Goal: Task Accomplishment & Management: Manage account settings

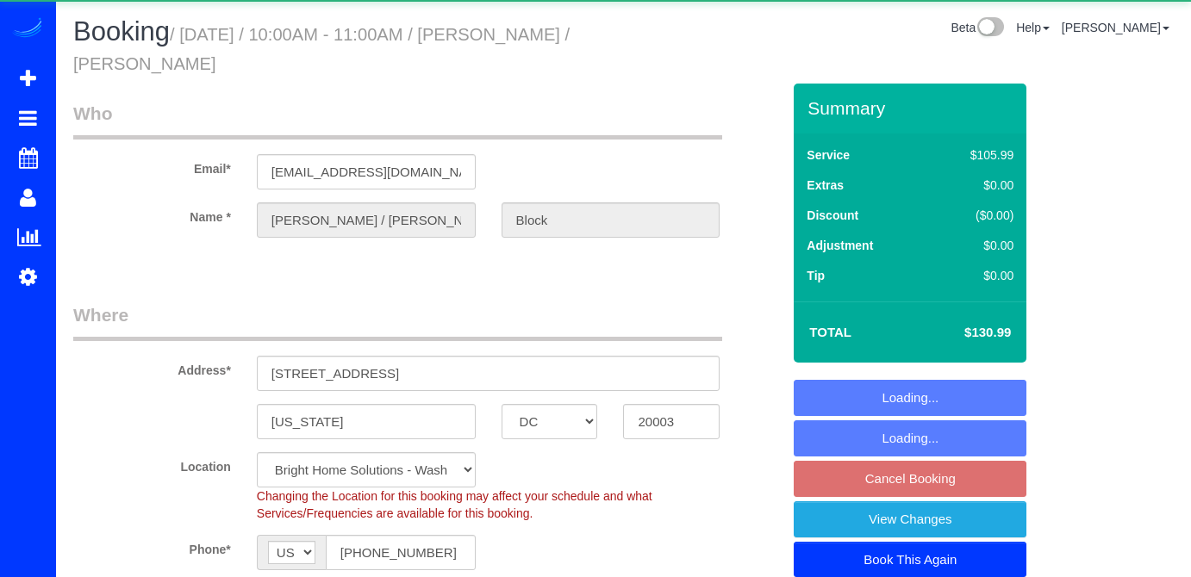
select select "DC"
select select "spot2"
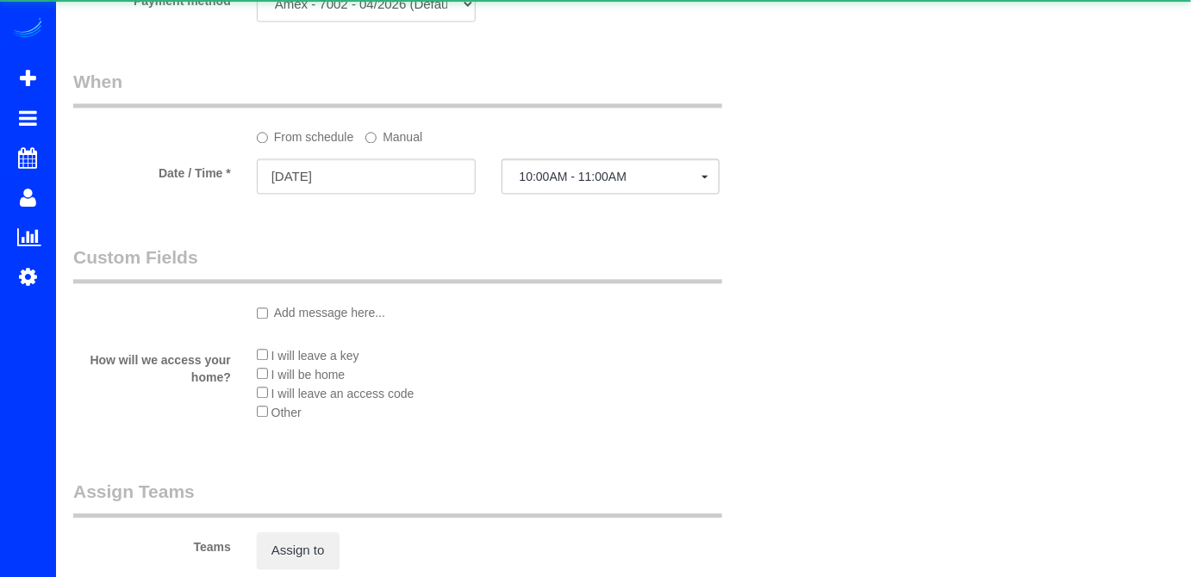
select select "object:815"
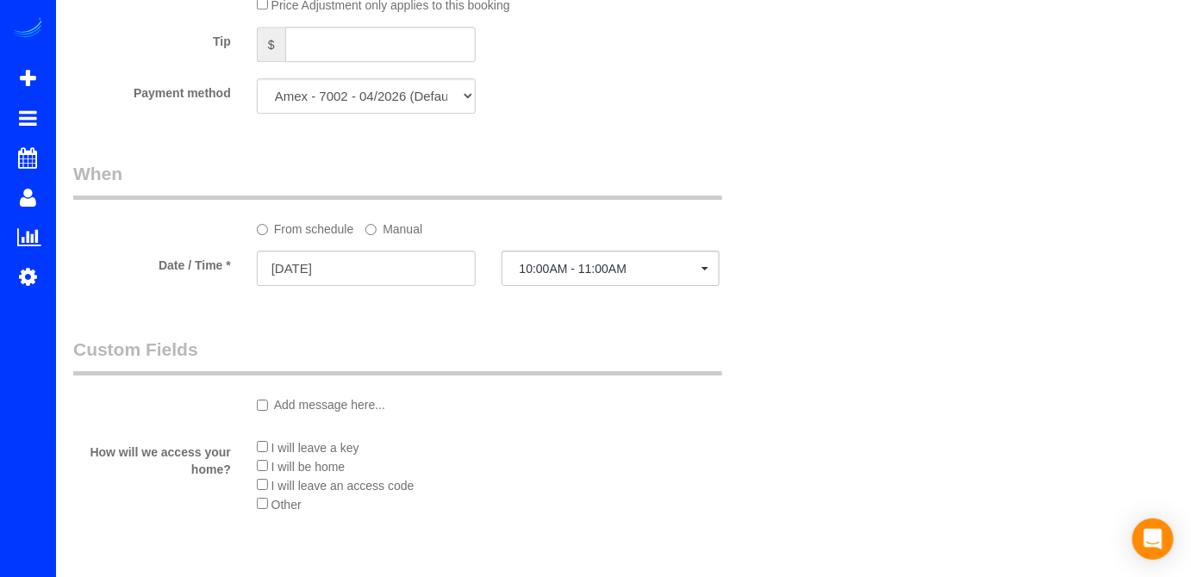
scroll to position [1801, 0]
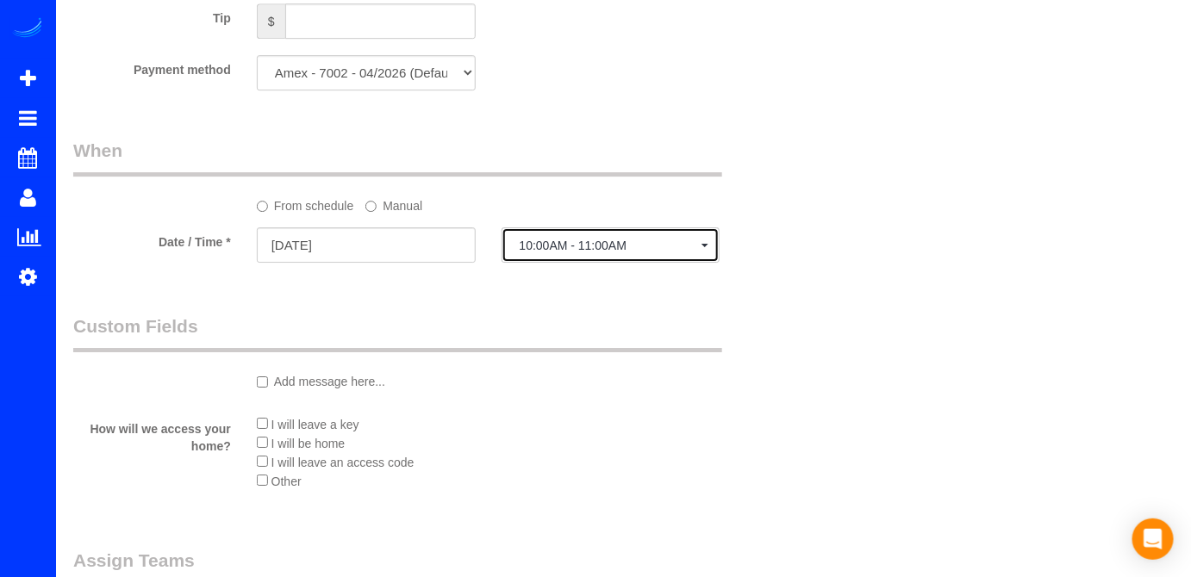
click at [558, 260] on button "10:00AM - 11:00AM" at bounding box center [610, 244] width 219 height 35
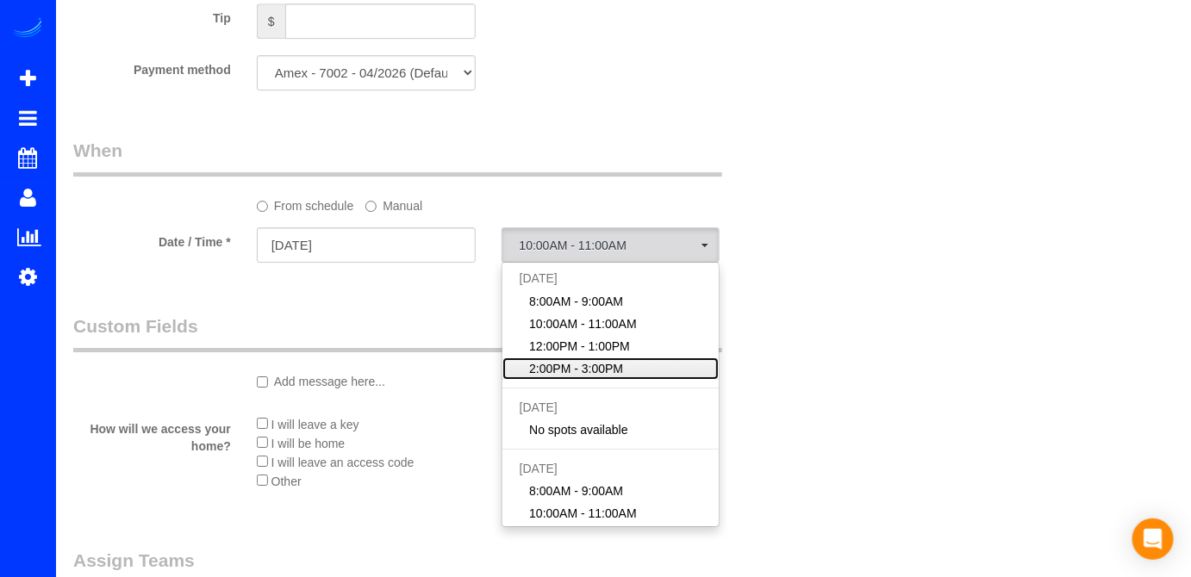
click at [589, 374] on span "2:00PM - 3:00PM" at bounding box center [576, 368] width 94 height 17
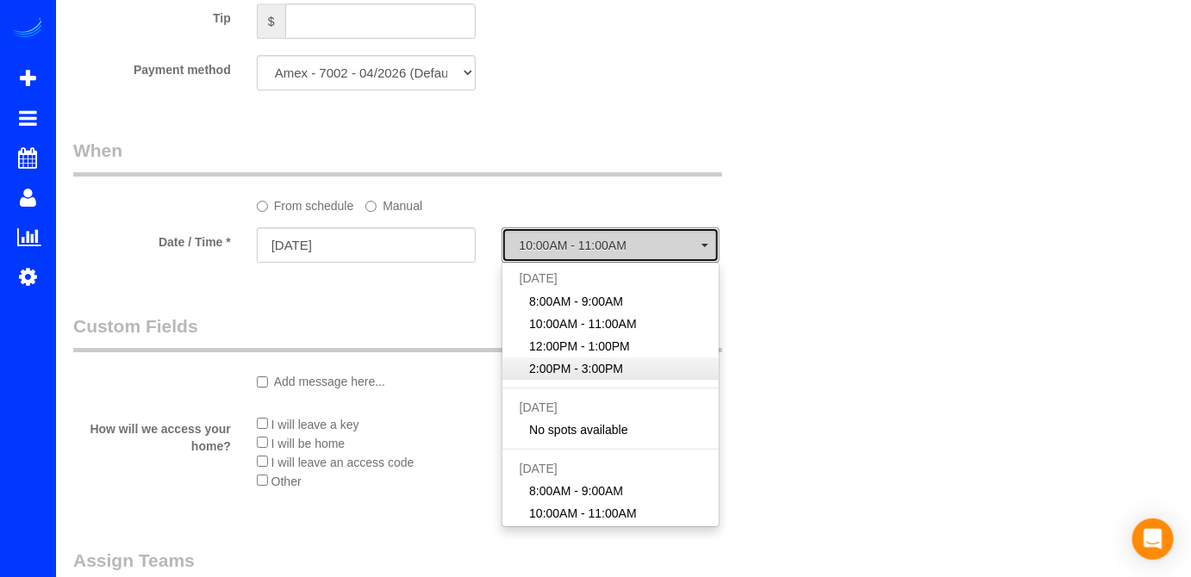
select select "spot4"
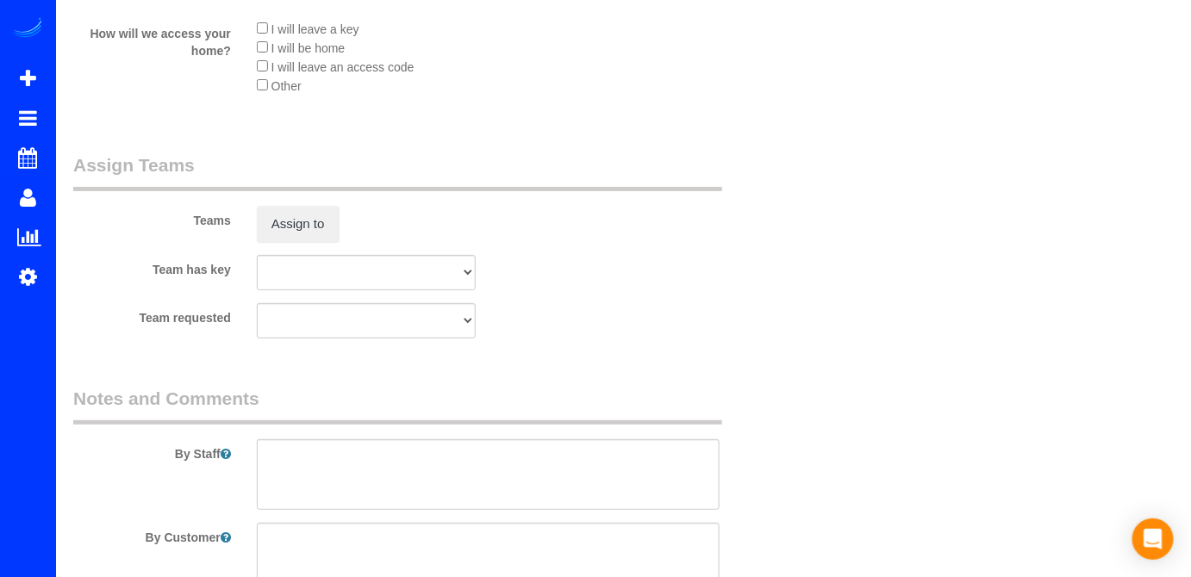
scroll to position [1997, 0]
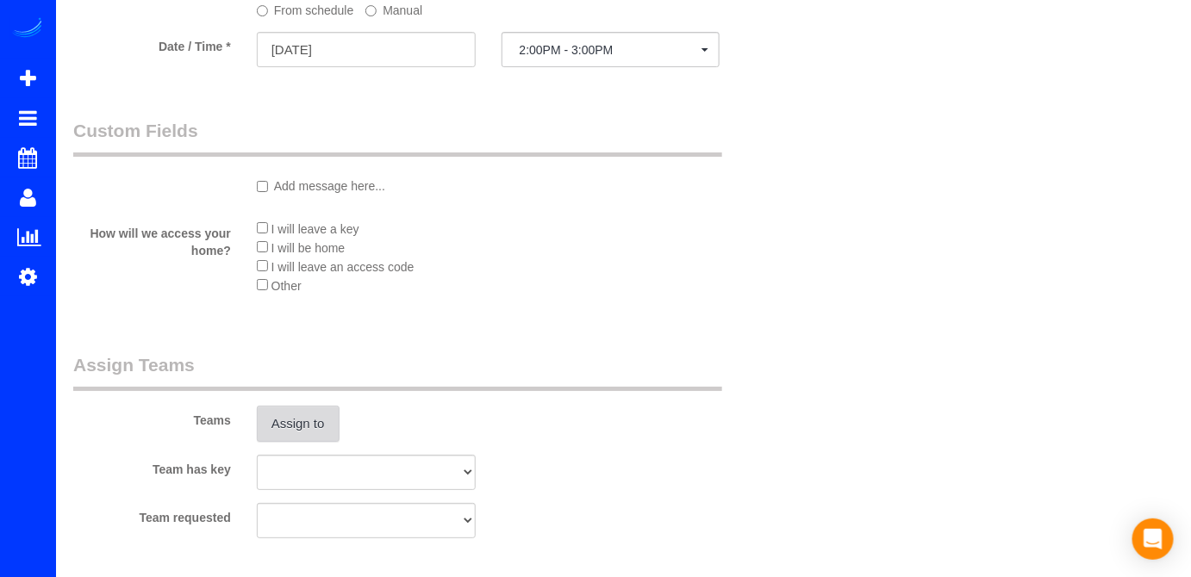
click at [284, 421] on button "Assign to" at bounding box center [298, 424] width 83 height 36
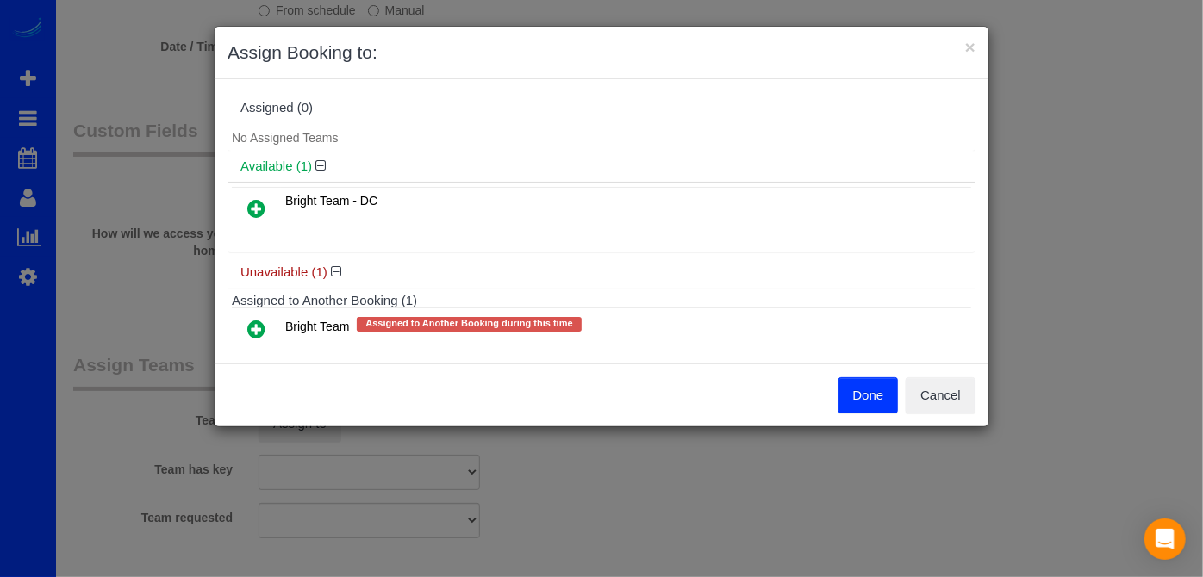
click at [258, 331] on icon at bounding box center [256, 329] width 18 height 21
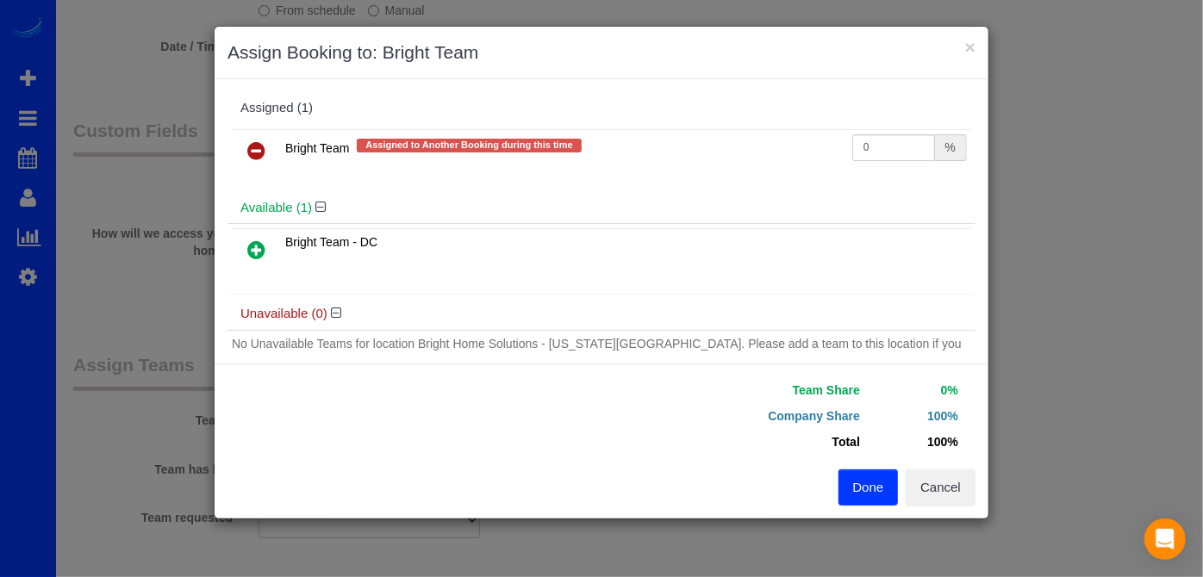
click at [870, 485] on button "Done" at bounding box center [868, 488] width 60 height 36
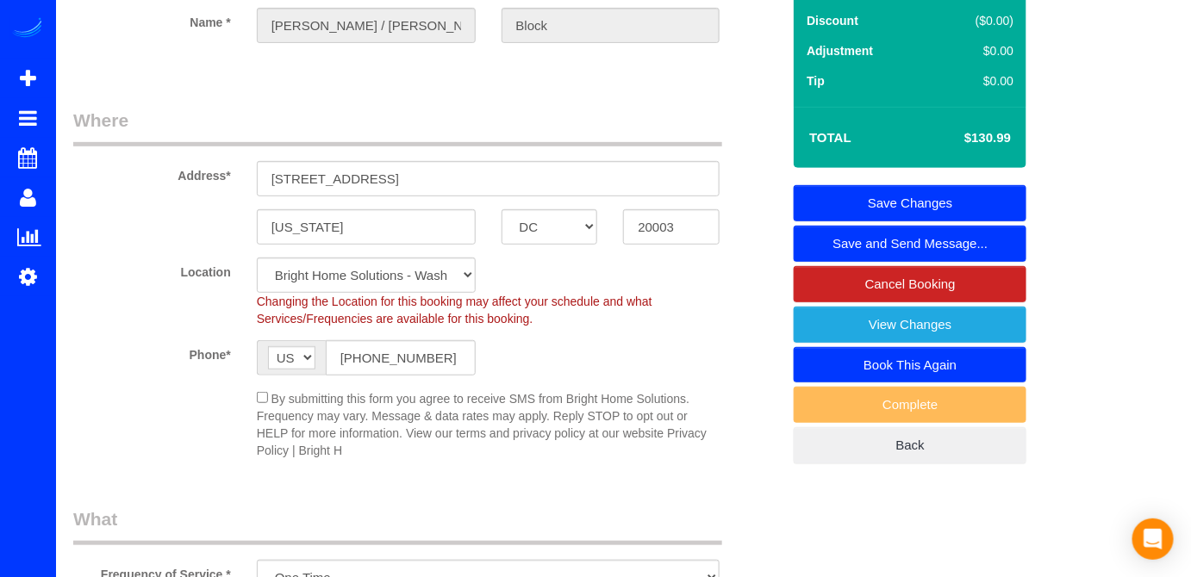
scroll to position [0, 0]
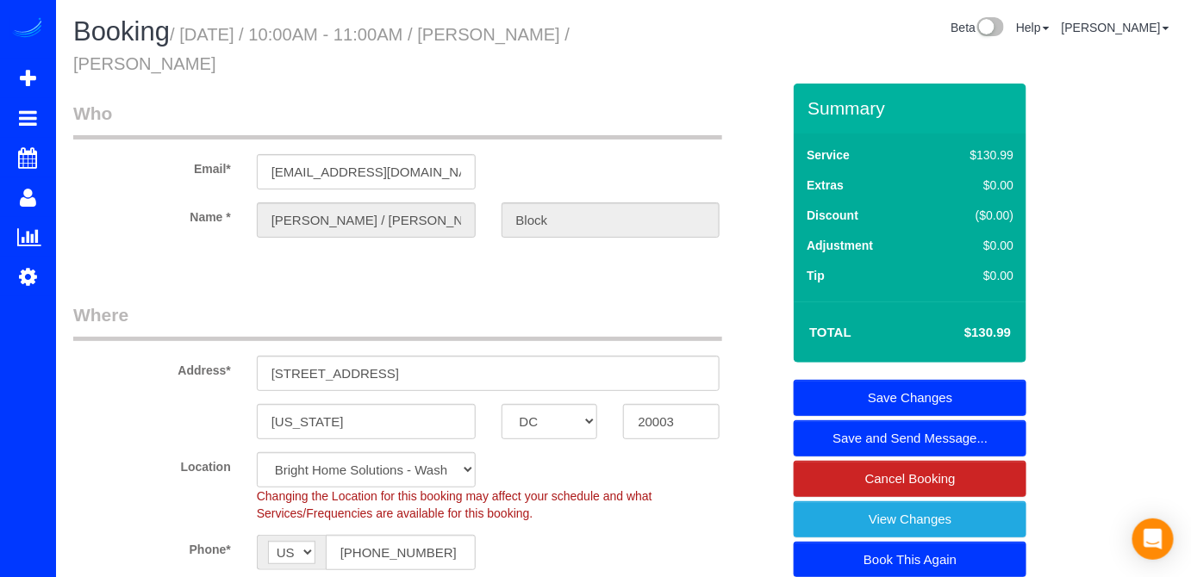
click at [982, 396] on link "Save Changes" at bounding box center [910, 398] width 233 height 36
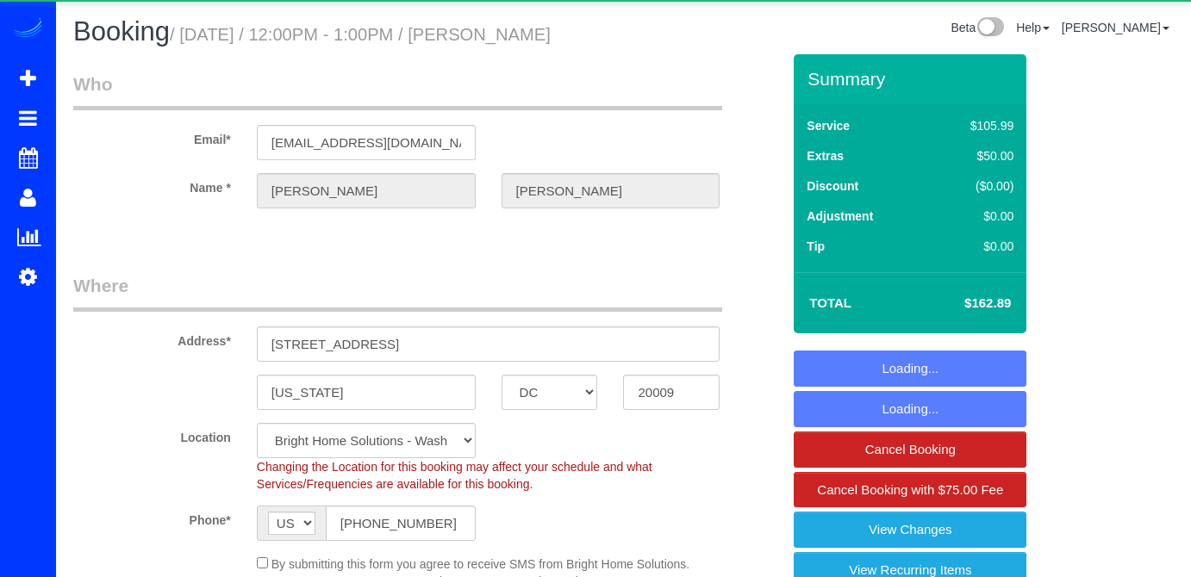
select select "DC"
select select "spot1"
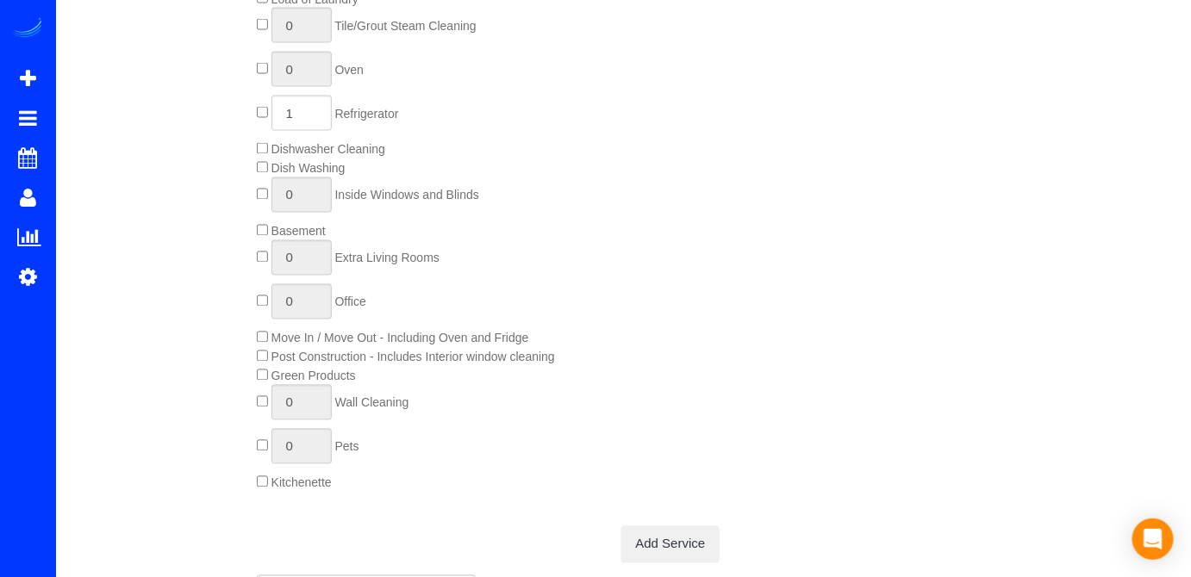
scroll to position [1018, 0]
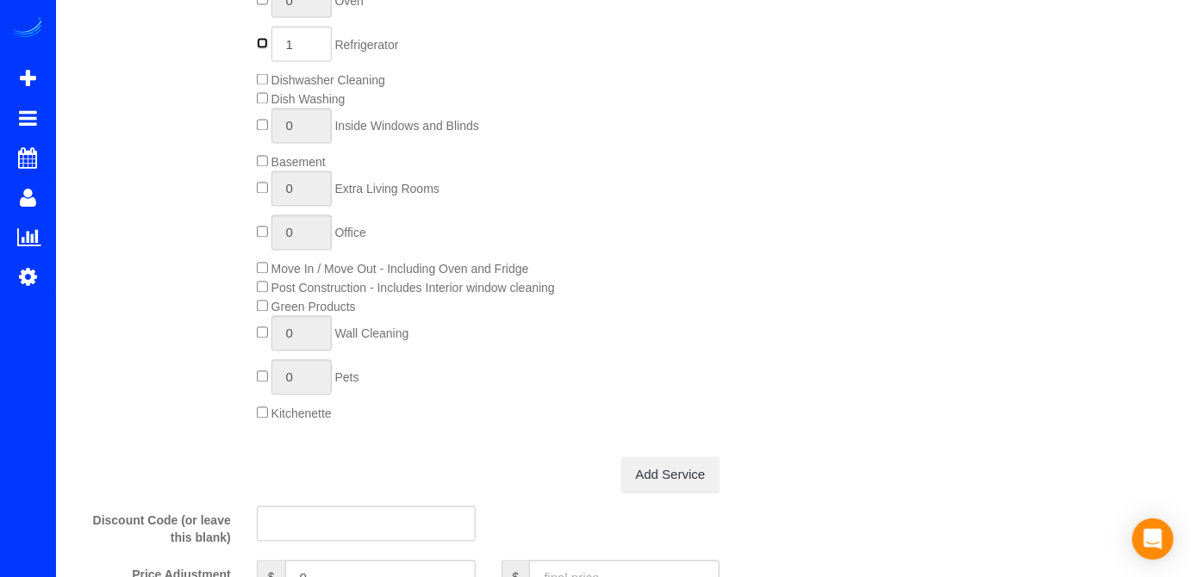
type input "0"
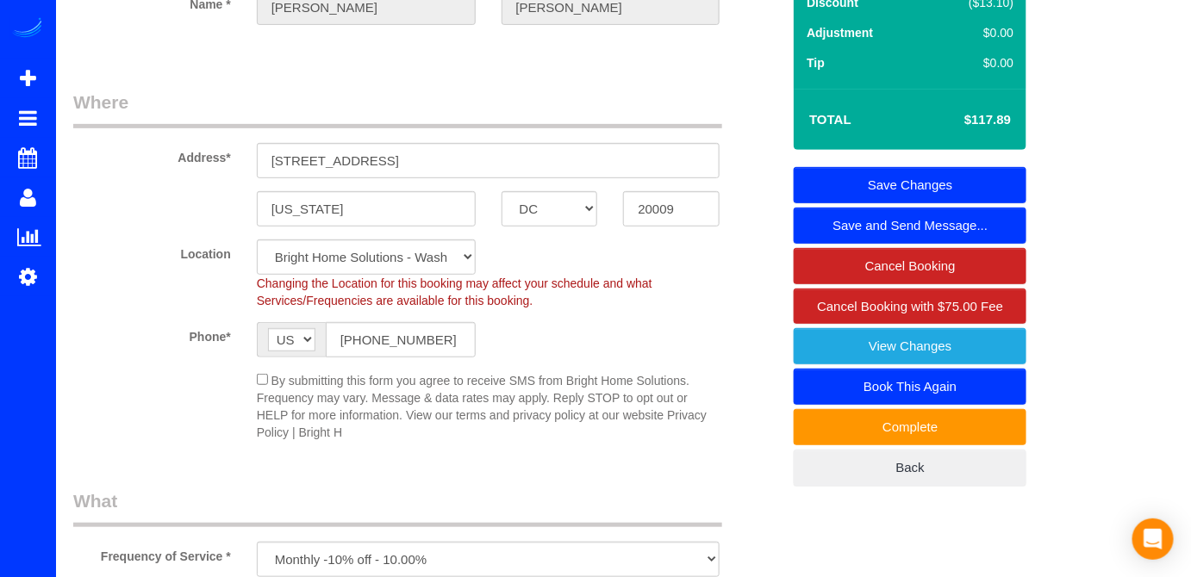
scroll to position [156, 0]
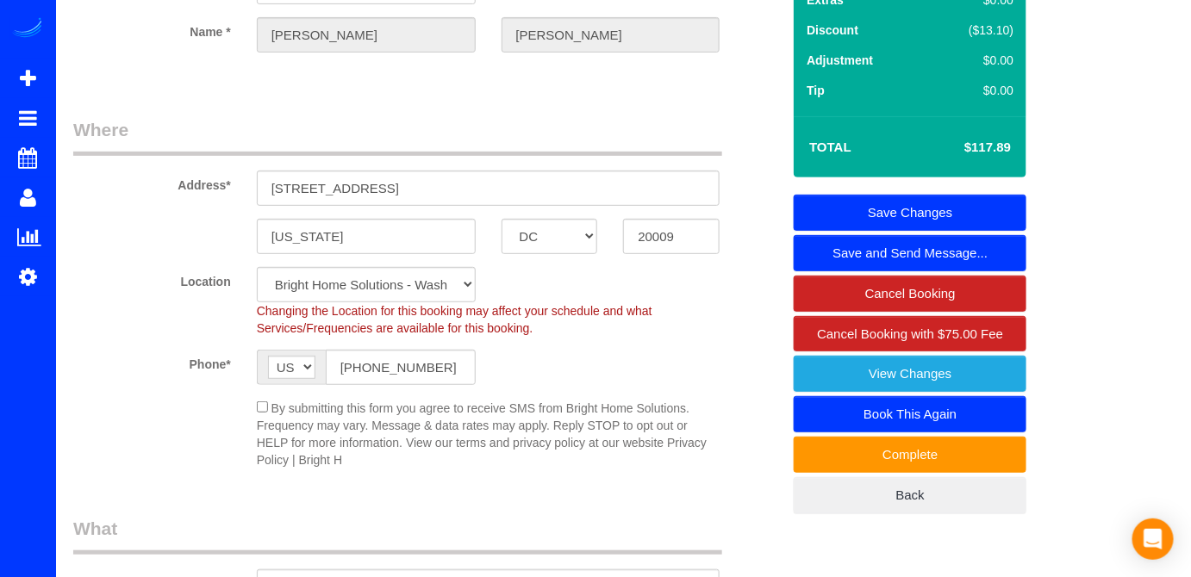
click at [1004, 228] on link "Save Changes" at bounding box center [910, 213] width 233 height 36
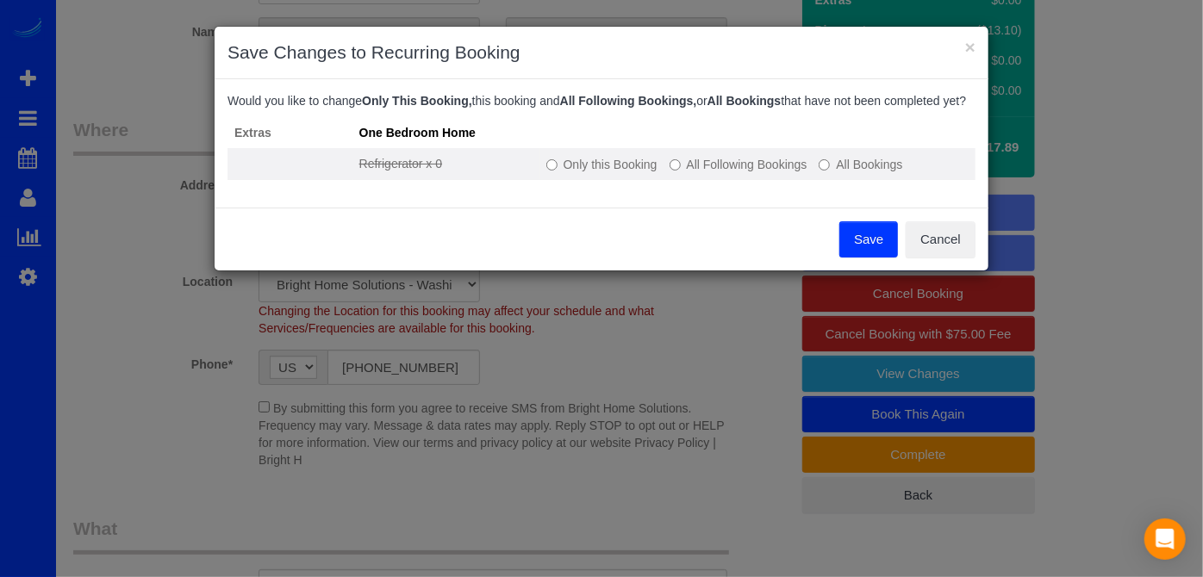
click at [681, 173] on label "All Following Bookings" at bounding box center [739, 164] width 138 height 17
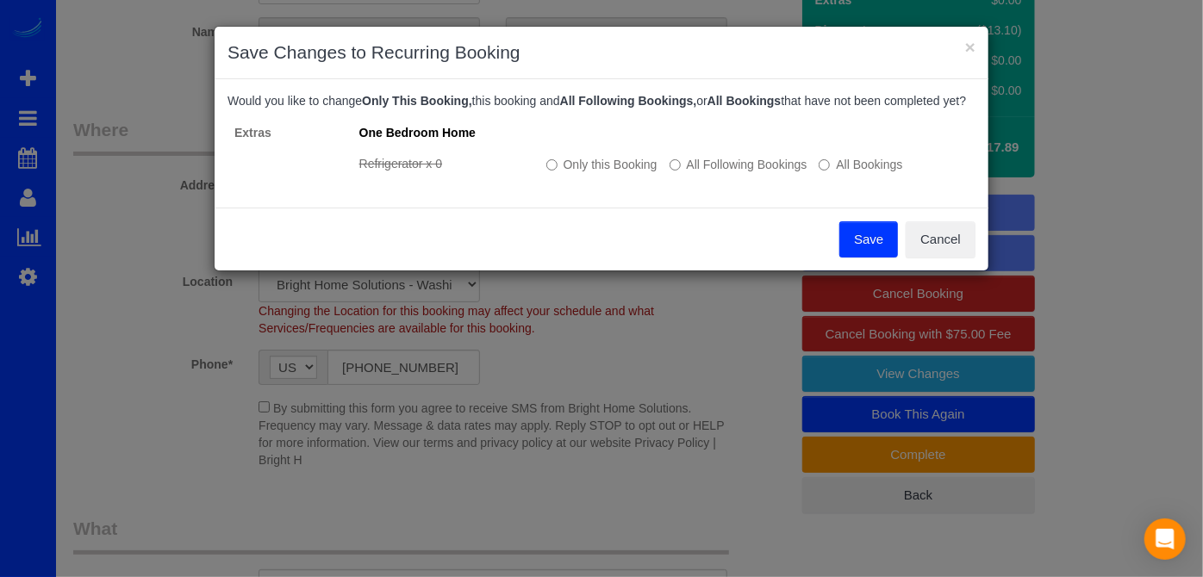
click at [866, 258] on button "Save" at bounding box center [868, 239] width 59 height 36
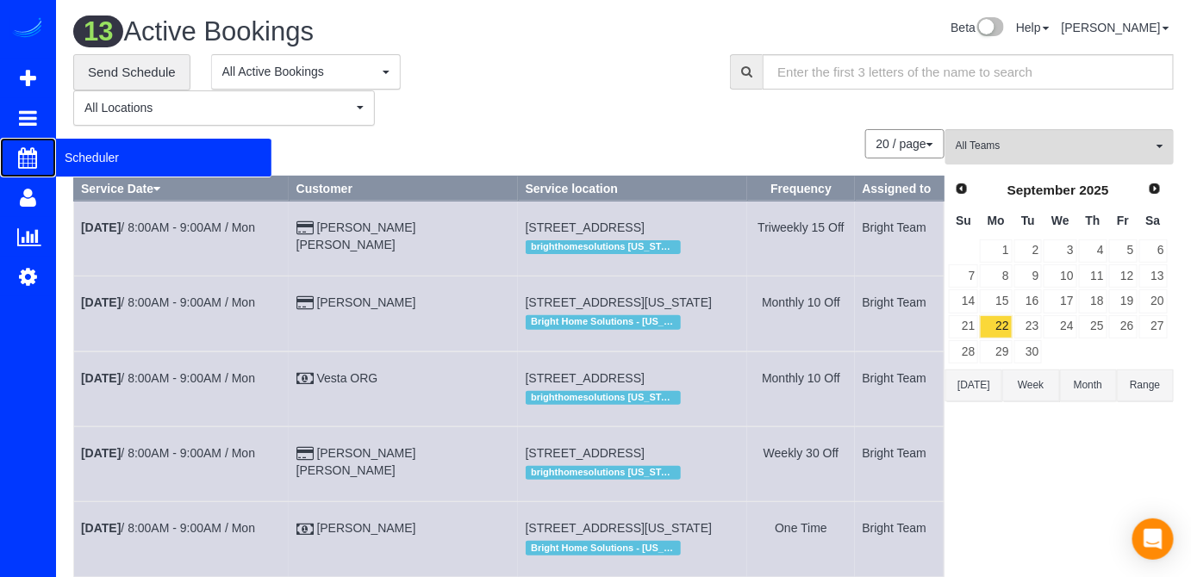
click at [79, 158] on span "Scheduler" at bounding box center [163, 158] width 215 height 40
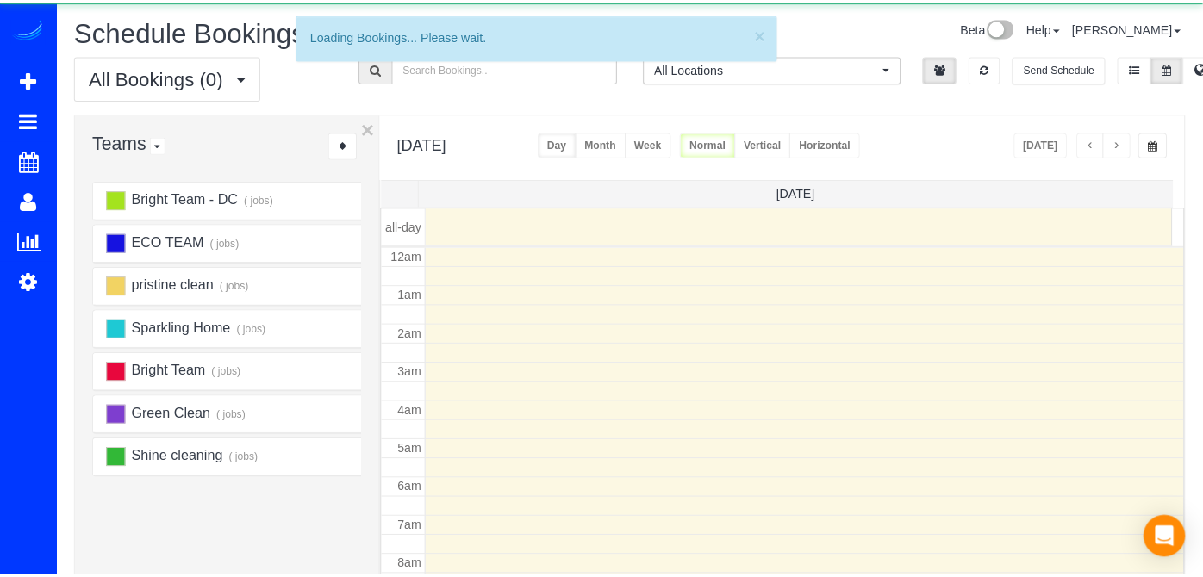
scroll to position [225, 0]
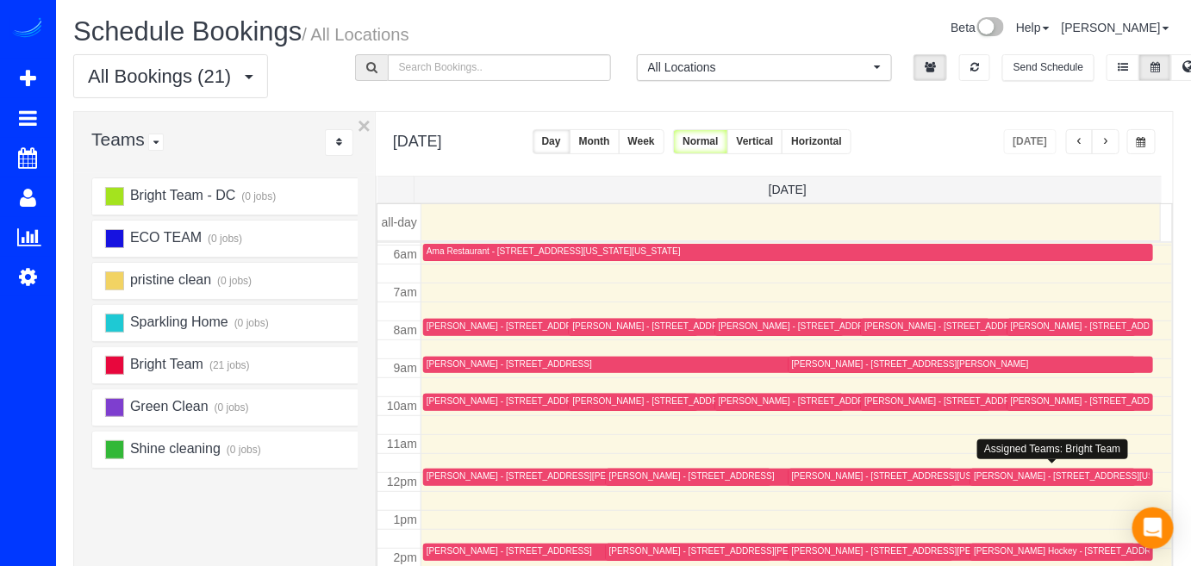
click at [1000, 470] on div "Monica Veldman - 1441 Euclid St. Nw, Apt 107, Washington, DC 20009" at bounding box center [1081, 475] width 214 height 11
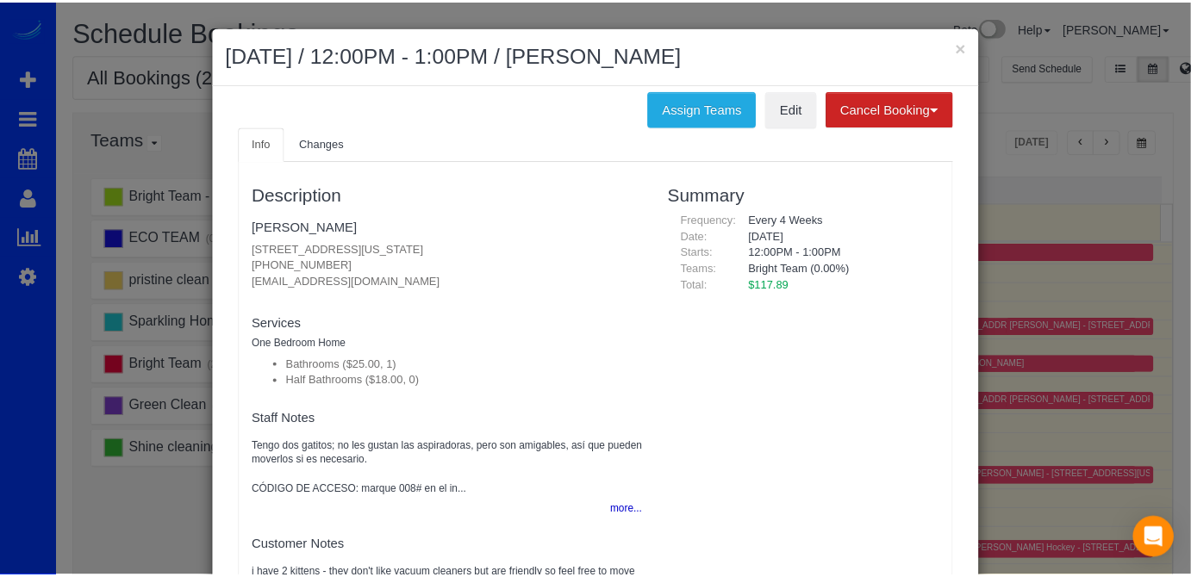
scroll to position [9, 0]
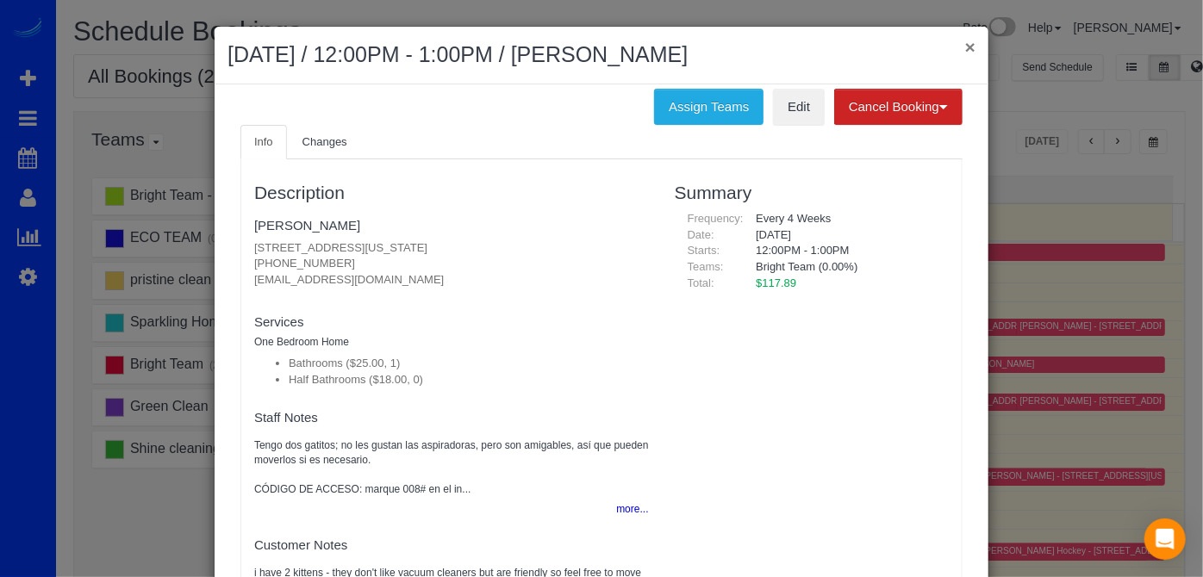
click at [968, 42] on button "×" at bounding box center [970, 47] width 10 height 18
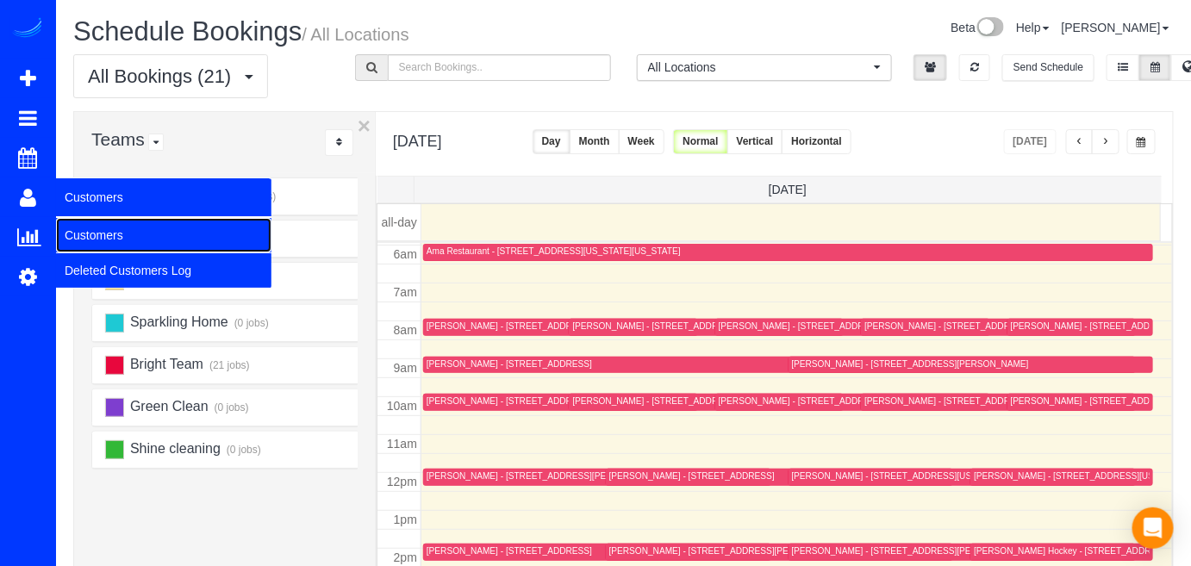
click at [83, 233] on link "Customers" at bounding box center [163, 235] width 215 height 34
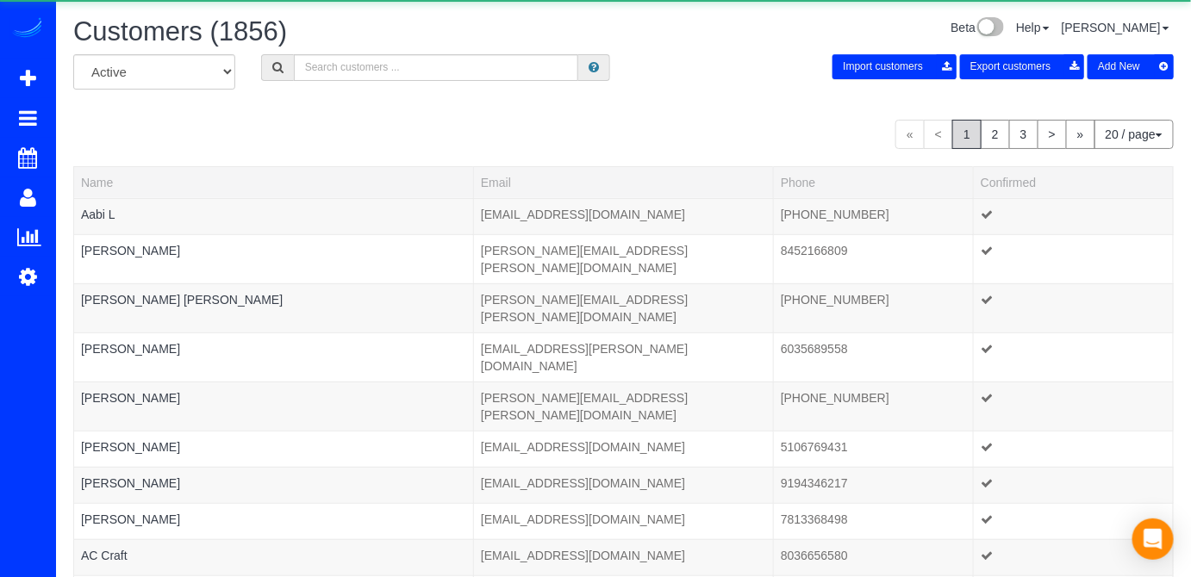
click at [346, 81] on div "All Active Archived Import customers Export customers Add New" at bounding box center [623, 78] width 1126 height 48
click at [345, 72] on input "text" at bounding box center [436, 67] width 285 height 27
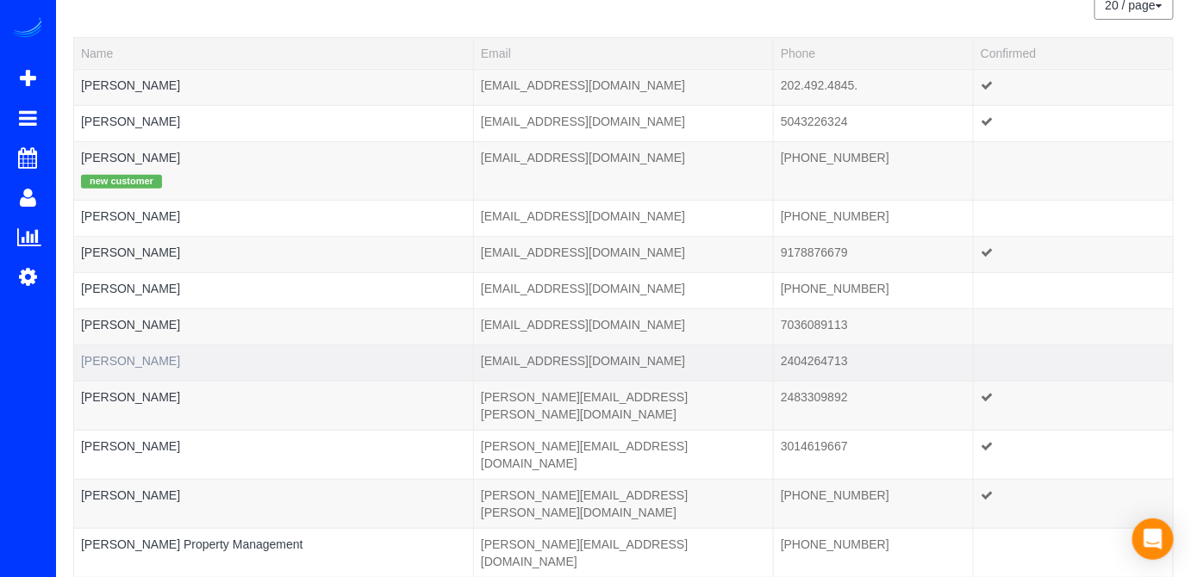
scroll to position [199, 0]
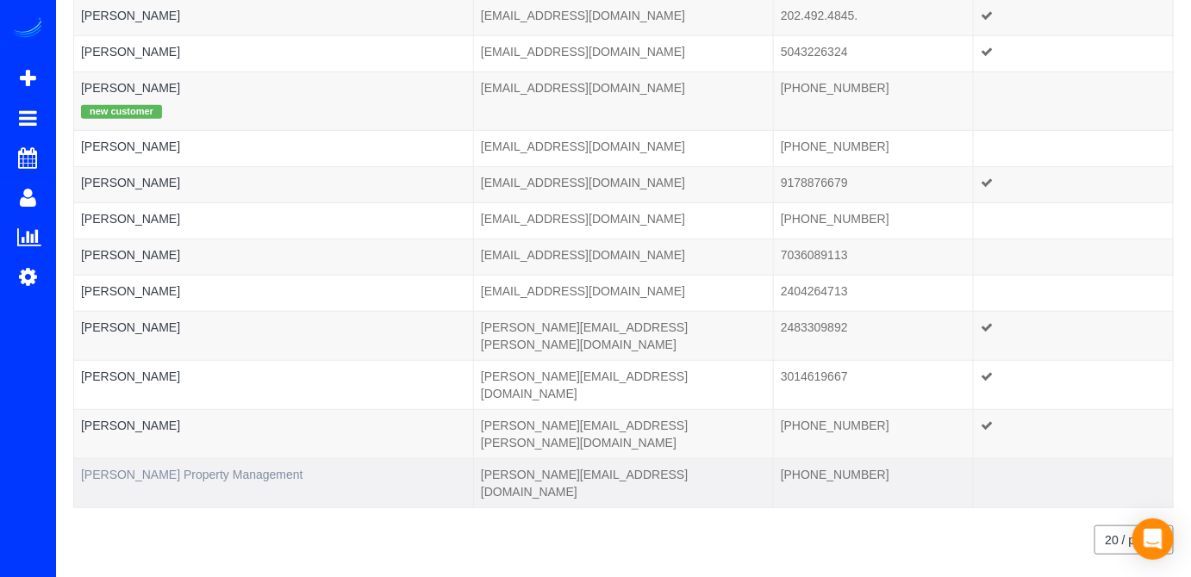
type input "Katherine"
click at [165, 468] on link "Richey Property Management" at bounding box center [192, 475] width 222 height 14
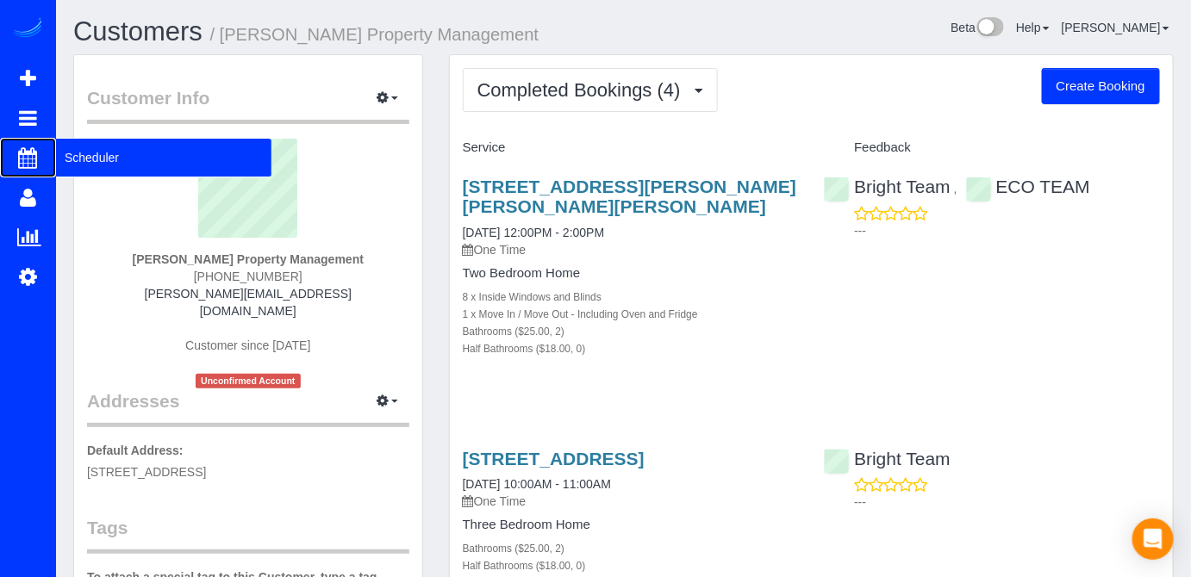
click at [57, 153] on span "Scheduler" at bounding box center [163, 158] width 215 height 40
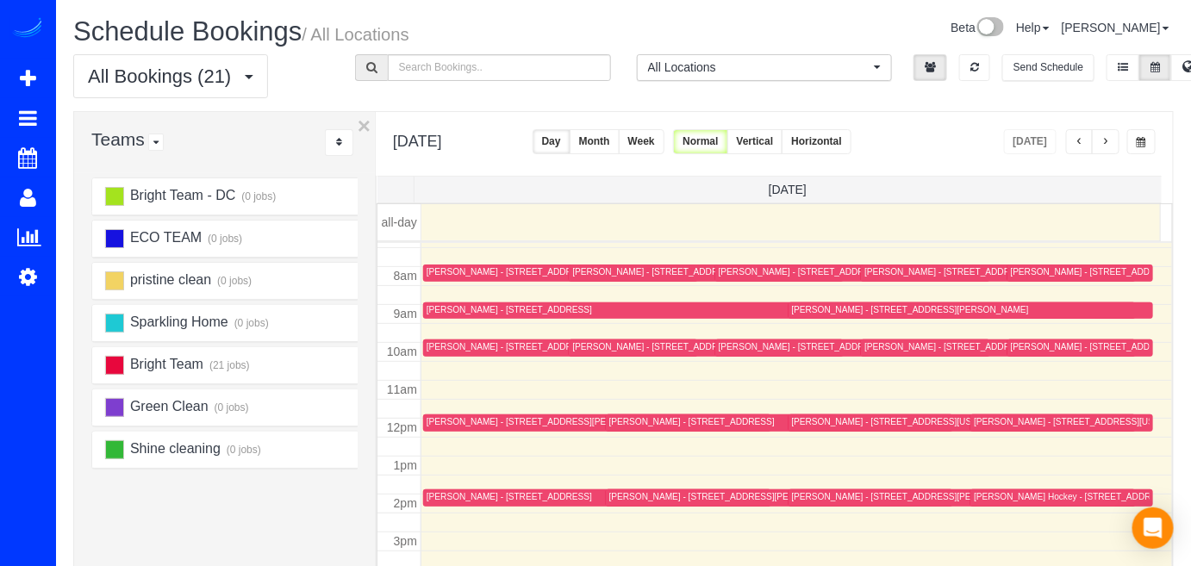
scroll to position [303, 0]
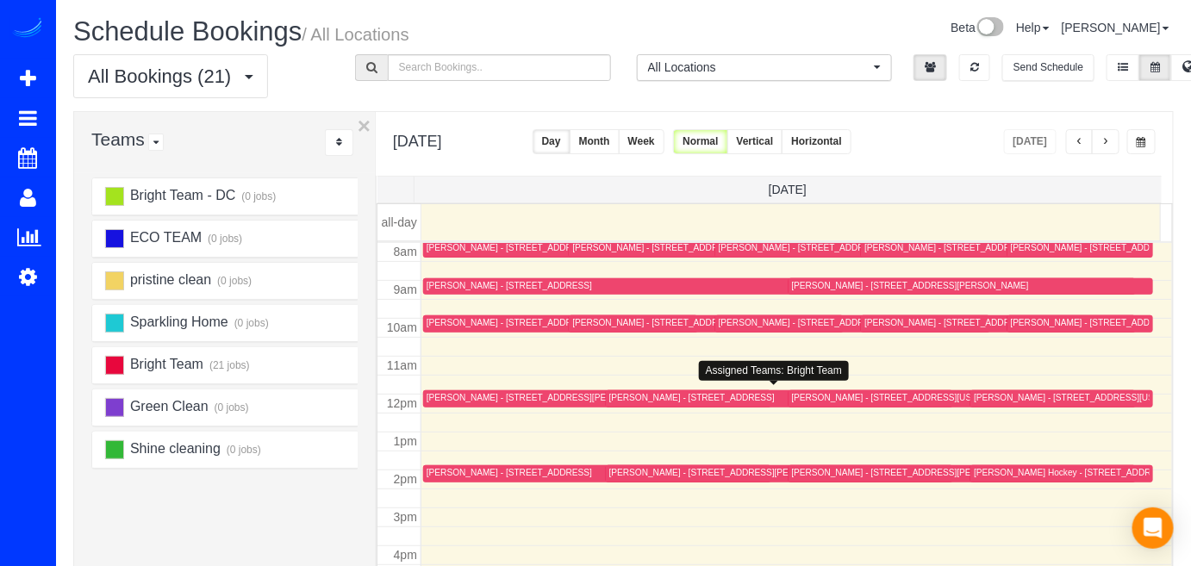
click at [609, 394] on div "Donna Butler - 7413 Royal Dominion Drive, Bethesda, MD 20817" at bounding box center [691, 397] width 165 height 11
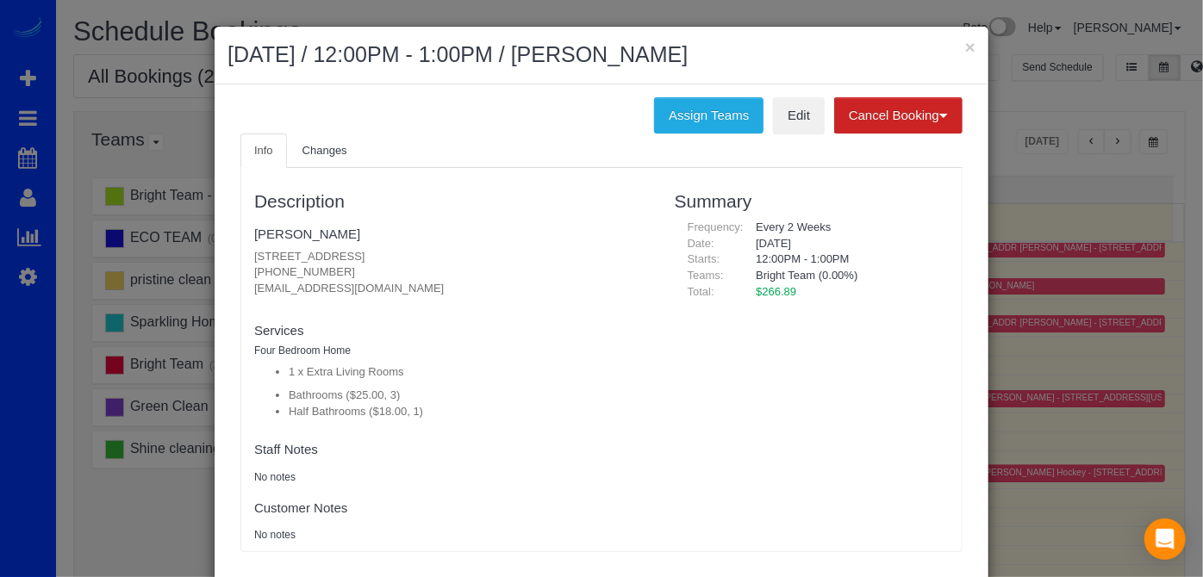
click at [956, 47] on h2 "October 15, 2025 / 12:00PM - 1:00PM / Donna Butler" at bounding box center [601, 55] width 748 height 31
click at [971, 51] on div "× October 15, 2025 / 12:00PM - 1:00PM / Donna Butler" at bounding box center [602, 56] width 774 height 58
click at [968, 49] on button "×" at bounding box center [970, 47] width 10 height 18
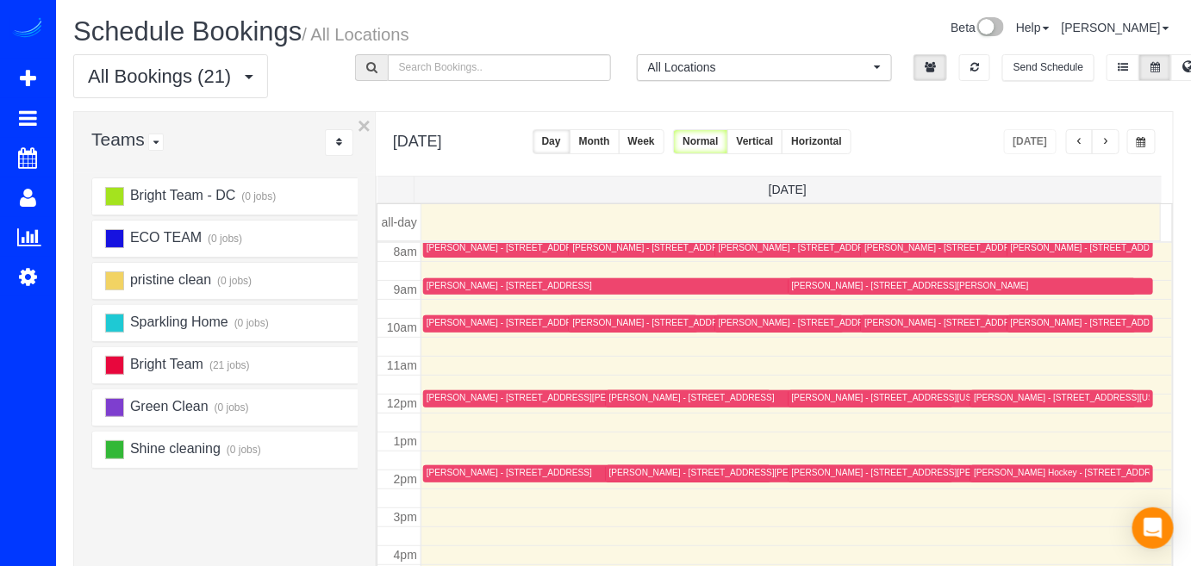
click at [1117, 143] on button "button" at bounding box center [1106, 141] width 28 height 25
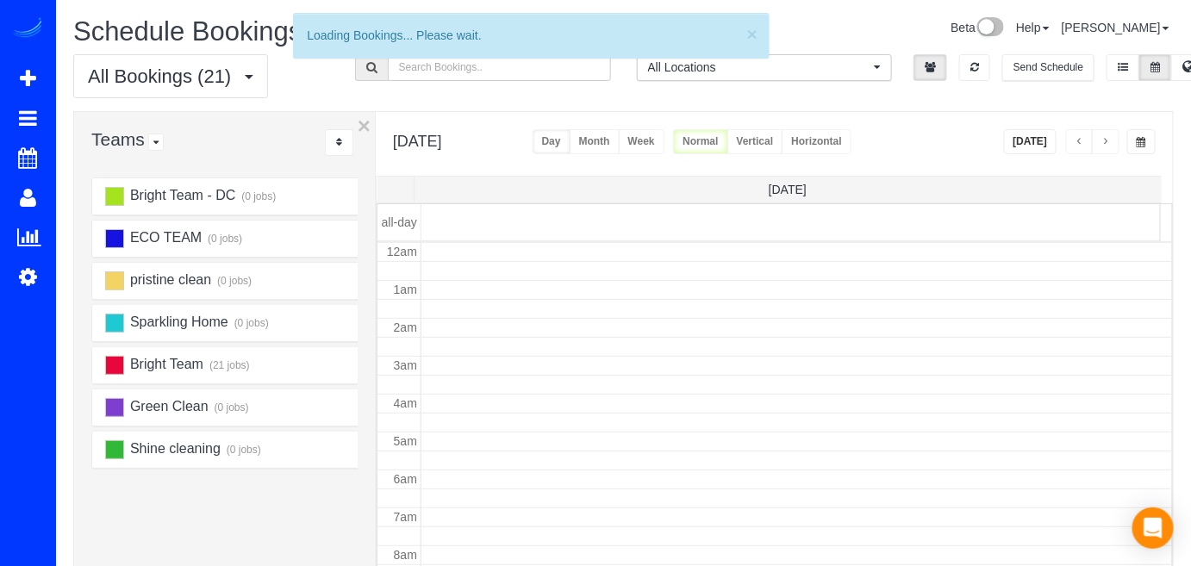
scroll to position [225, 0]
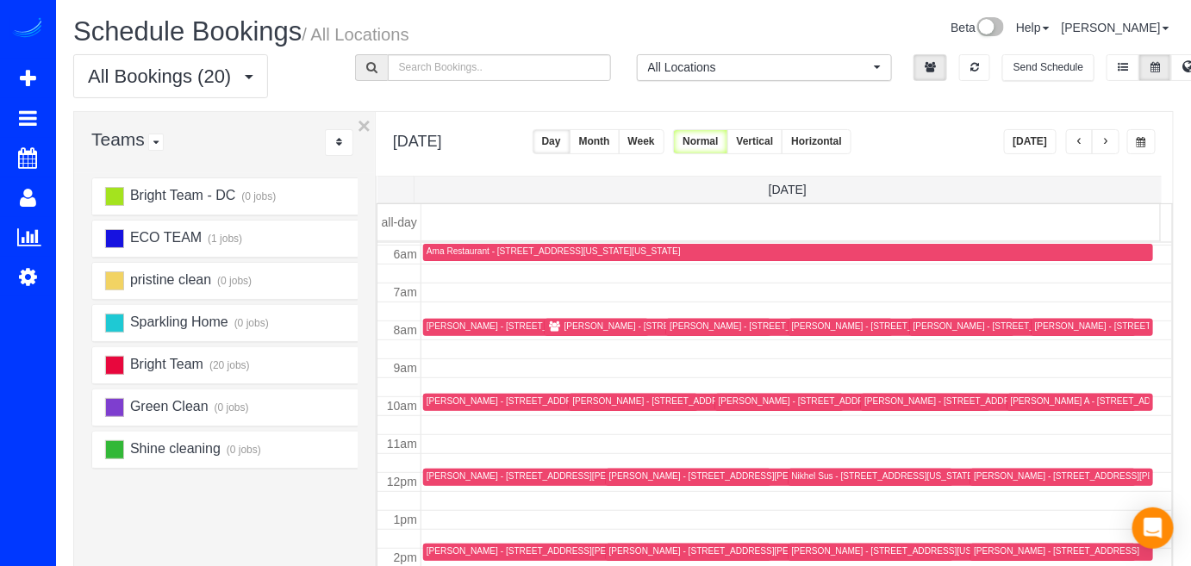
click at [1117, 143] on button "button" at bounding box center [1106, 141] width 28 height 25
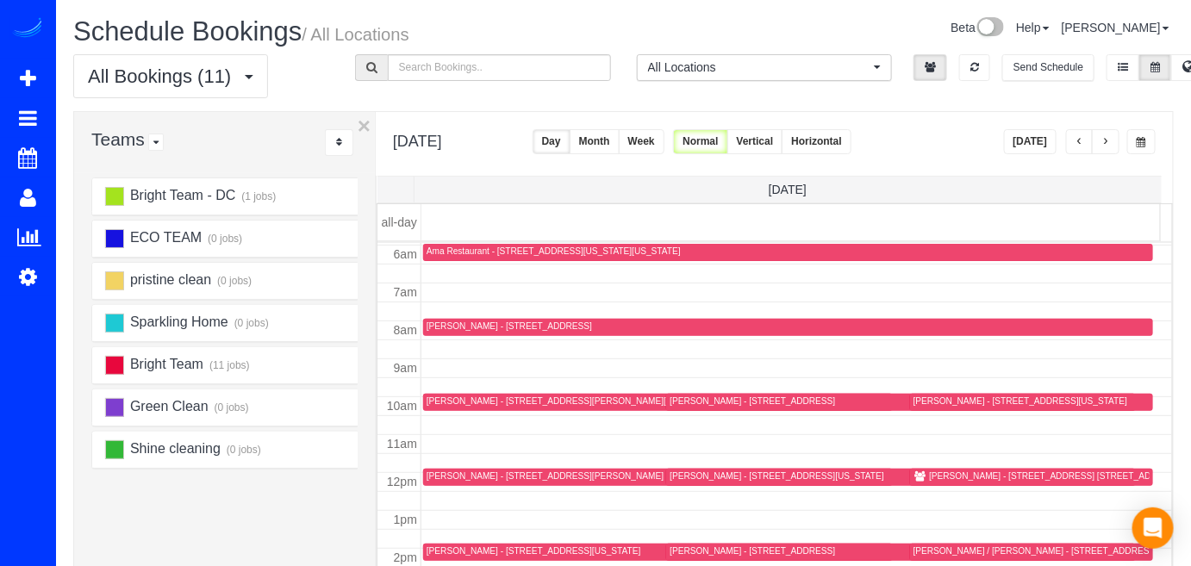
click at [1105, 133] on button "button" at bounding box center [1106, 141] width 28 height 25
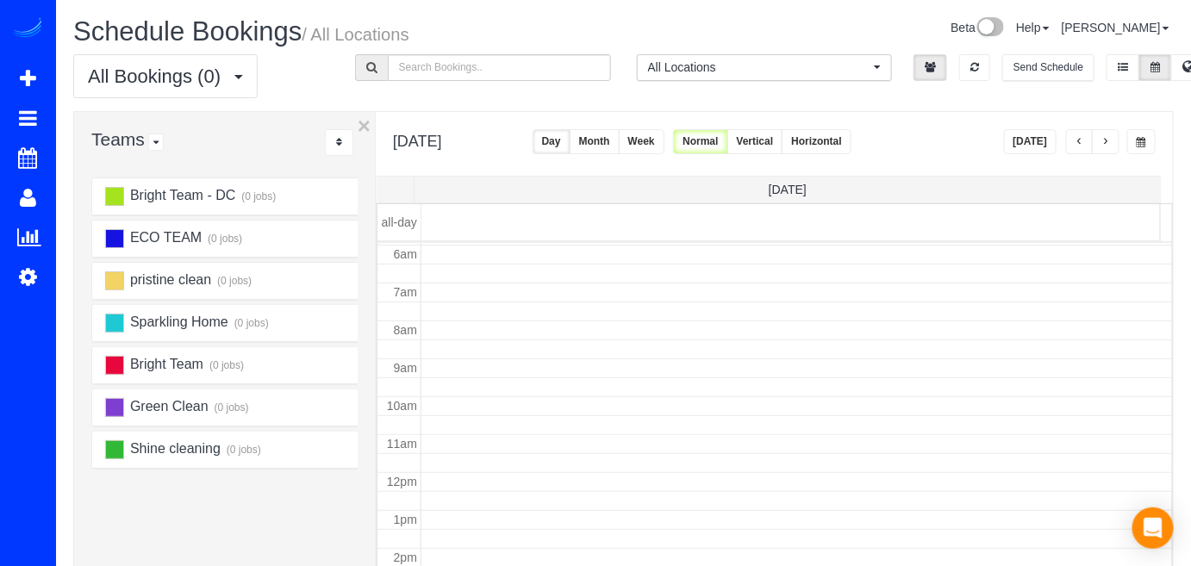
click at [1107, 138] on span "button" at bounding box center [1105, 142] width 9 height 10
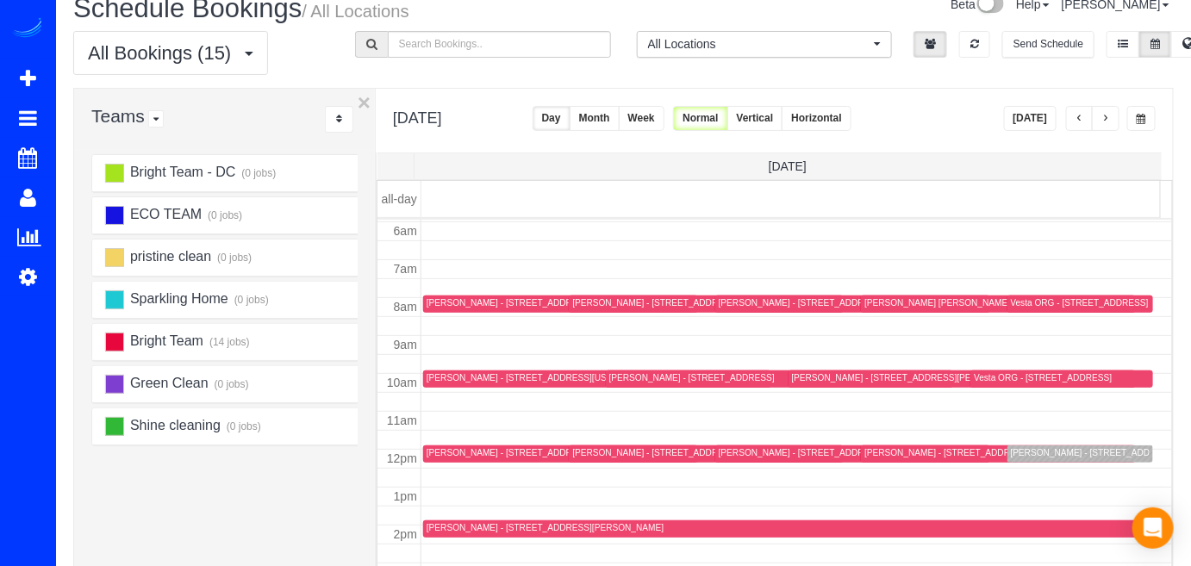
scroll to position [0, 0]
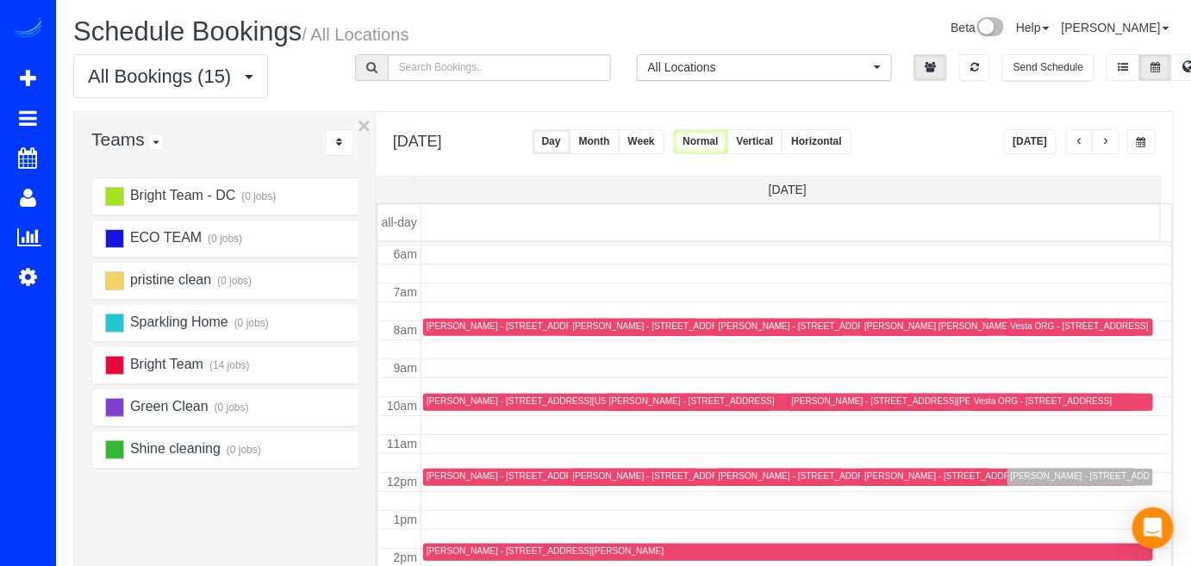
click at [1081, 137] on span "button" at bounding box center [1079, 142] width 9 height 10
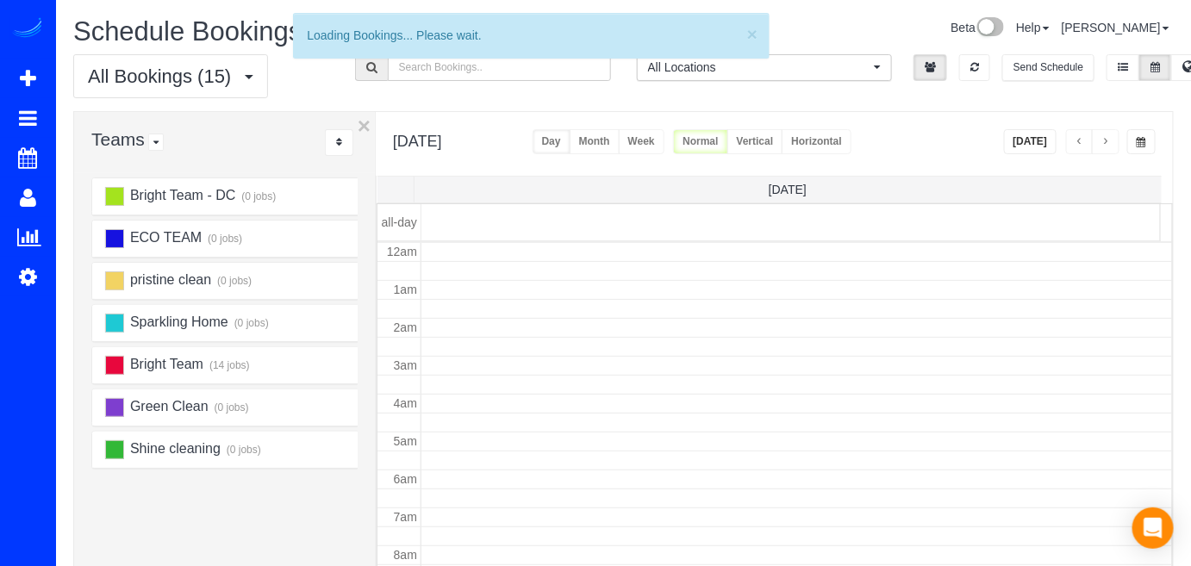
scroll to position [225, 0]
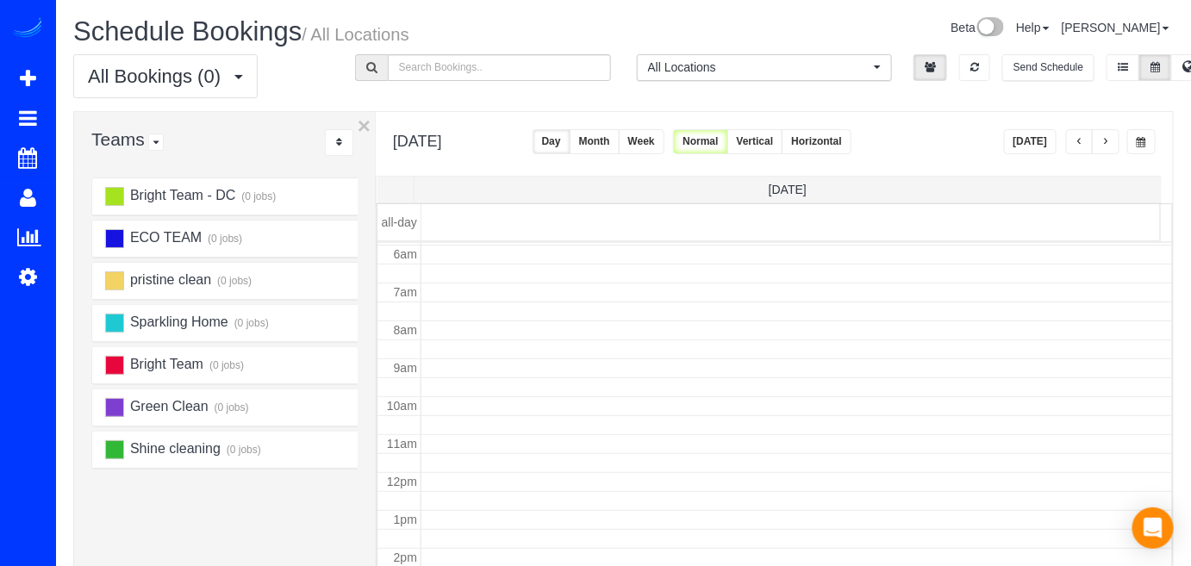
click at [1080, 138] on span "button" at bounding box center [1079, 142] width 9 height 10
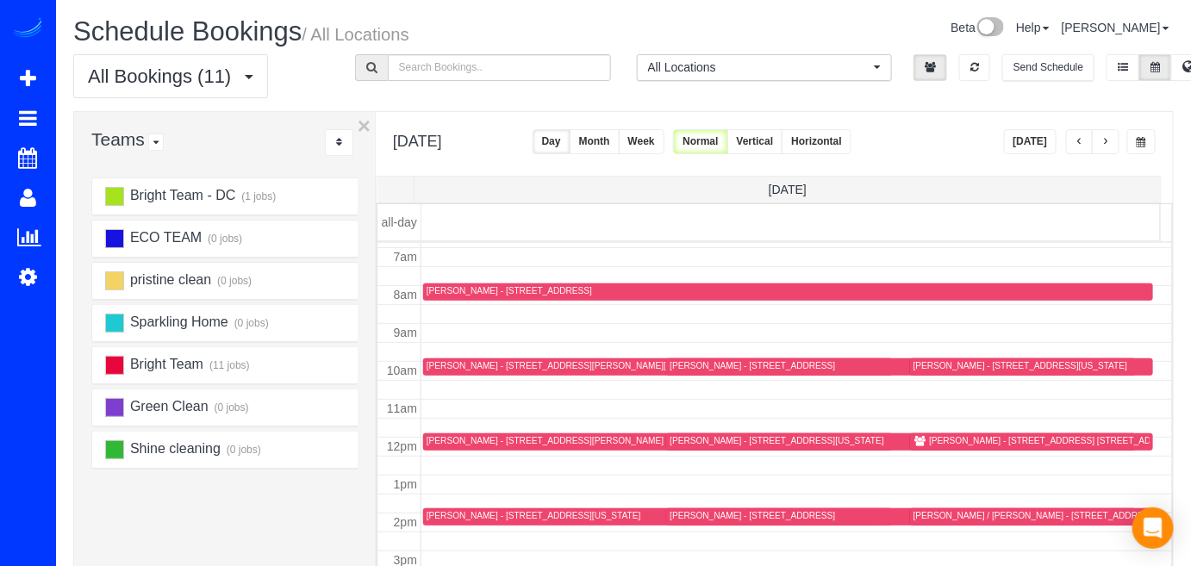
scroll to position [340, 0]
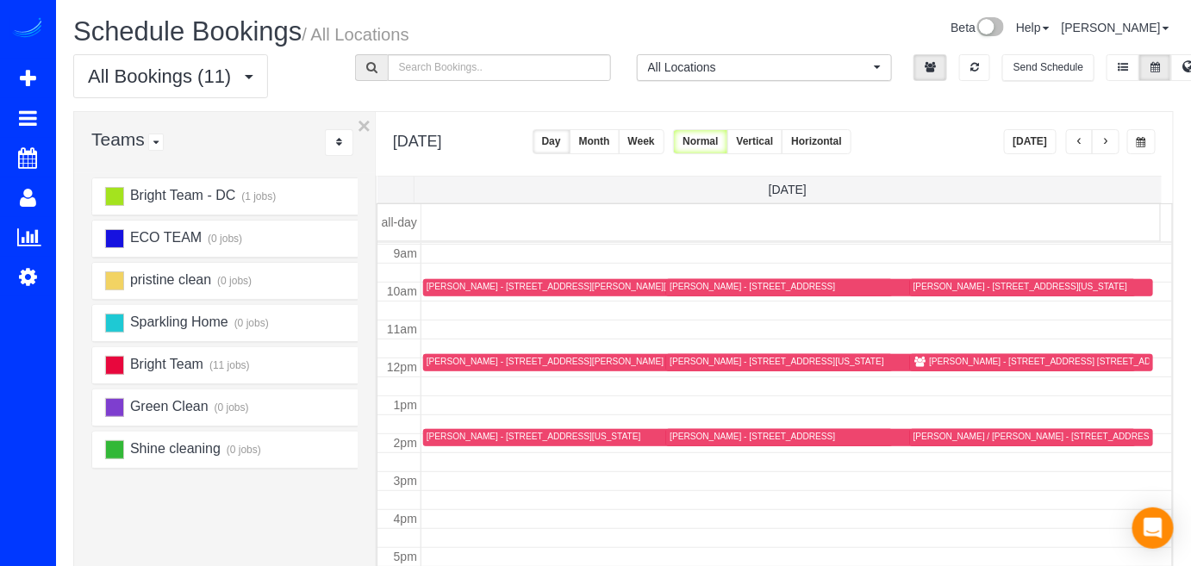
click at [459, 441] on div "Allison Richardson - 1516 K St Se, 3d, Washington, DC 20003" at bounding box center [658, 437] width 463 height 13
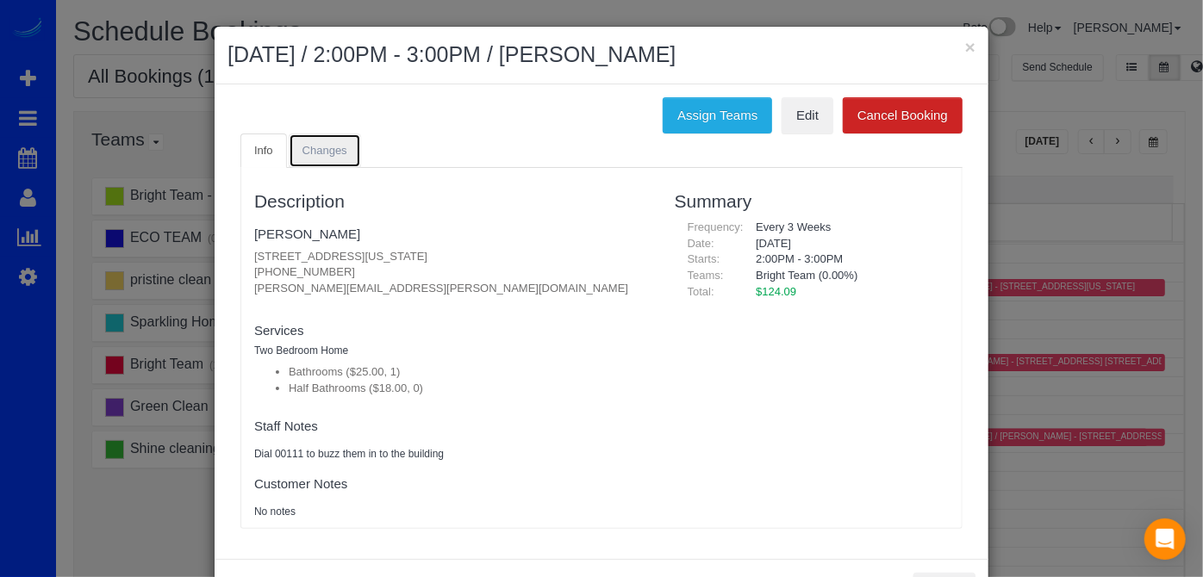
click at [321, 153] on span "Changes" at bounding box center [324, 150] width 45 height 13
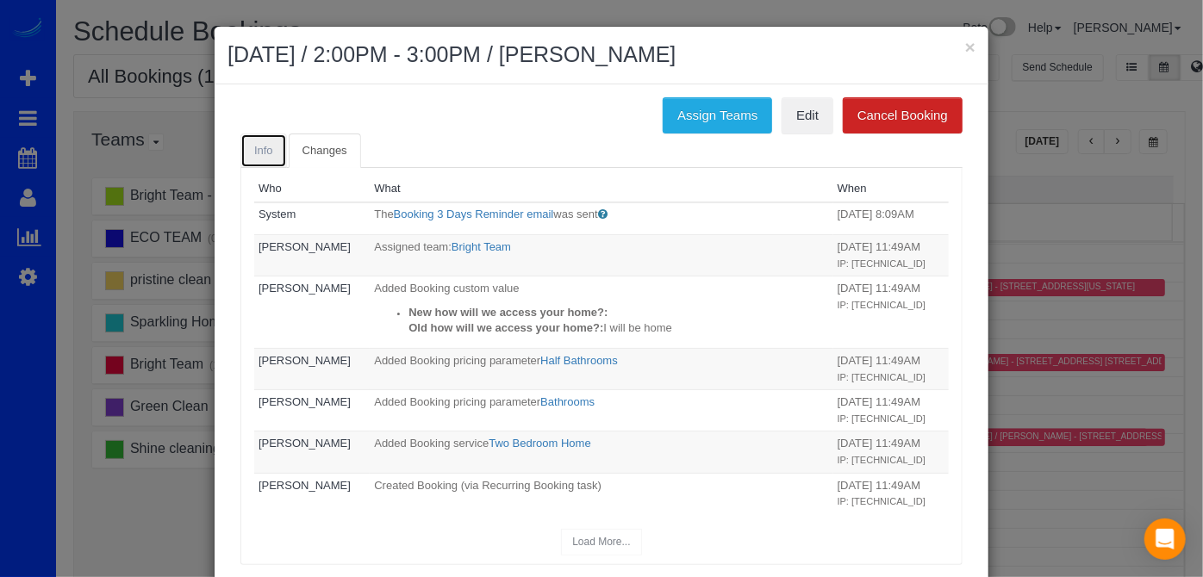
click at [267, 143] on link "Info" at bounding box center [263, 151] width 47 height 35
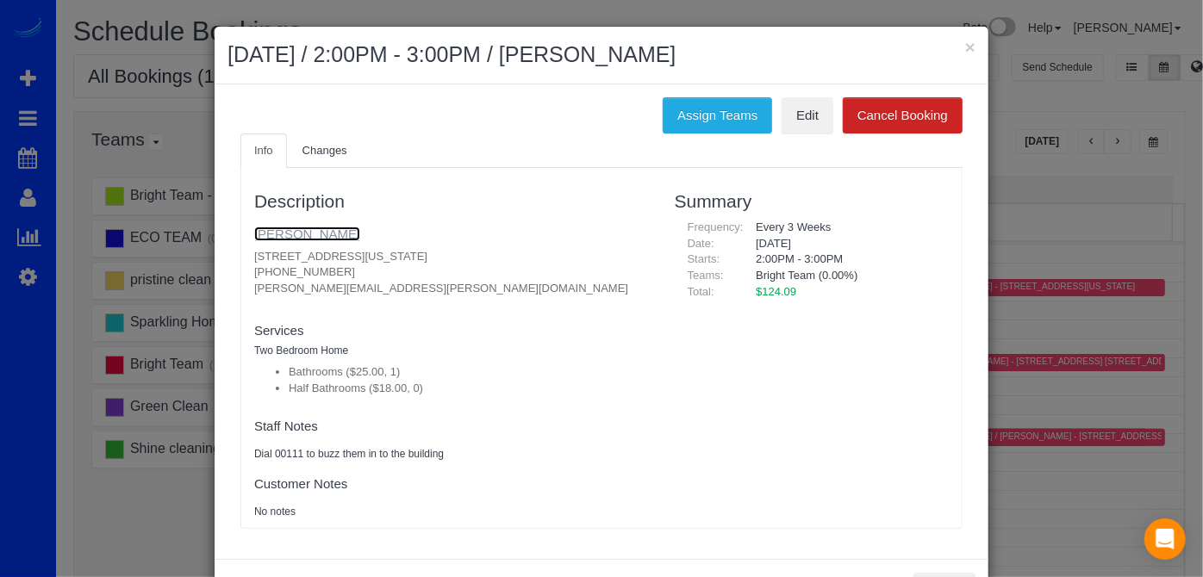
click at [320, 233] on link "Allison Richardson" at bounding box center [307, 234] width 106 height 15
click at [972, 41] on div "× October 18, 2025 / 2:00PM - 3:00PM / Allison Richardson" at bounding box center [602, 56] width 774 height 58
click at [965, 44] on button "×" at bounding box center [970, 47] width 10 height 18
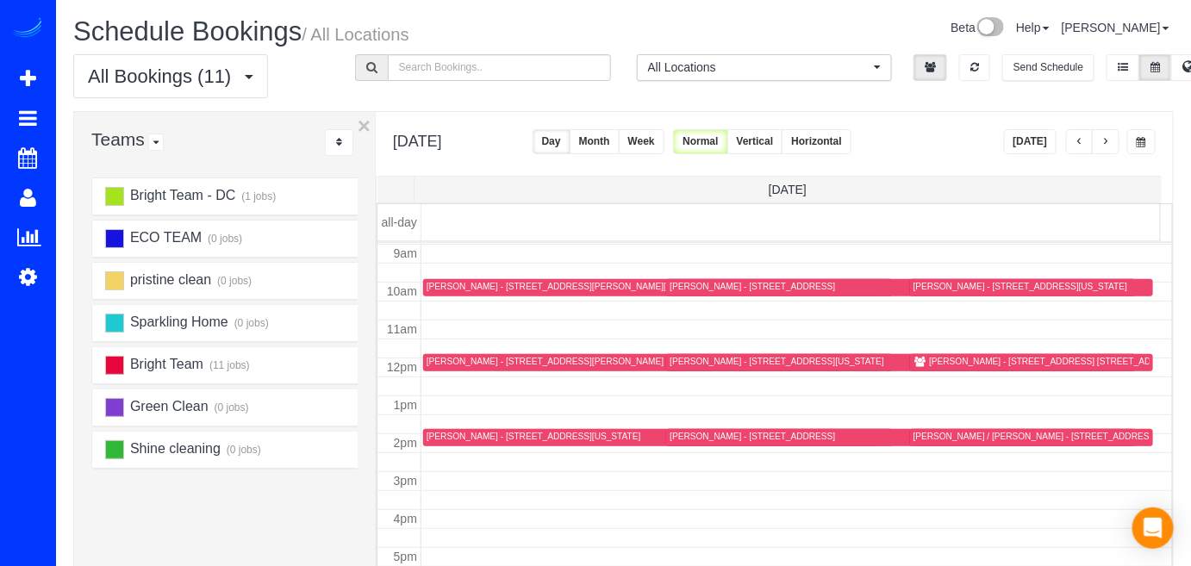
click at [1037, 137] on button "[DATE]" at bounding box center [1030, 141] width 53 height 25
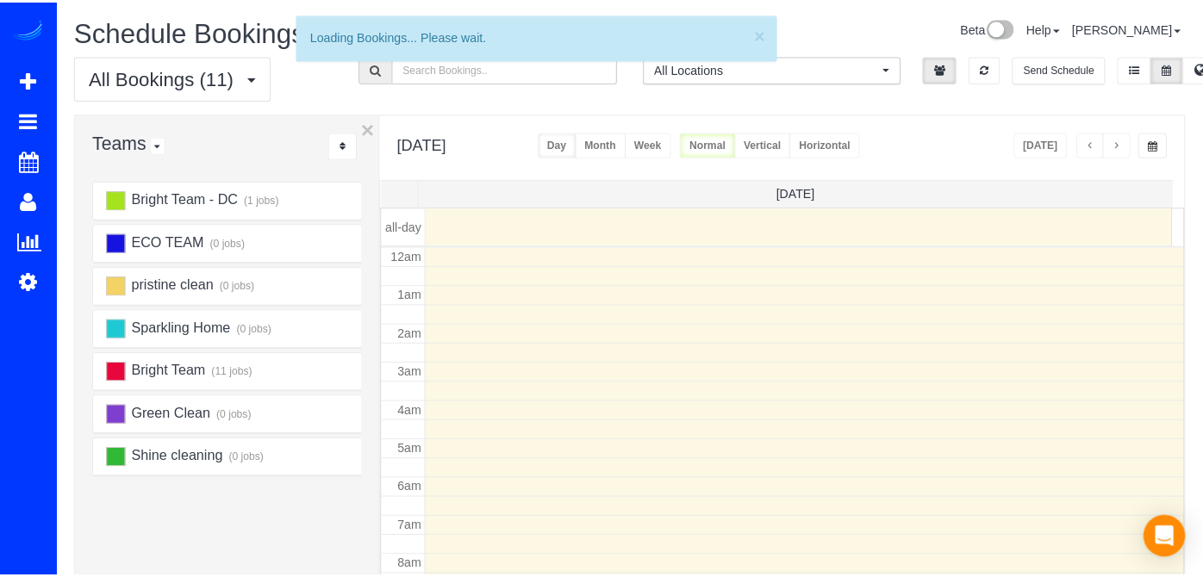
scroll to position [225, 0]
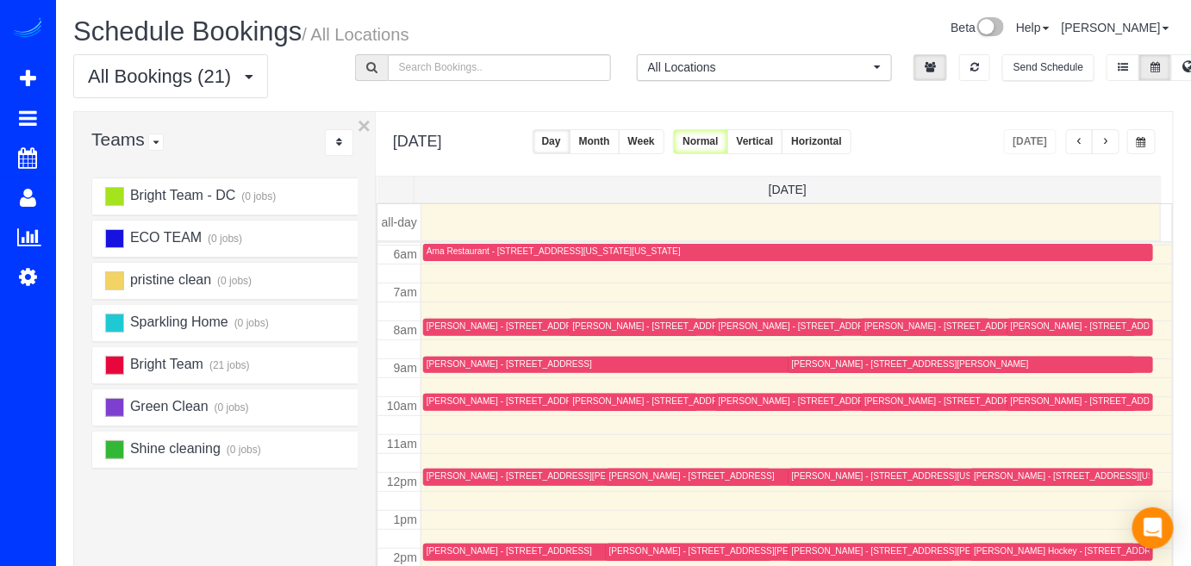
click at [620, 471] on div "Donna Butler - 7413 Royal Dominion Drive, Bethesda, MD 20817" at bounding box center [691, 475] width 165 height 11
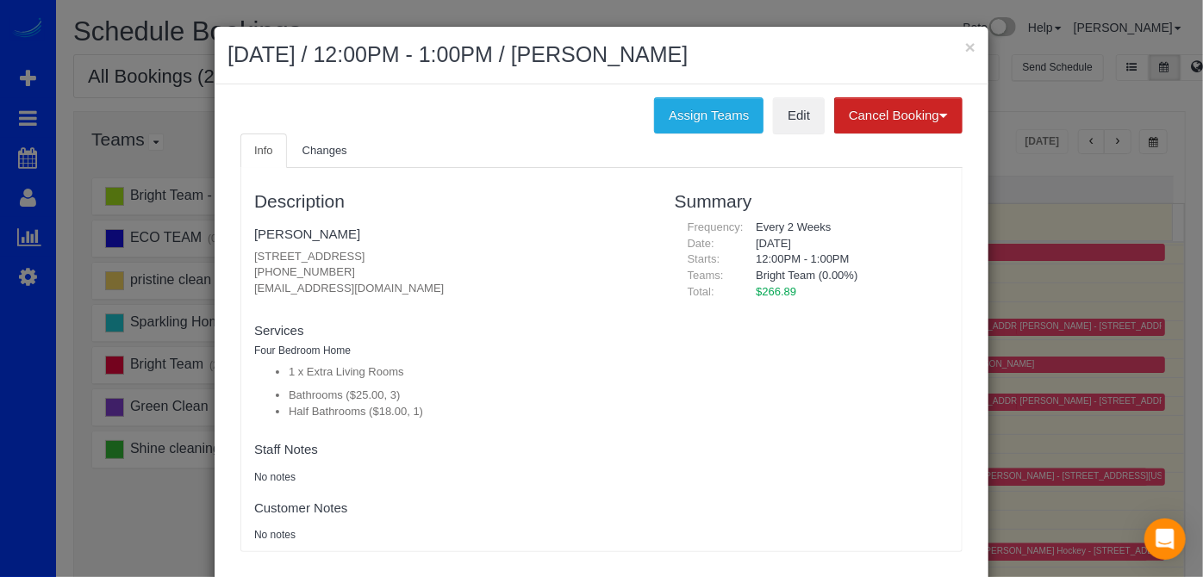
click at [353, 291] on p "7413 Royal Dominion Drive, Bethesda, MD 20817 (240) 461-1865 butler514d@aol.com" at bounding box center [451, 273] width 395 height 48
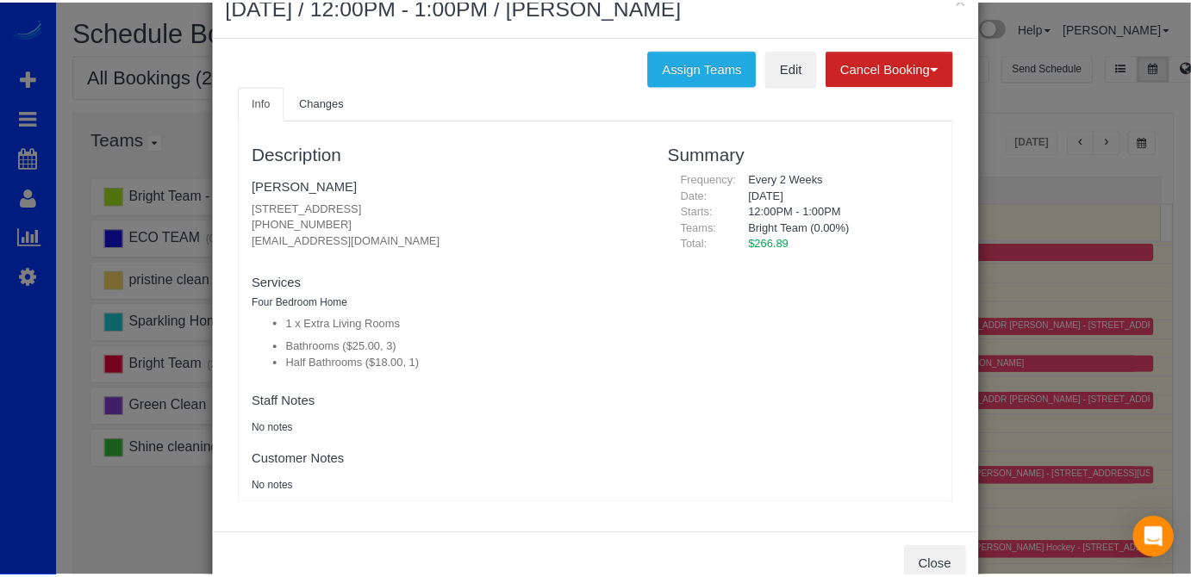
scroll to position [0, 0]
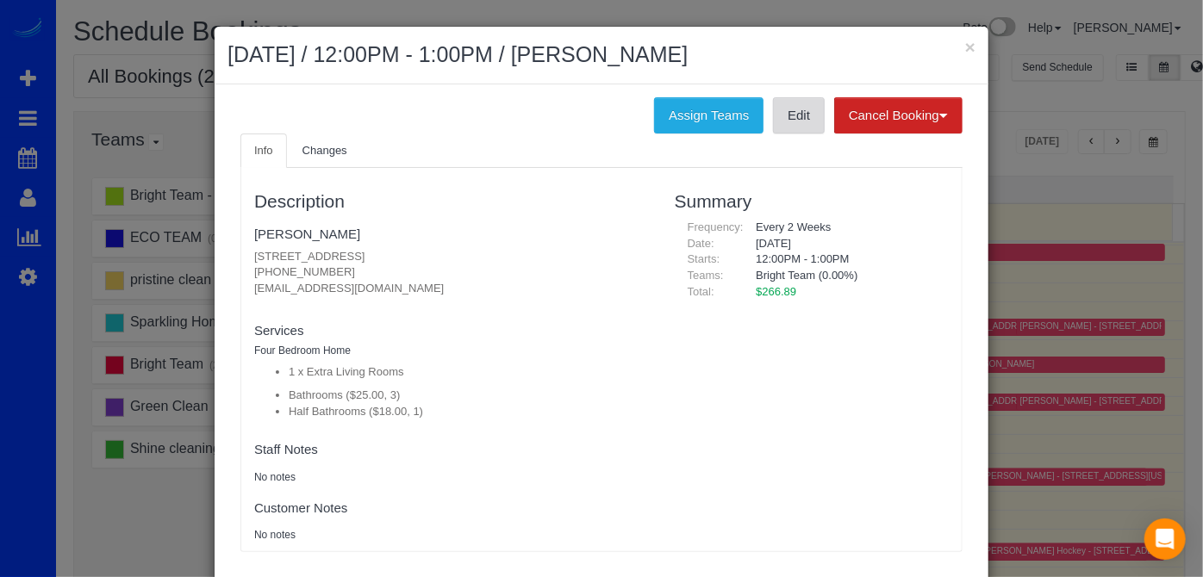
click at [787, 127] on link "Edit" at bounding box center [799, 115] width 52 height 36
click at [969, 41] on button "×" at bounding box center [970, 47] width 10 height 18
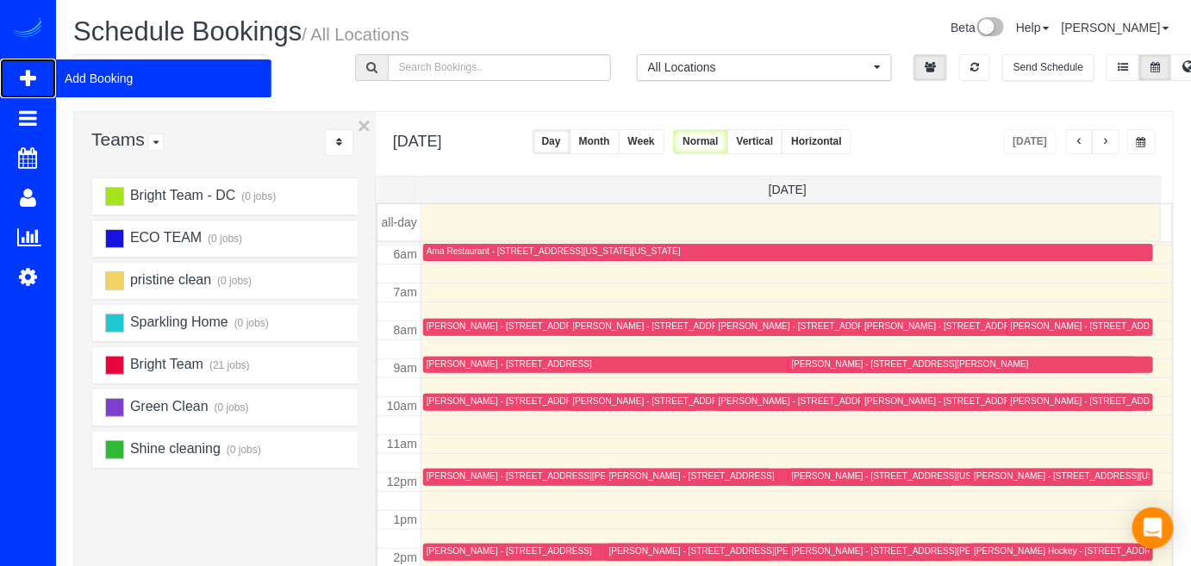
click at [83, 81] on span "Add Booking" at bounding box center [163, 79] width 215 height 40
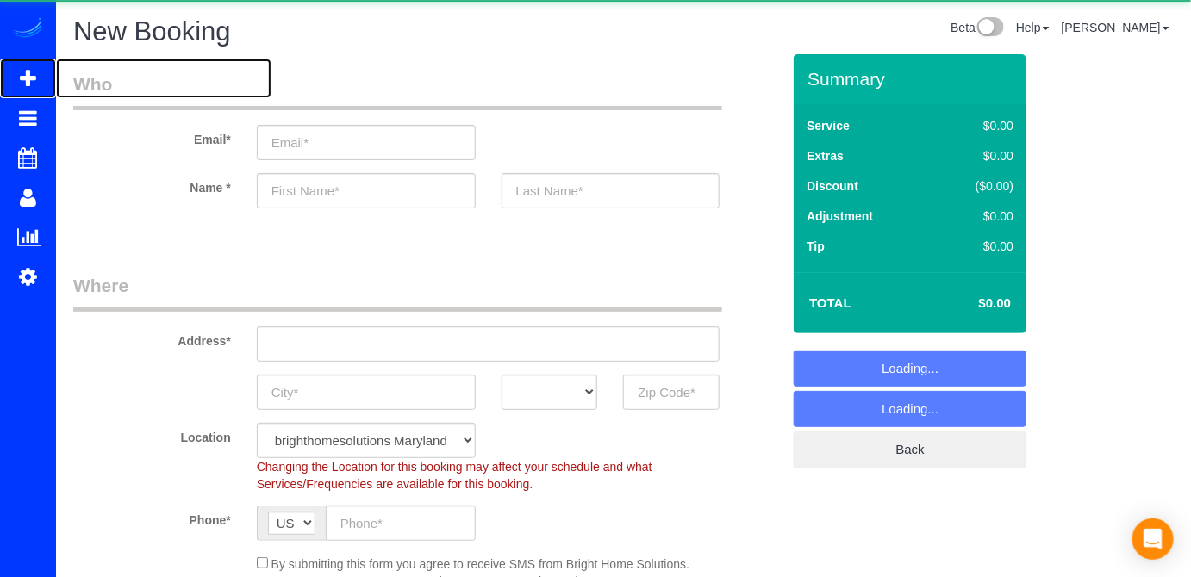
select select "object:3067"
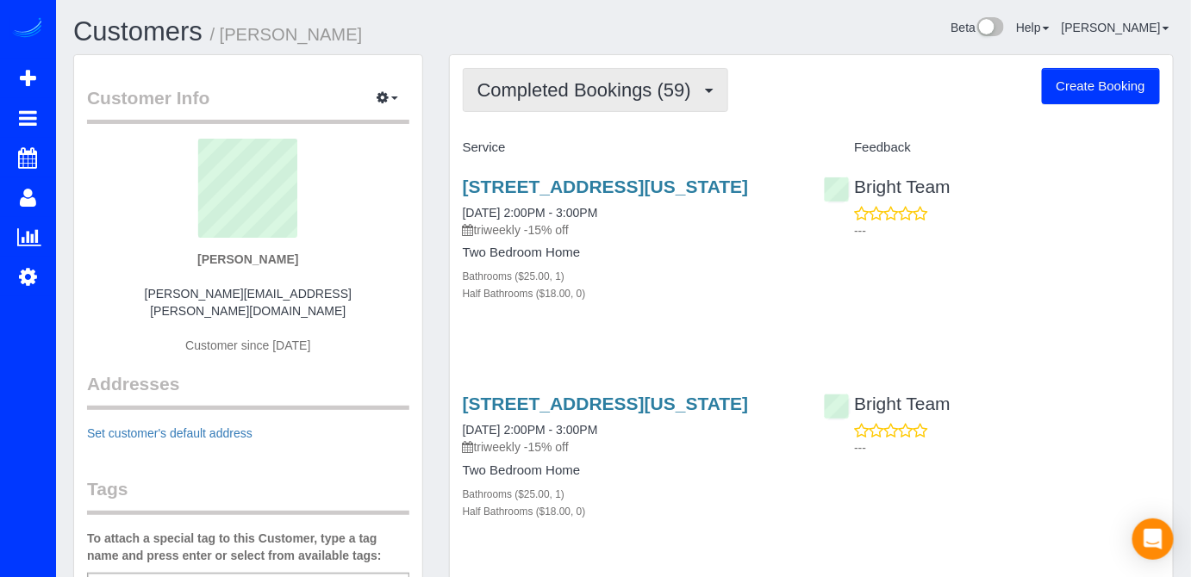
click at [575, 86] on span "Completed Bookings (59)" at bounding box center [588, 90] width 222 height 22
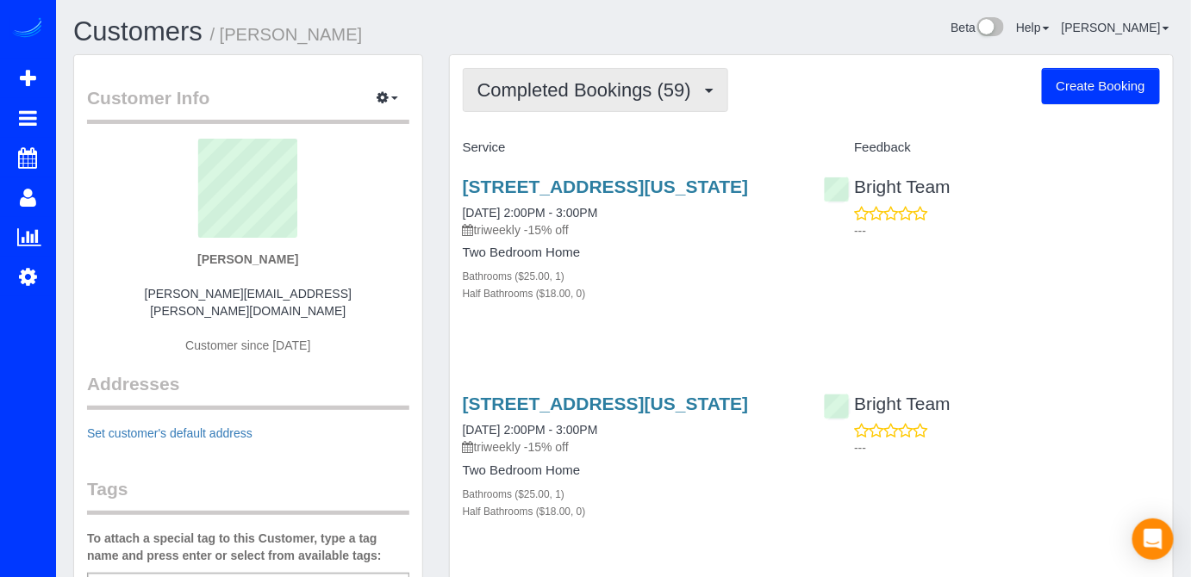
click at [642, 95] on span "Completed Bookings (59)" at bounding box center [588, 90] width 222 height 22
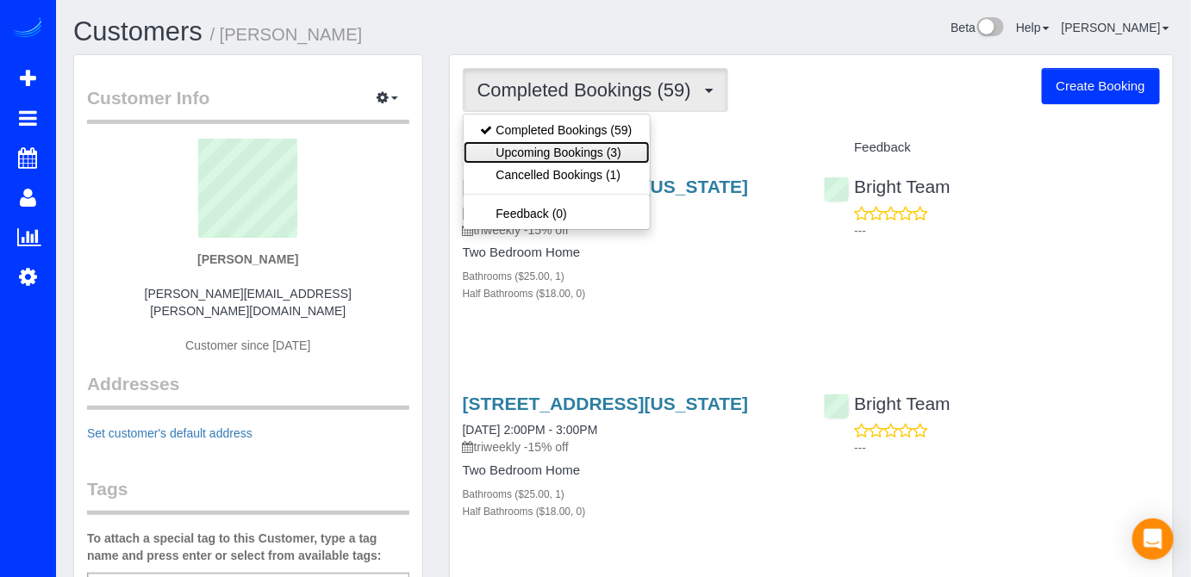
click at [588, 151] on link "Upcoming Bookings (3)" at bounding box center [557, 152] width 186 height 22
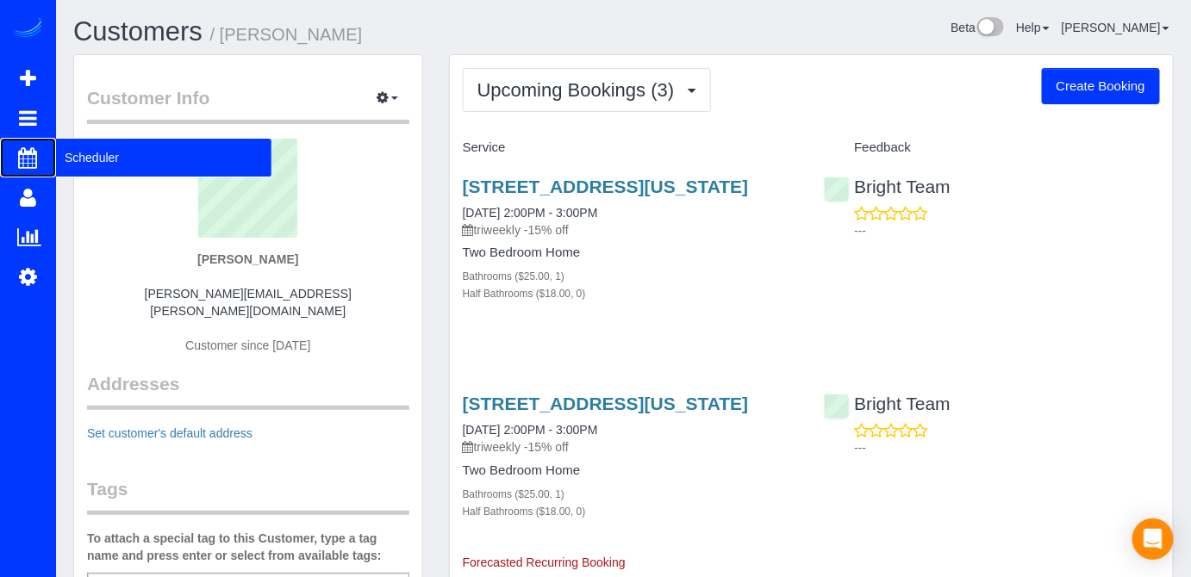
click at [59, 154] on span "Scheduler" at bounding box center [163, 158] width 215 height 40
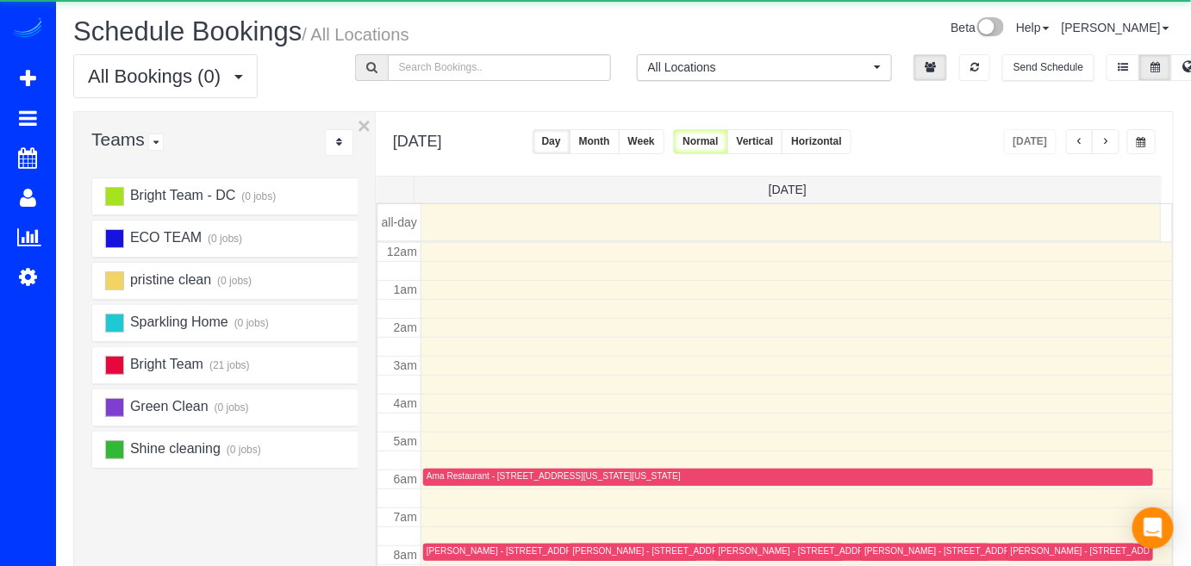
scroll to position [225, 0]
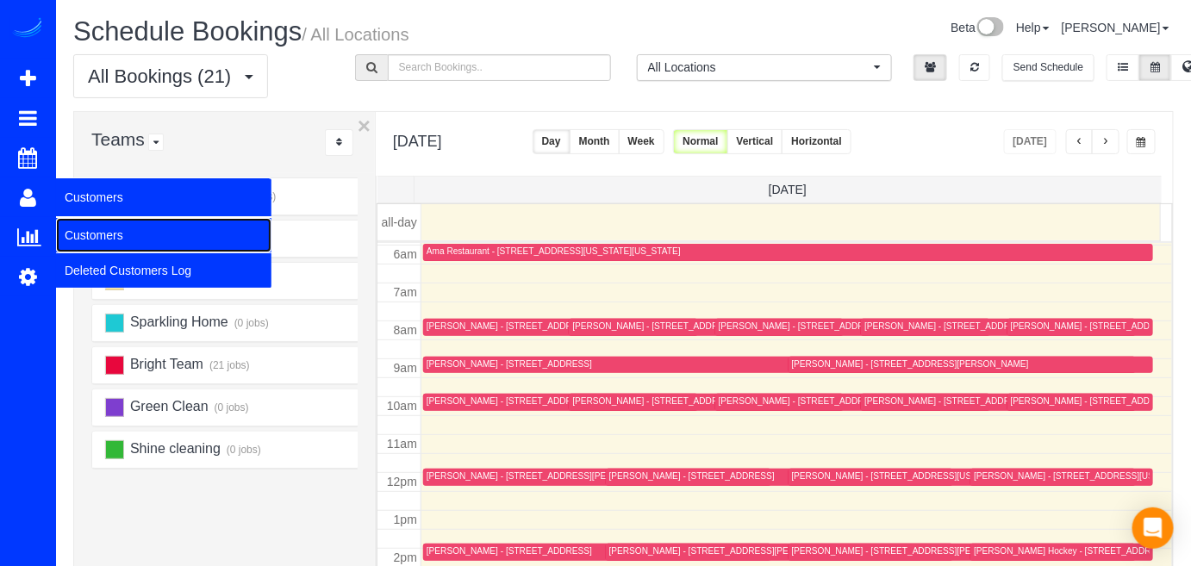
click at [73, 226] on link "Customers" at bounding box center [163, 235] width 215 height 34
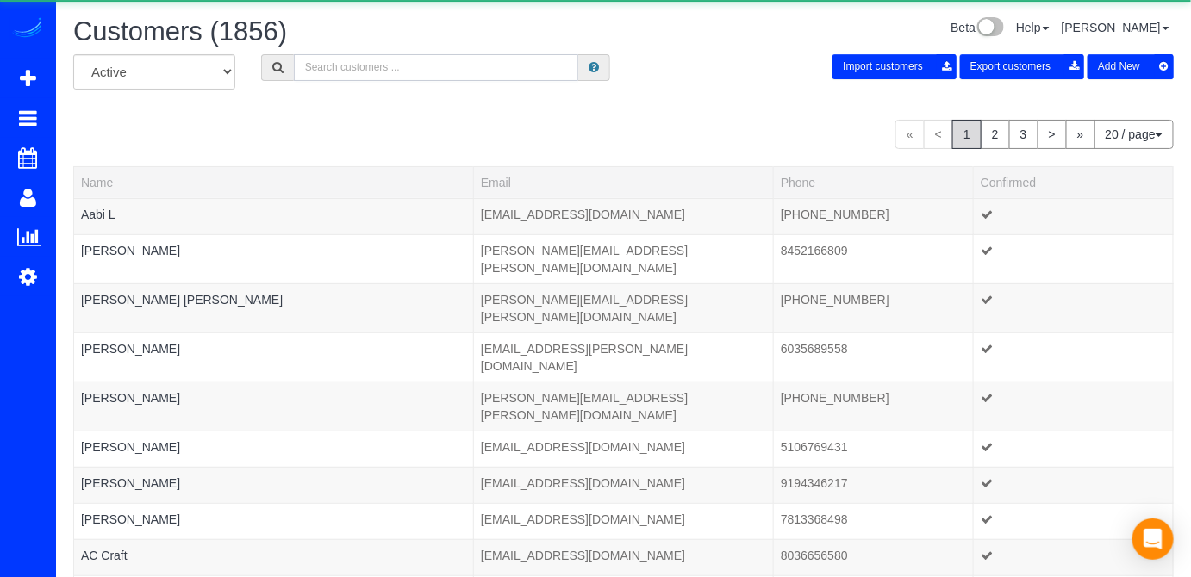
click at [364, 71] on input "text" at bounding box center [436, 67] width 285 height 27
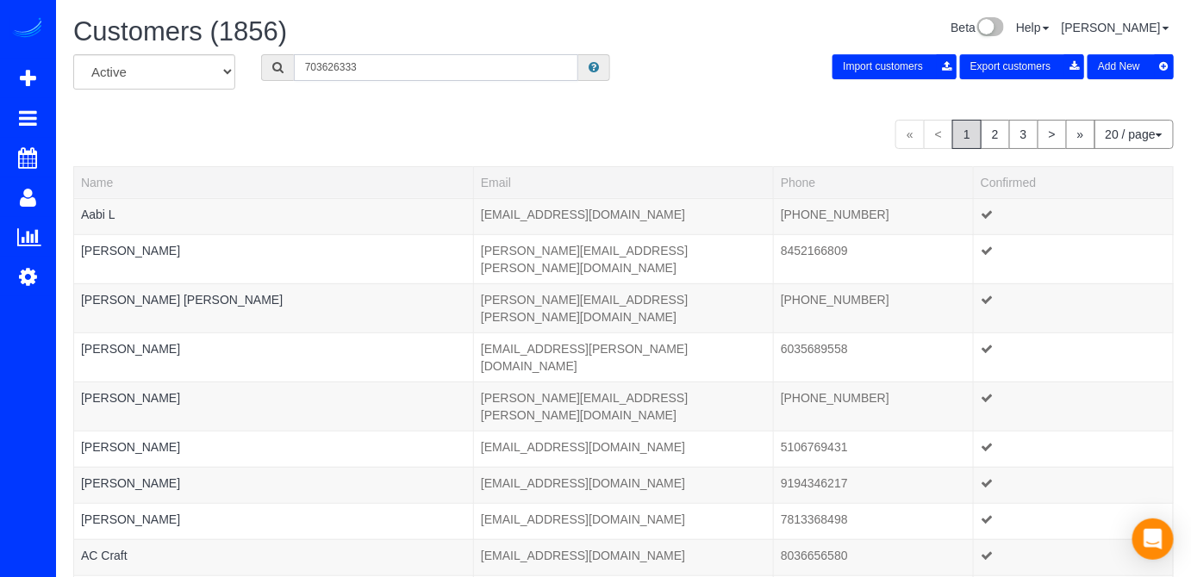
type input "7036263331"
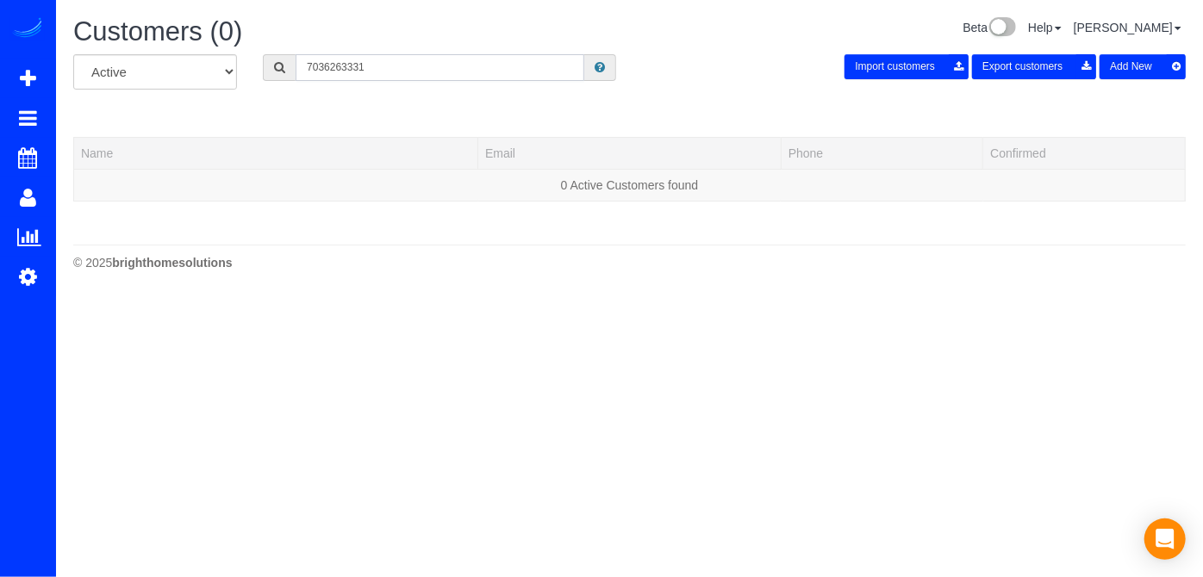
click at [323, 69] on input "7036263331" at bounding box center [440, 67] width 289 height 27
drag, startPoint x: 402, startPoint y: 71, endPoint x: 155, endPoint y: 4, distance: 255.2
click at [232, 67] on div "All Active Archived 7036263331 Import customers Export customers Add New" at bounding box center [629, 78] width 1138 height 48
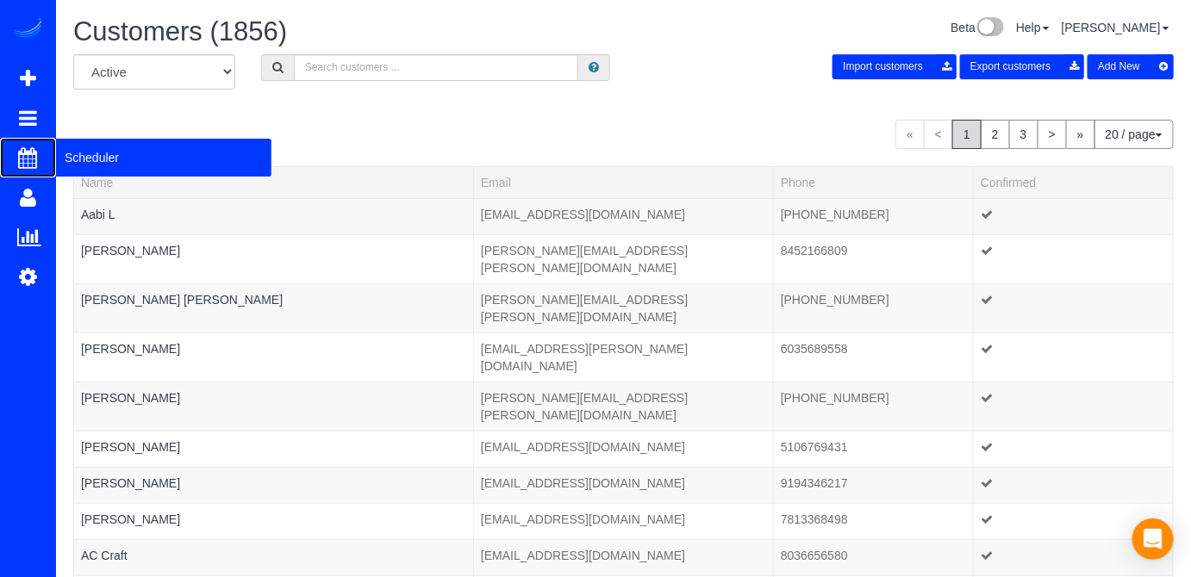
click at [74, 145] on span "Scheduler" at bounding box center [163, 158] width 215 height 40
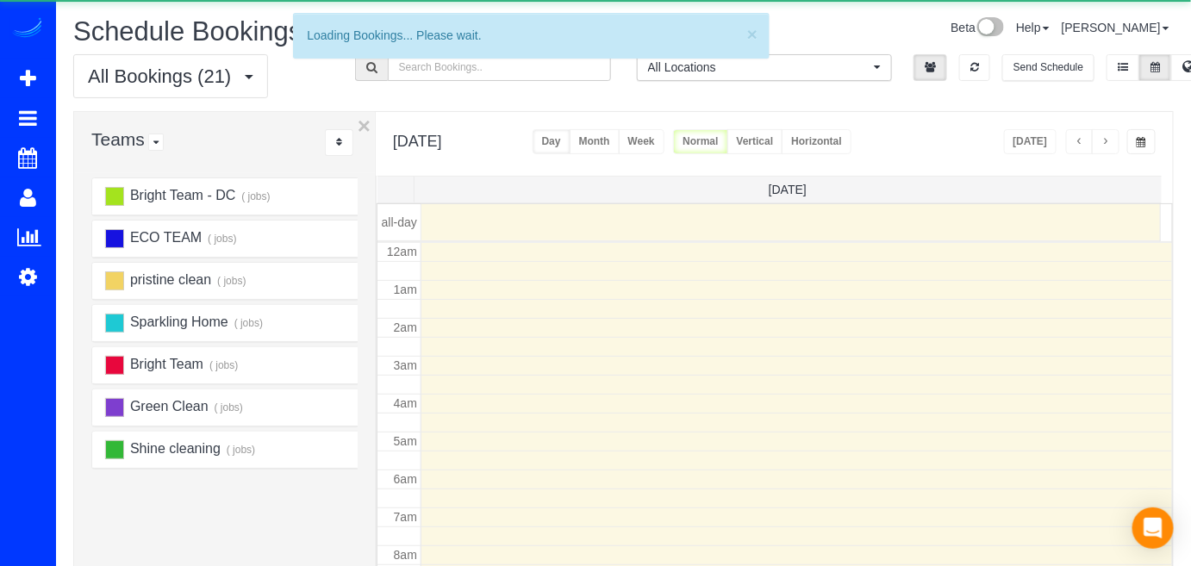
scroll to position [225, 0]
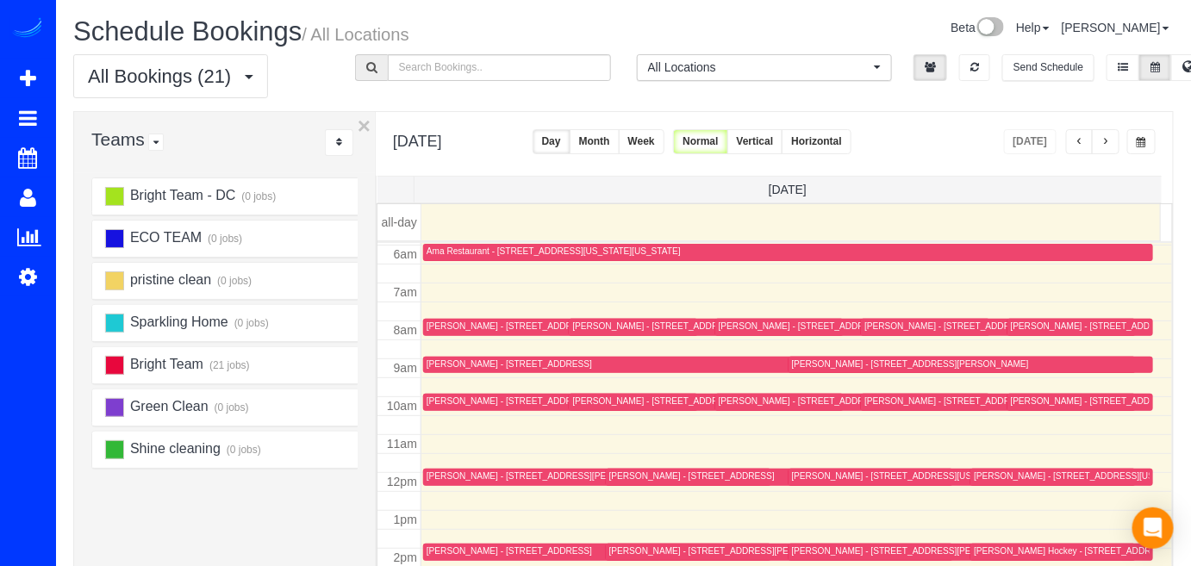
click at [1110, 135] on button "button" at bounding box center [1106, 141] width 28 height 25
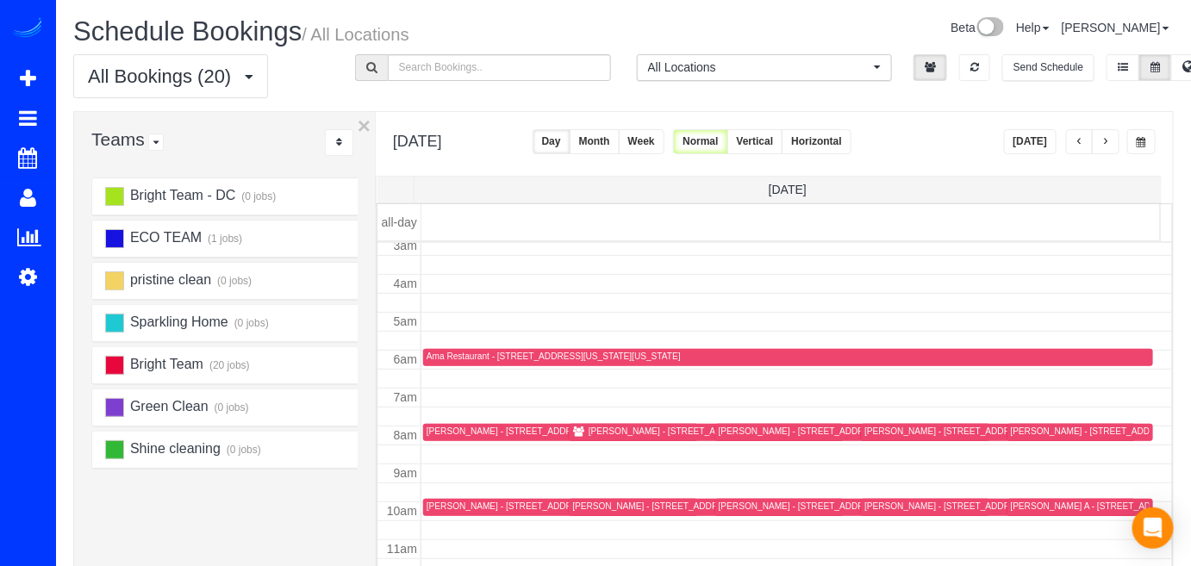
scroll to position [146, 0]
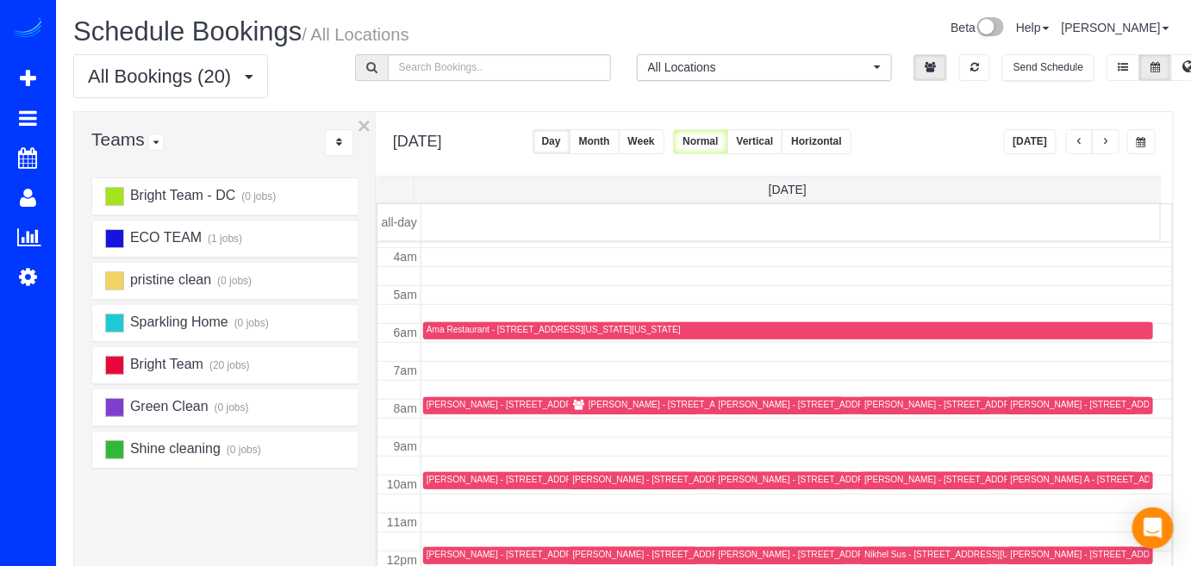
click at [605, 400] on div "Bill Shaughnessy - 135 Jacobia Dr, Pasadena, MD 21122" at bounding box center [707, 404] width 237 height 11
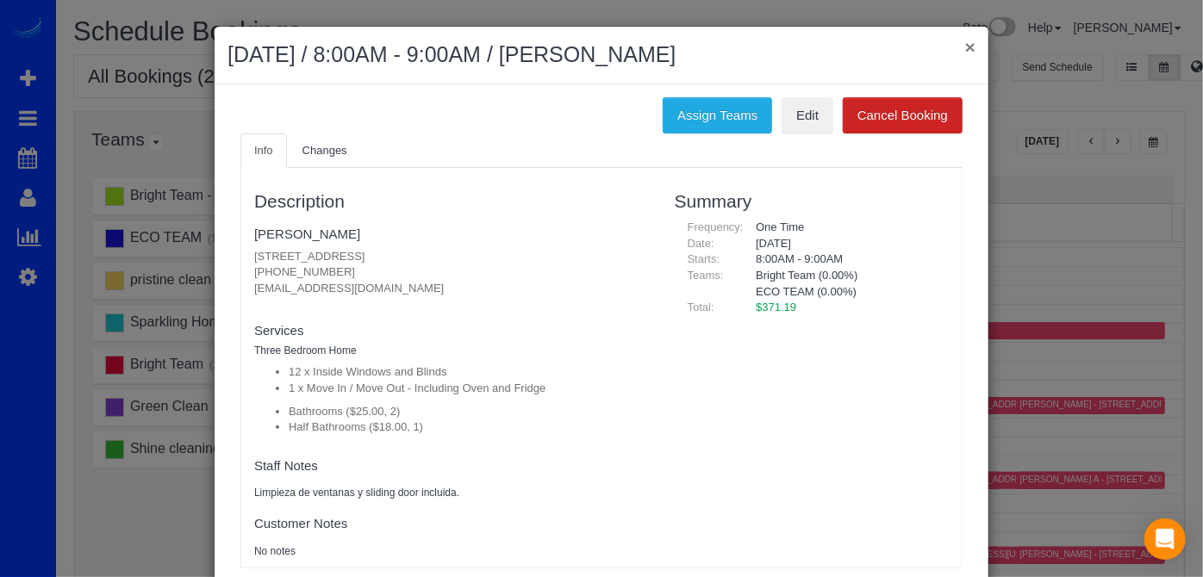
click at [965, 41] on button "×" at bounding box center [970, 47] width 10 height 18
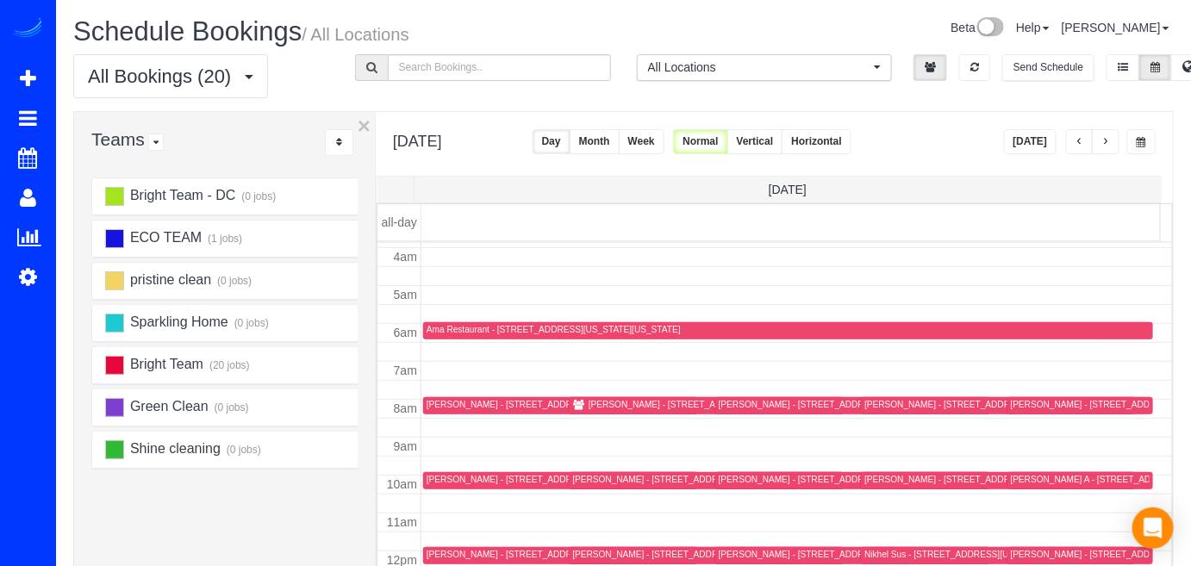
click at [664, 140] on button "Week" at bounding box center [642, 141] width 46 height 25
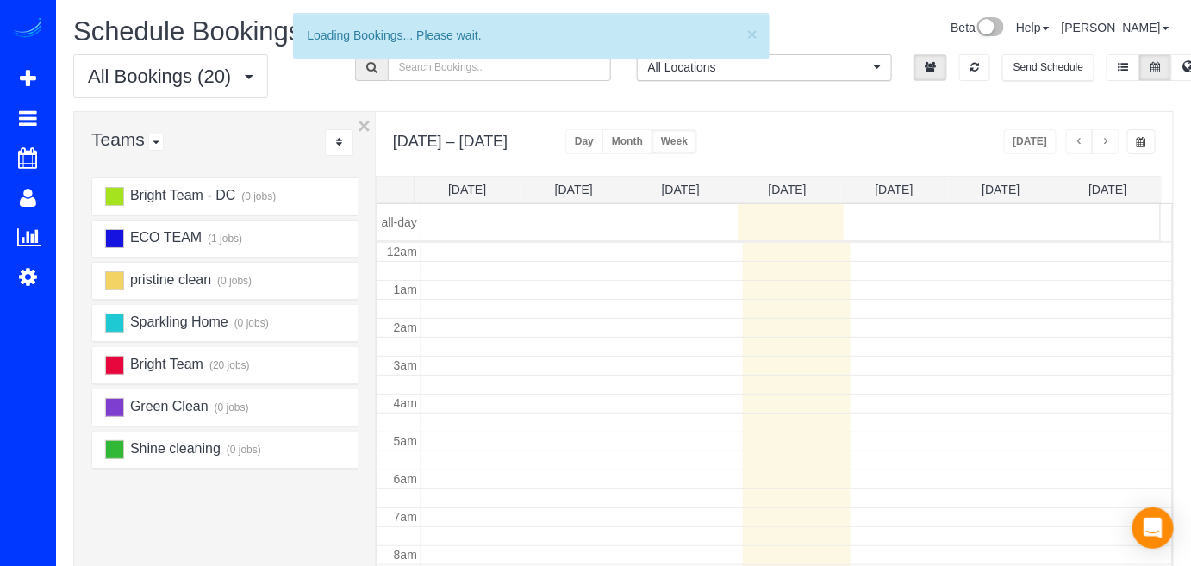
scroll to position [225, 0]
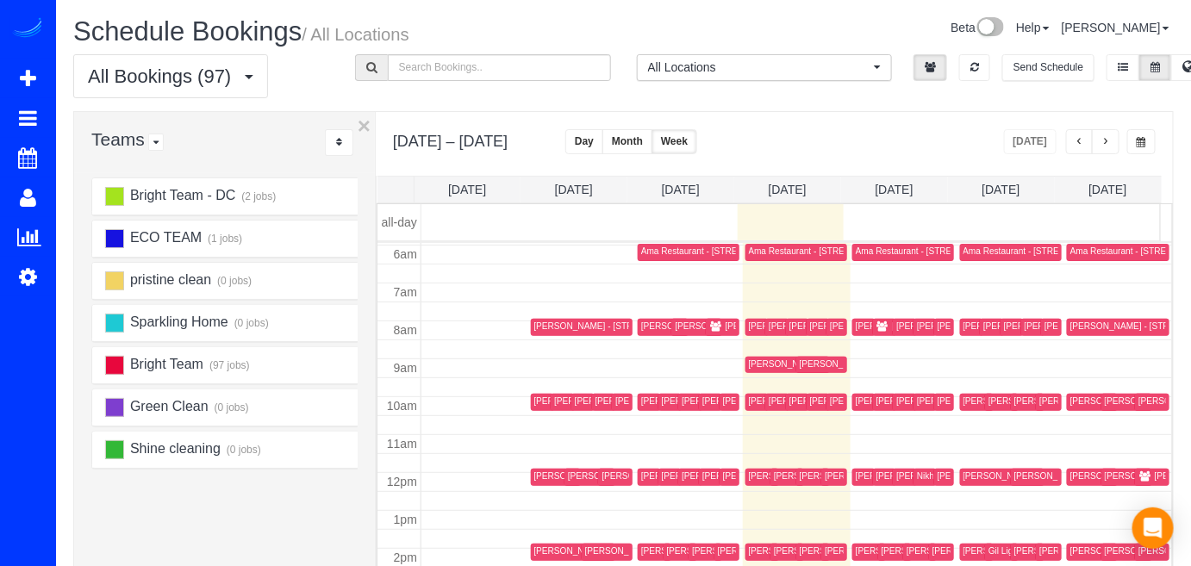
click at [1110, 142] on span "button" at bounding box center [1105, 142] width 9 height 10
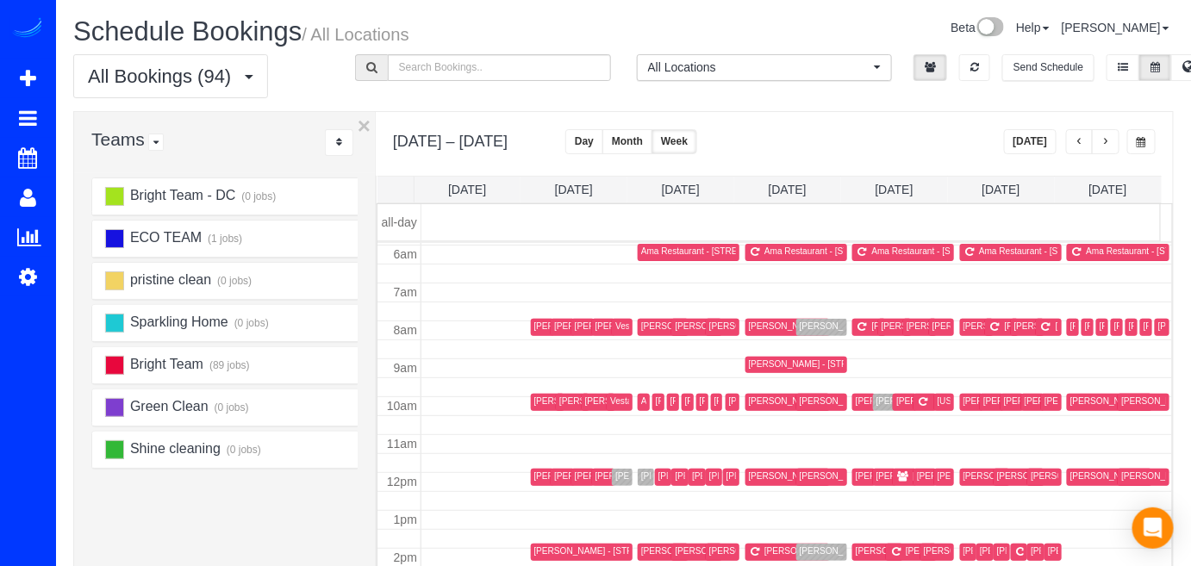
click at [1110, 141] on span "button" at bounding box center [1105, 142] width 9 height 10
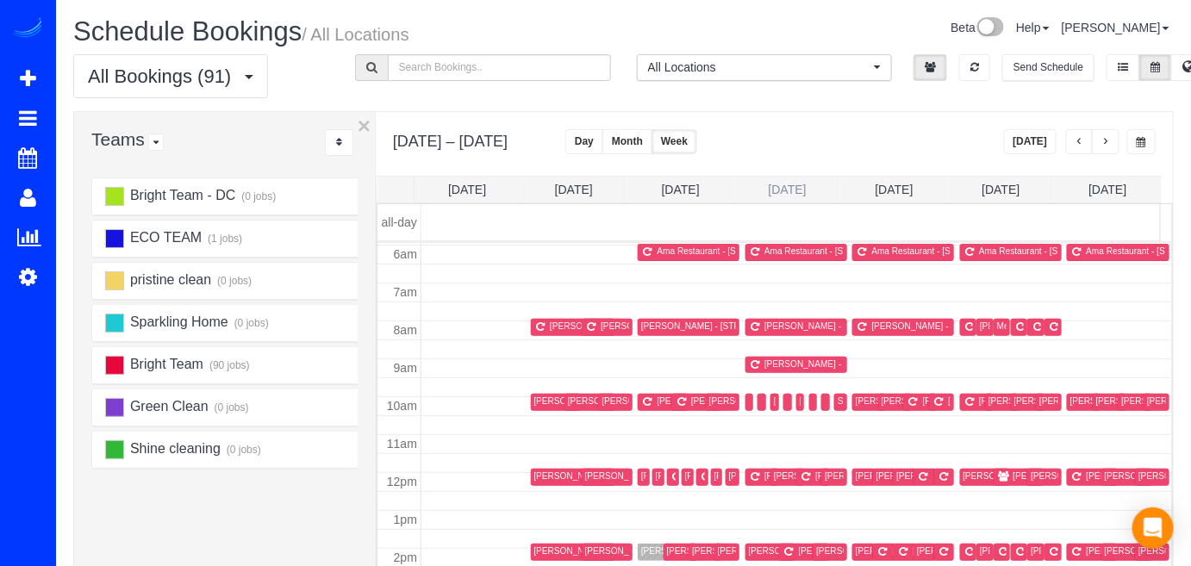
click at [793, 190] on link "Wed 10/29" at bounding box center [788, 190] width 38 height 14
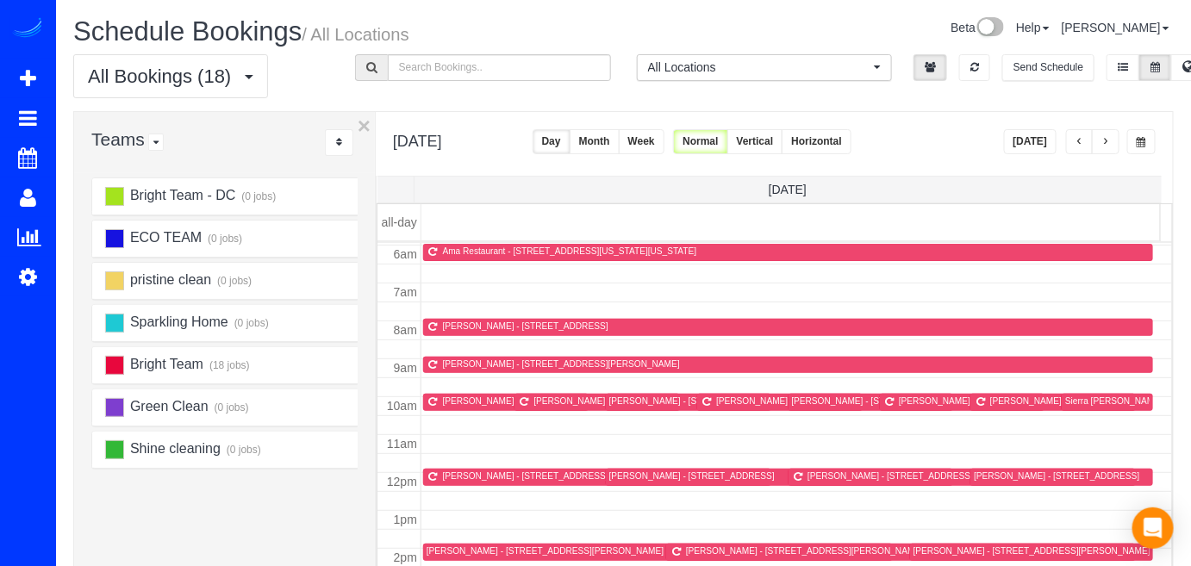
click at [1087, 144] on button "button" at bounding box center [1080, 141] width 28 height 25
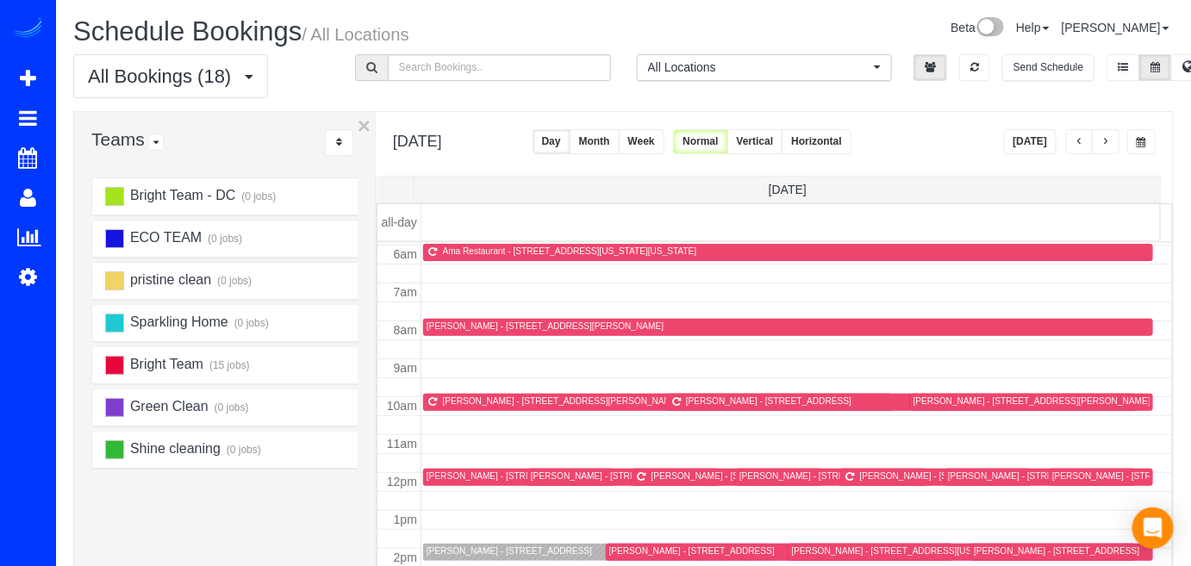
click at [1086, 144] on button "button" at bounding box center [1080, 141] width 28 height 25
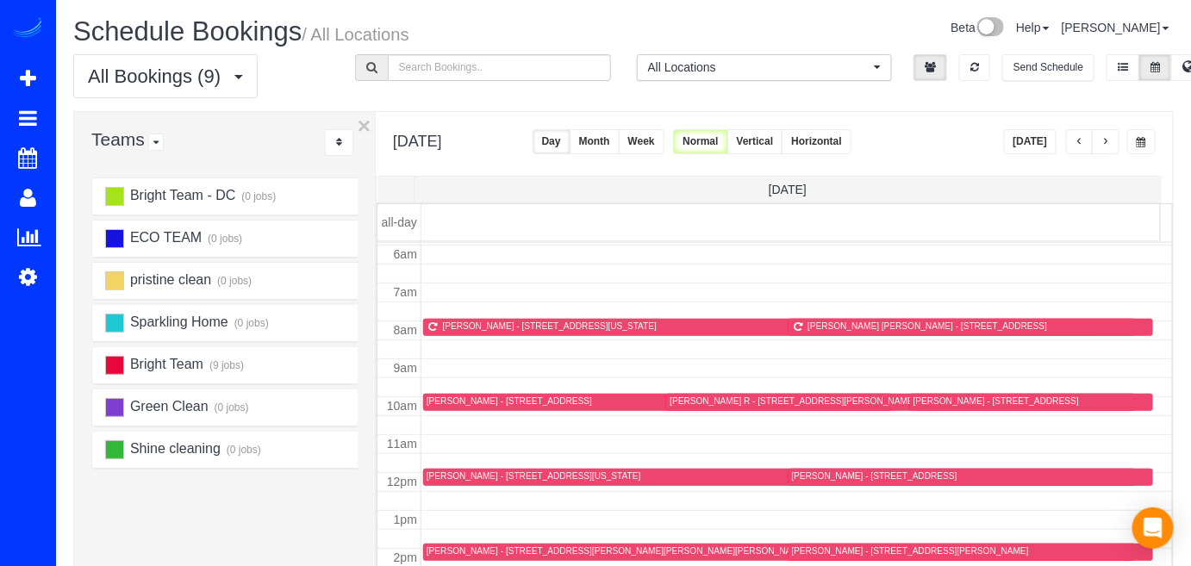
click at [1109, 139] on span "button" at bounding box center [1105, 142] width 9 height 10
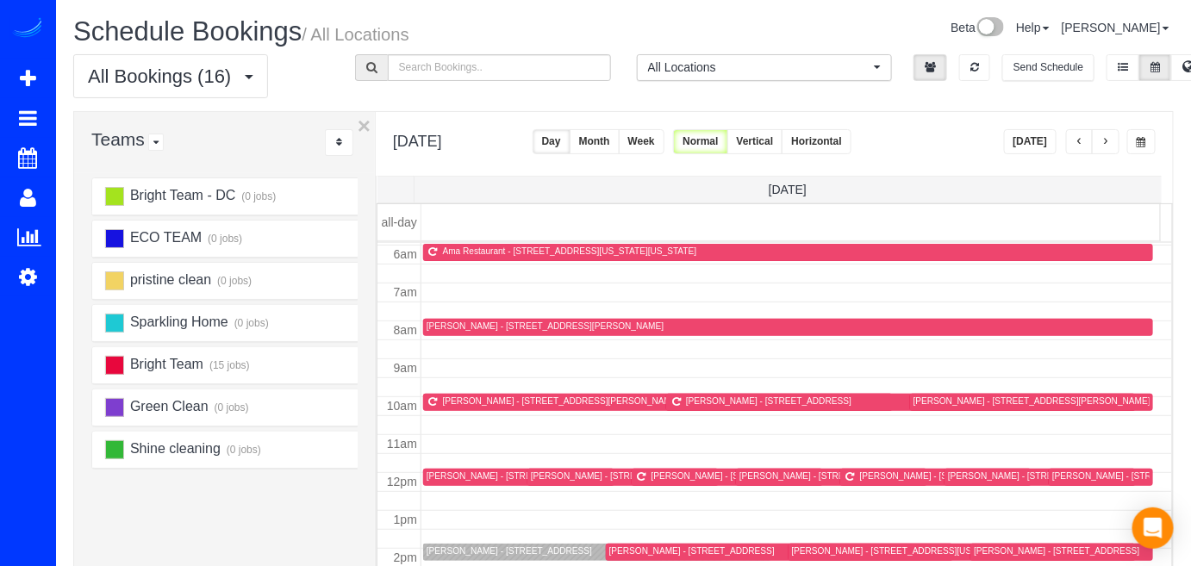
click at [1109, 144] on span "button" at bounding box center [1105, 142] width 9 height 10
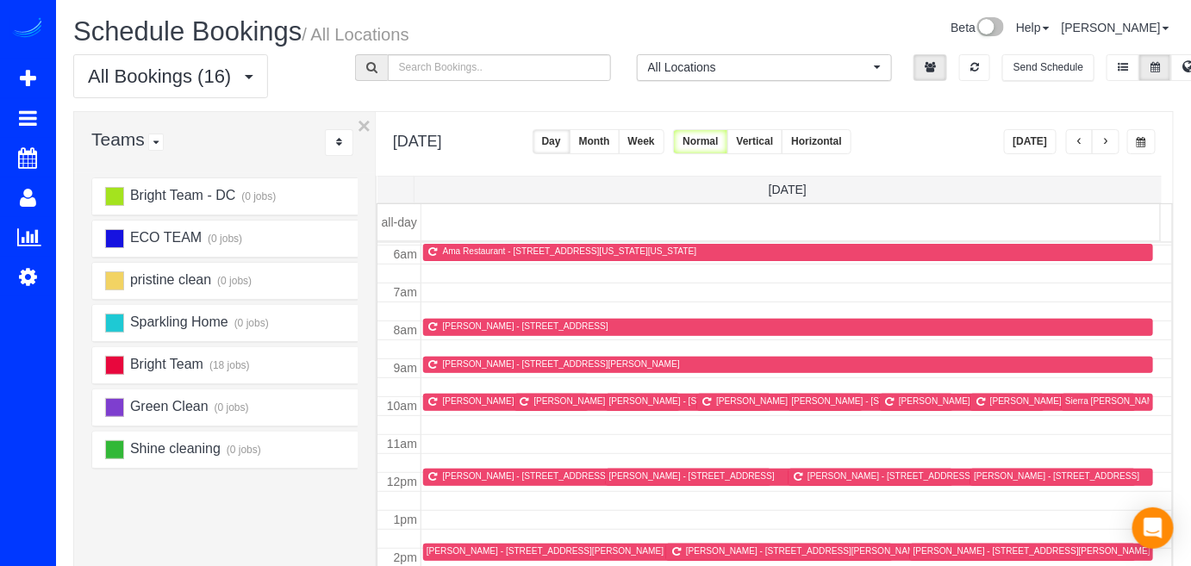
click at [1110, 144] on span "button" at bounding box center [1105, 142] width 9 height 10
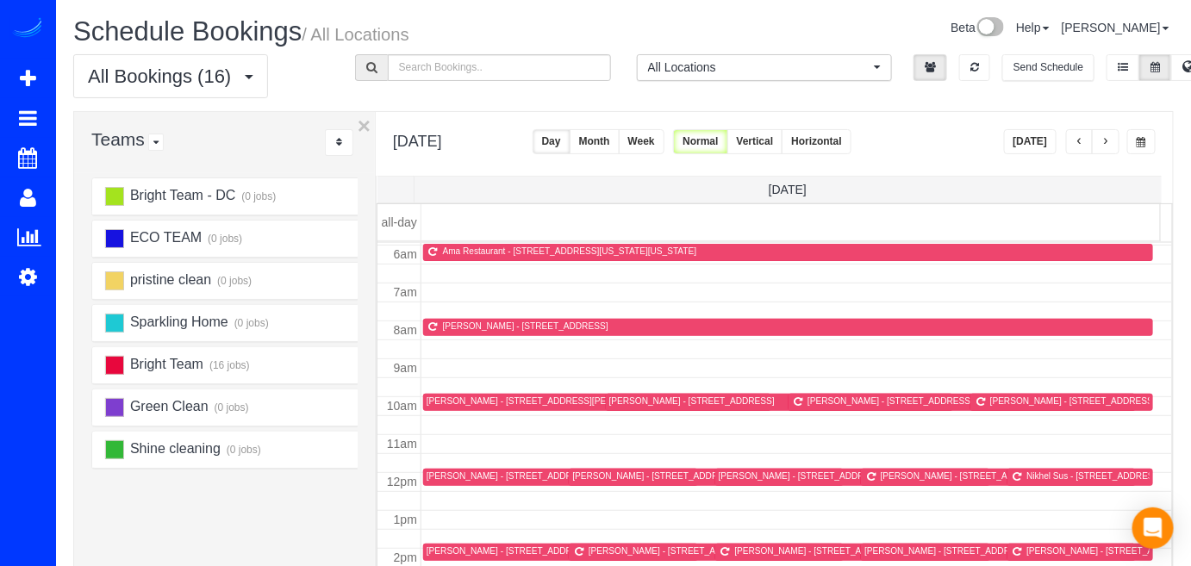
click at [1110, 145] on span "button" at bounding box center [1105, 142] width 9 height 10
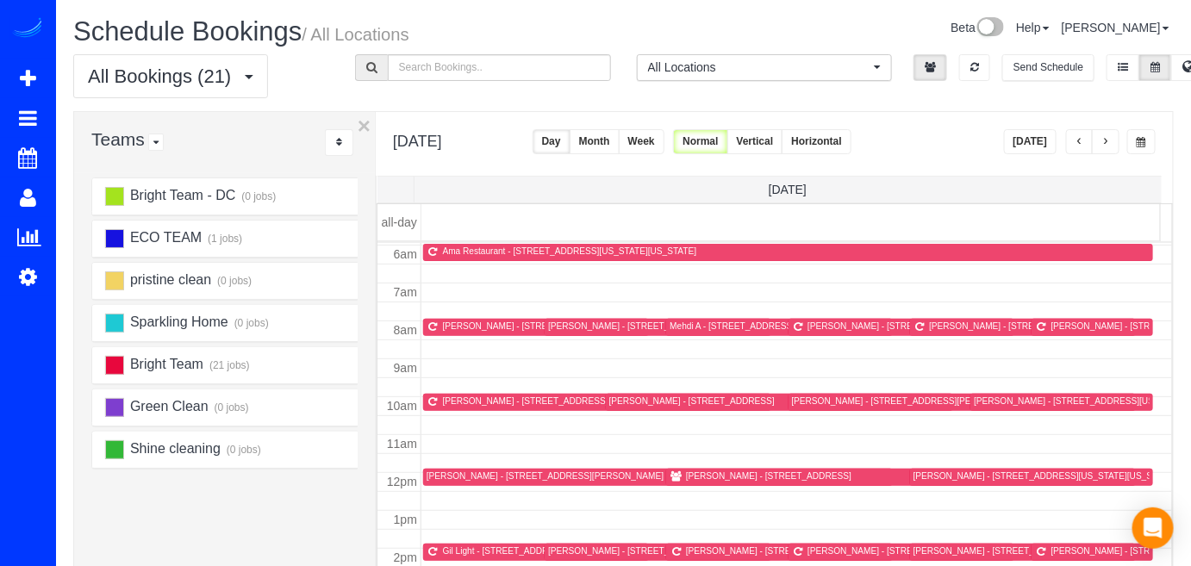
click at [1082, 140] on span "button" at bounding box center [1079, 142] width 9 height 10
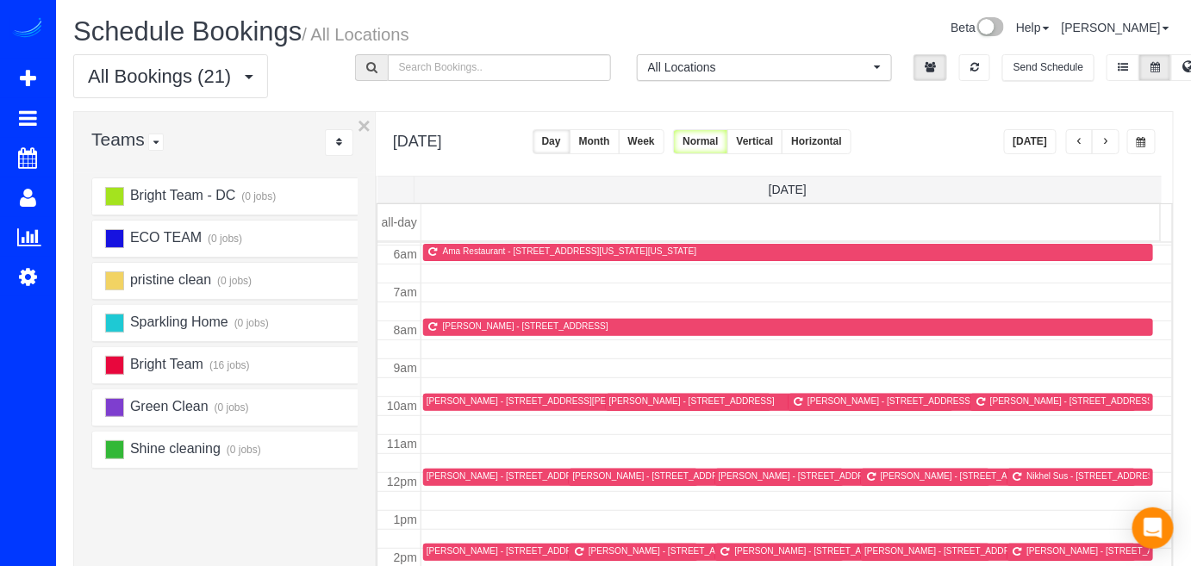
click at [1082, 140] on span "button" at bounding box center [1079, 142] width 9 height 10
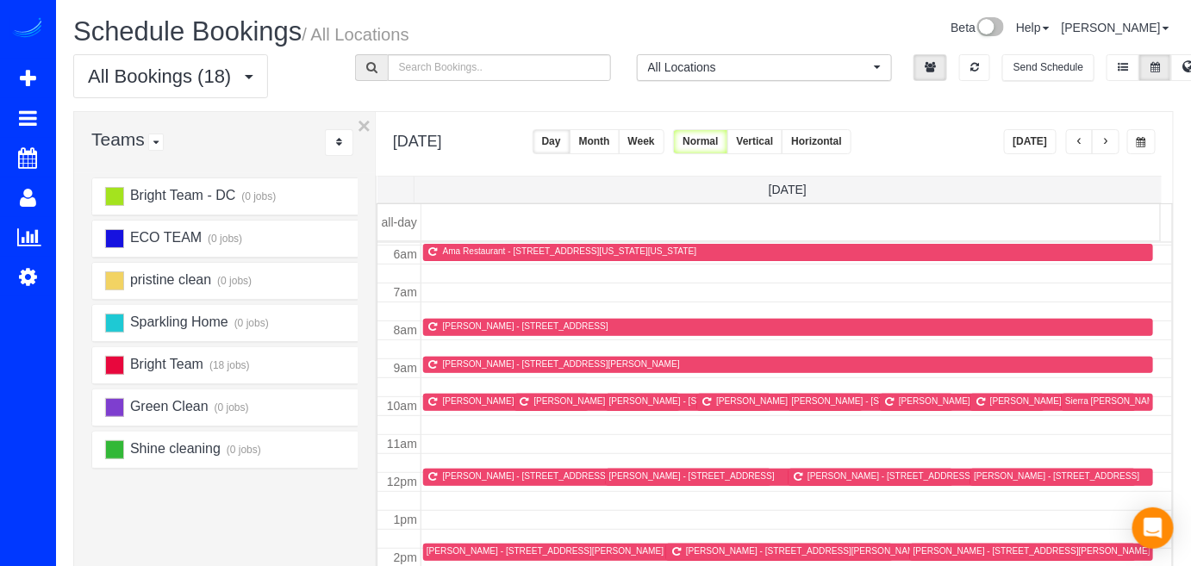
click at [1087, 135] on button "button" at bounding box center [1080, 141] width 28 height 25
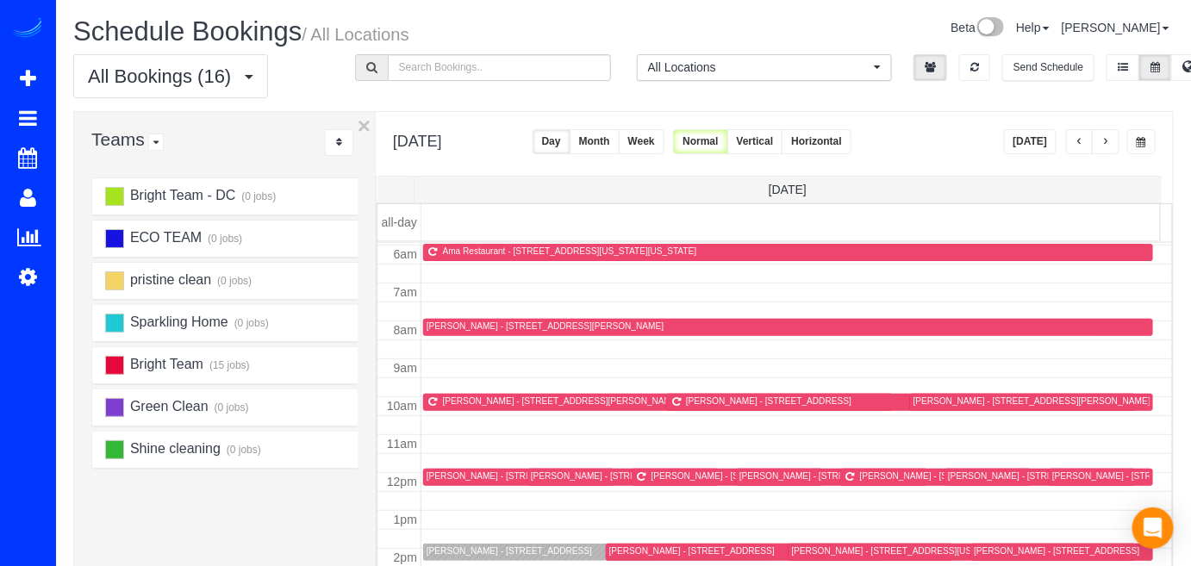
click at [1156, 419] on td at bounding box center [796, 424] width 751 height 19
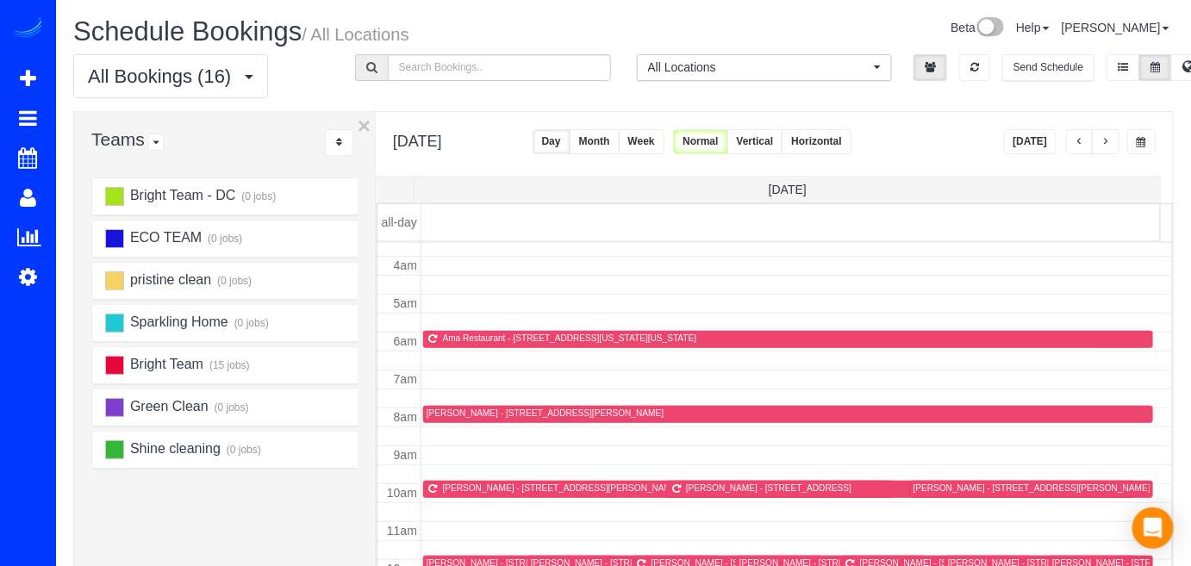
scroll to position [156, 0]
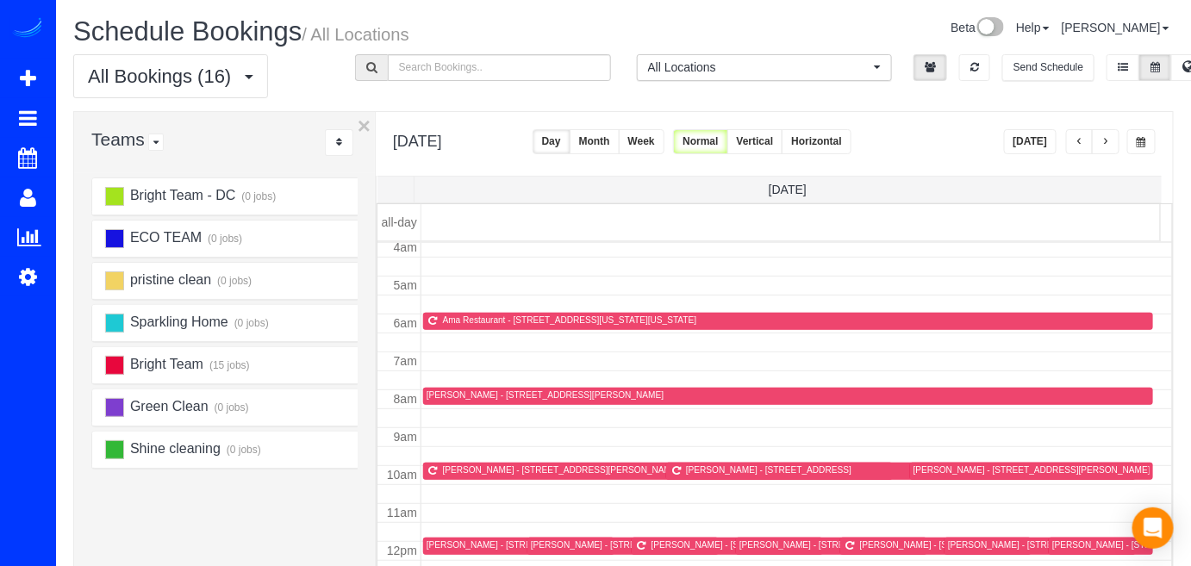
click at [1110, 140] on span "button" at bounding box center [1105, 142] width 9 height 10
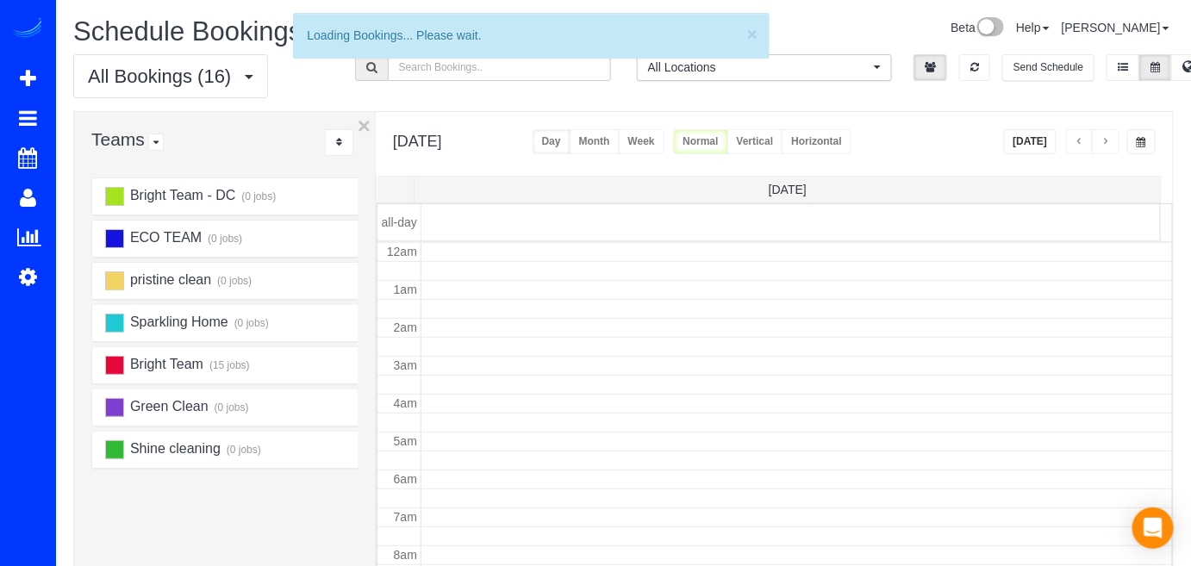
scroll to position [225, 0]
click at [1069, 141] on button "button" at bounding box center [1080, 141] width 28 height 25
click at [1071, 140] on button "button" at bounding box center [1080, 141] width 28 height 25
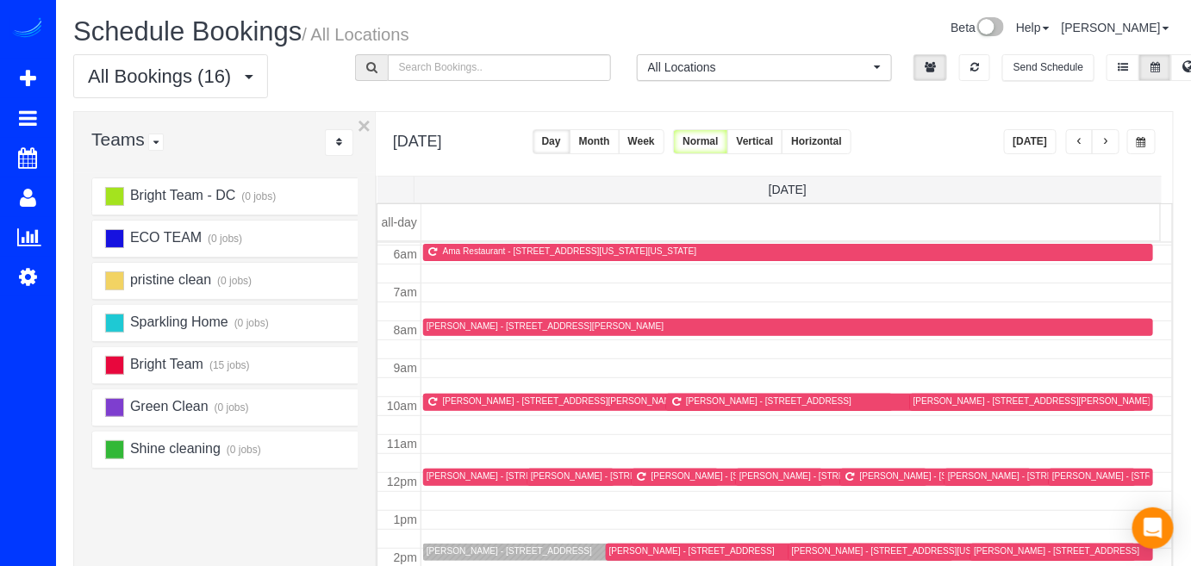
click at [1081, 144] on span "button" at bounding box center [1079, 142] width 9 height 10
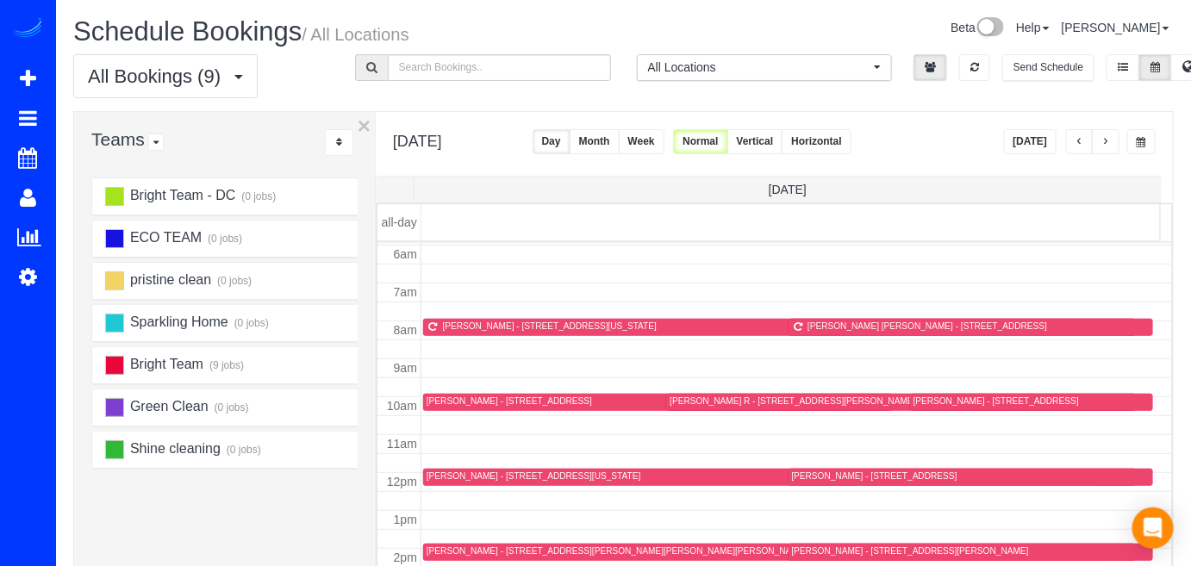
click at [1106, 143] on span "button" at bounding box center [1105, 142] width 9 height 10
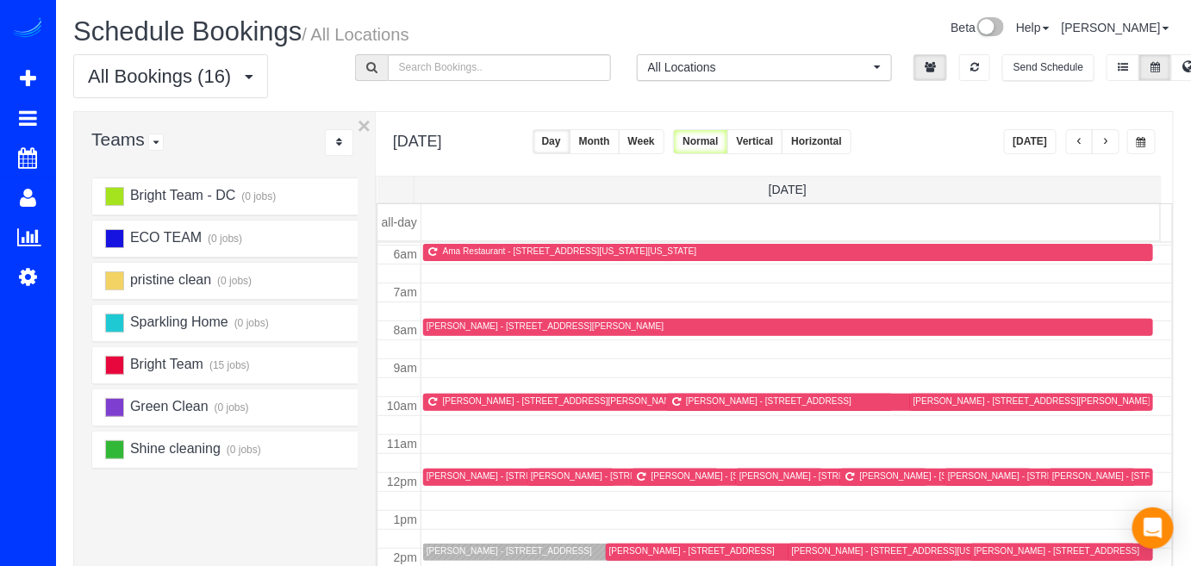
click at [1084, 145] on span "button" at bounding box center [1079, 142] width 9 height 10
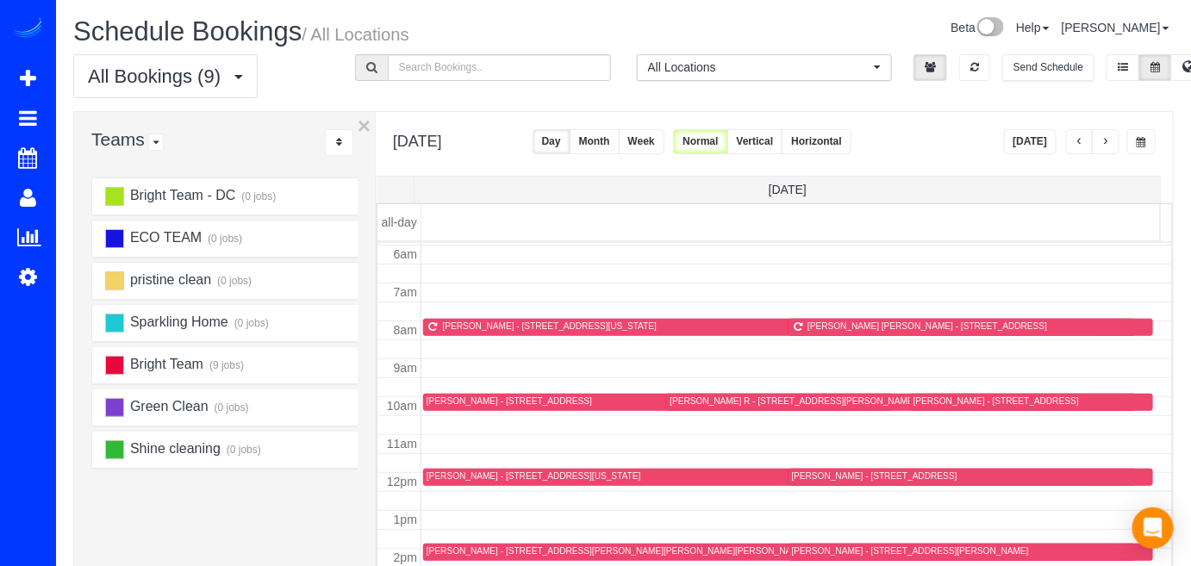
click at [1110, 140] on span "button" at bounding box center [1105, 142] width 9 height 10
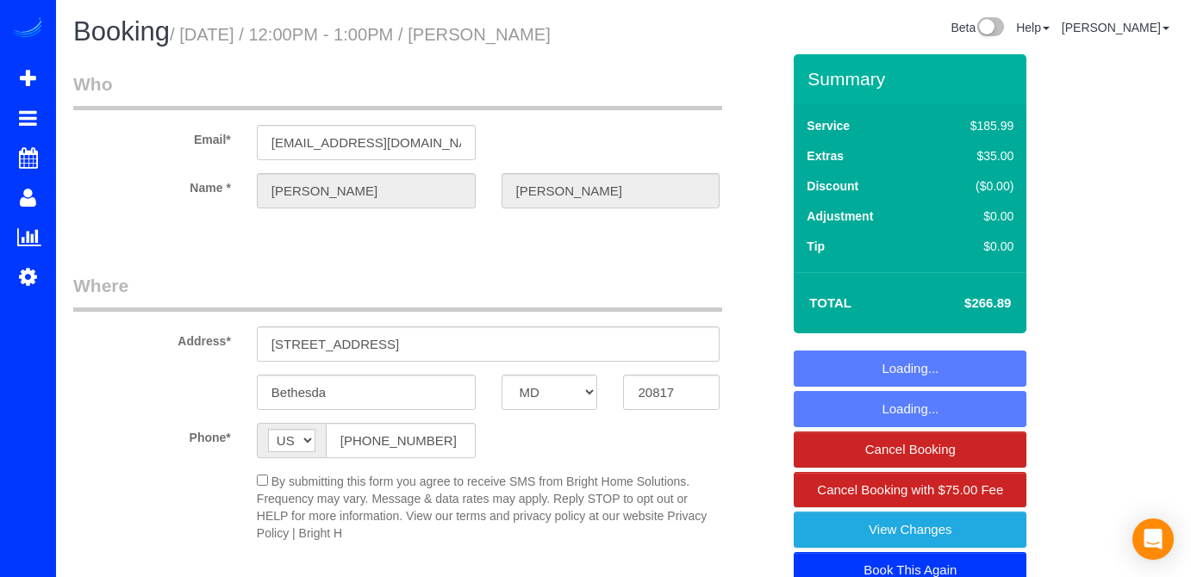
select select "MD"
select select "spot1"
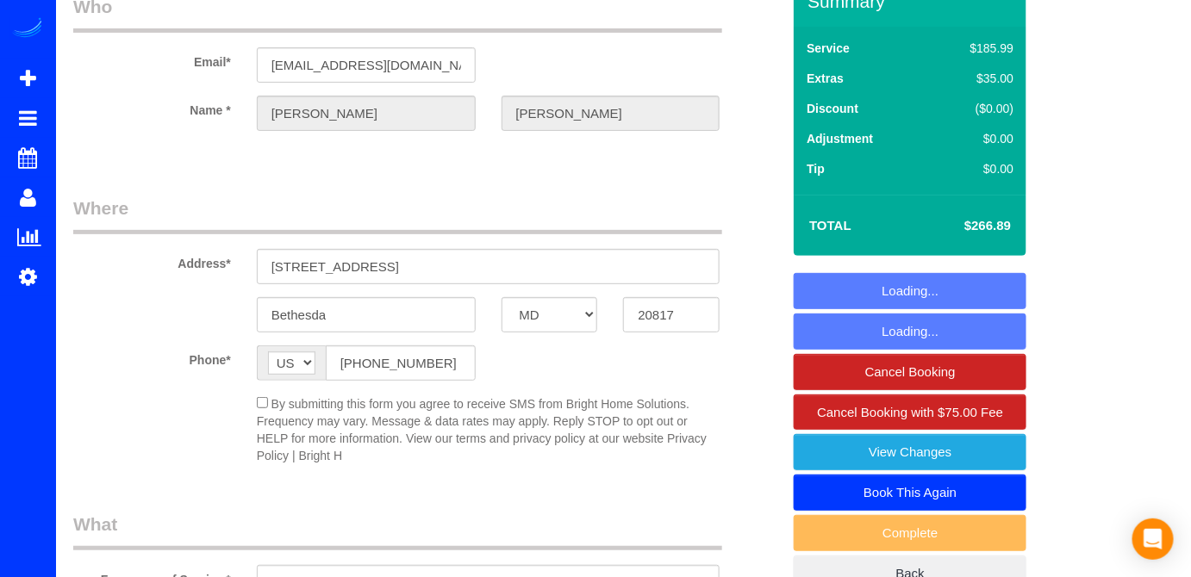
select select "3"
select select "1"
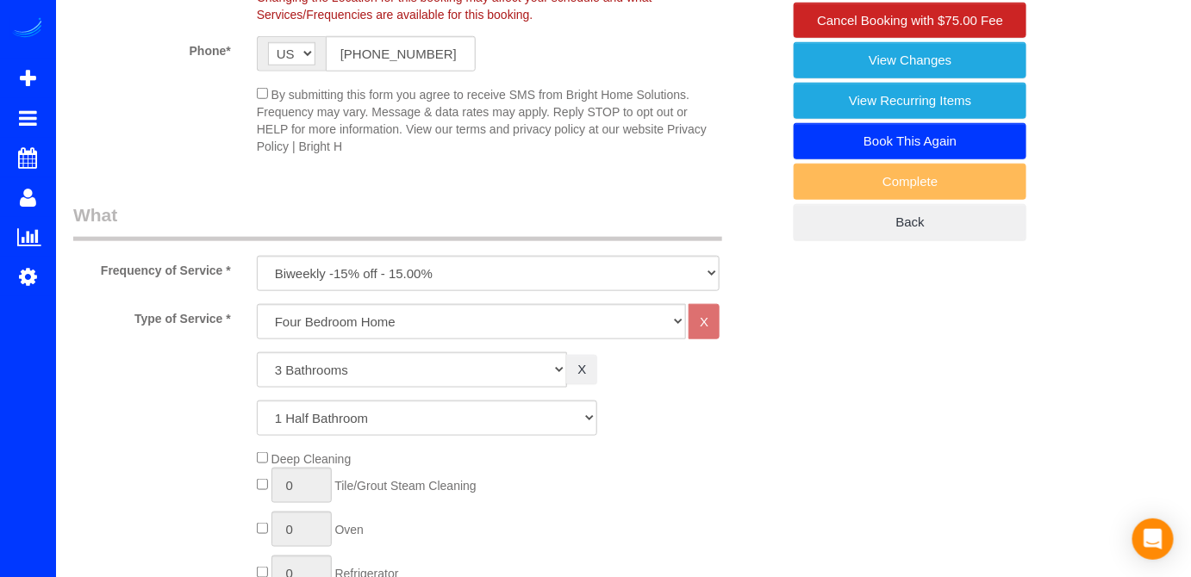
select select "object:813"
select select "spot15"
select select "3"
select select "1"
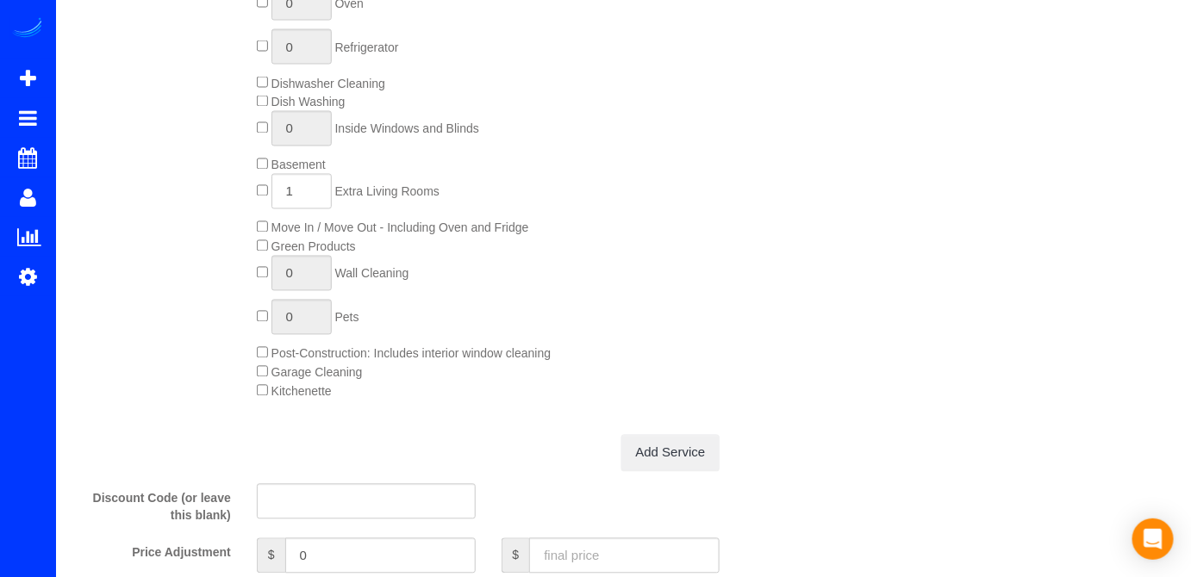
scroll to position [939, 0]
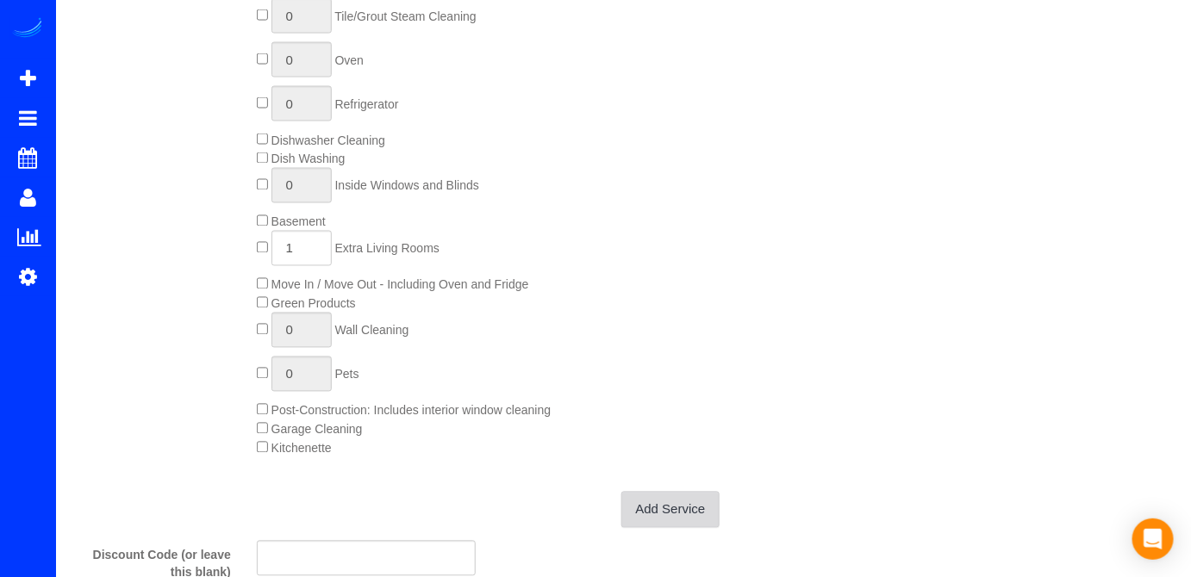
click at [649, 509] on link "Add Service" at bounding box center [670, 510] width 99 height 36
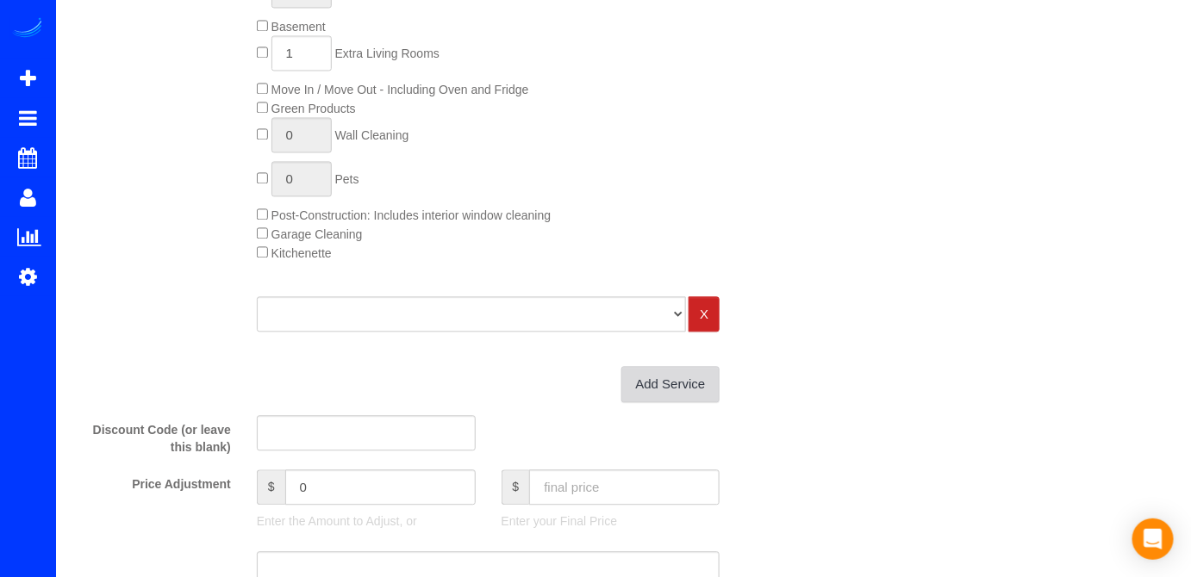
scroll to position [1253, 0]
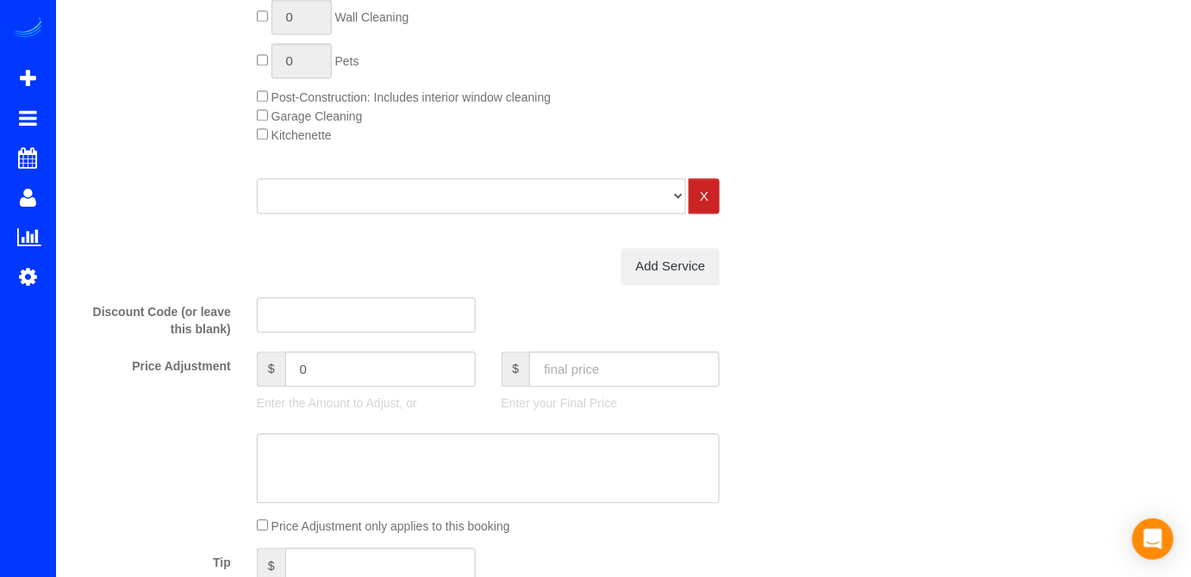
click at [454, 209] on select "One Bedroom Home Two Bedroom Home Three Bedroom Home Four Bedroom Home Four Bed…" at bounding box center [472, 195] width 430 height 35
drag, startPoint x: 959, startPoint y: 425, endPoint x: 937, endPoint y: 412, distance: 25.9
click at [959, 423] on div "Who Email* butler514d@aol.com Name * Donna Butler Where Address* 7413 Royal Dom…" at bounding box center [623, 291] width 1100 height 2980
click at [577, 371] on input "text" at bounding box center [624, 369] width 190 height 35
type input "288"
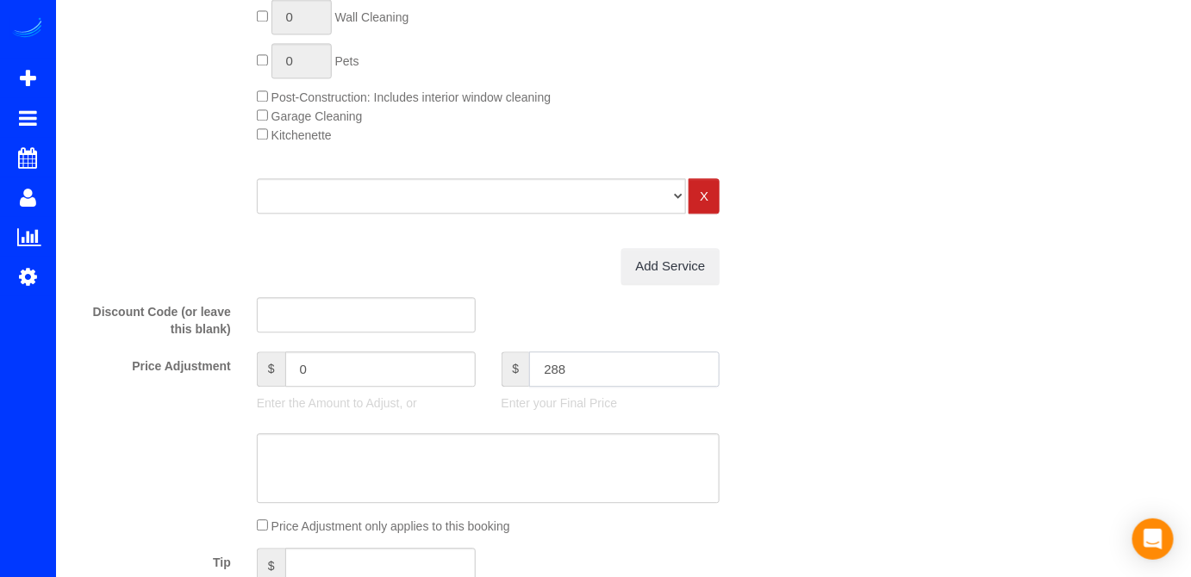
type input "21.11"
type input ".14"
type input "-266.75"
type input "288.14"
type input "21.25"
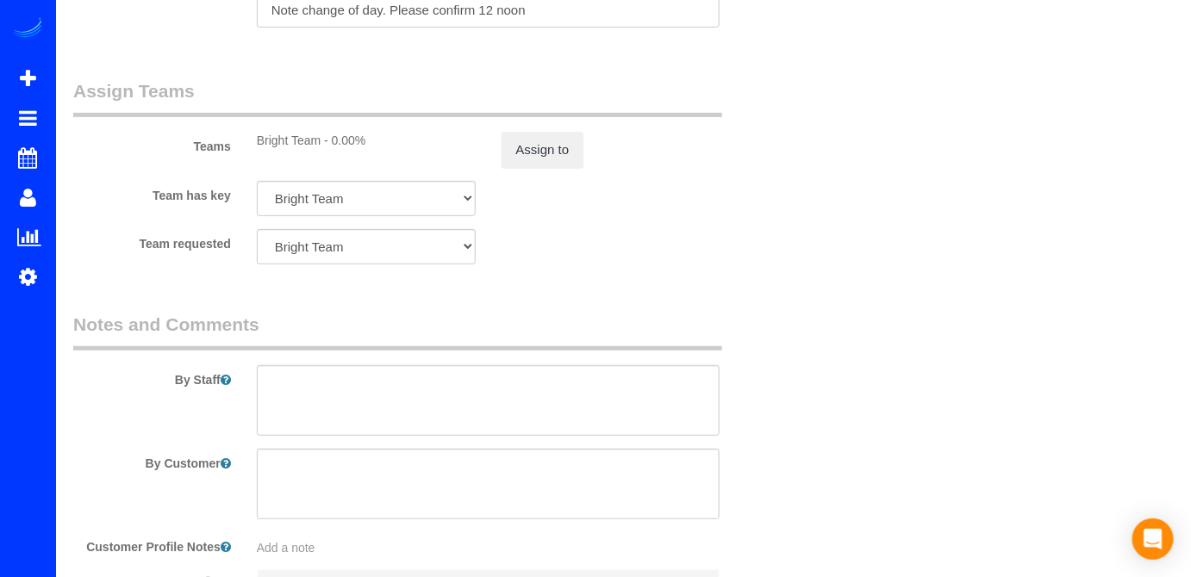
scroll to position [2428, 0]
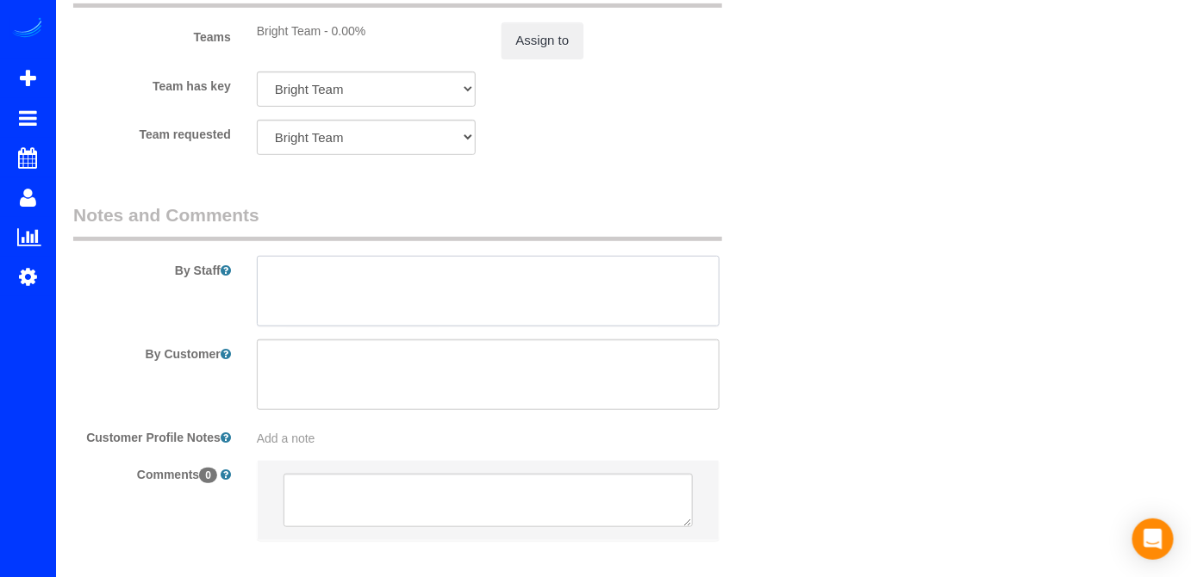
click at [291, 278] on textarea at bounding box center [489, 291] width 464 height 71
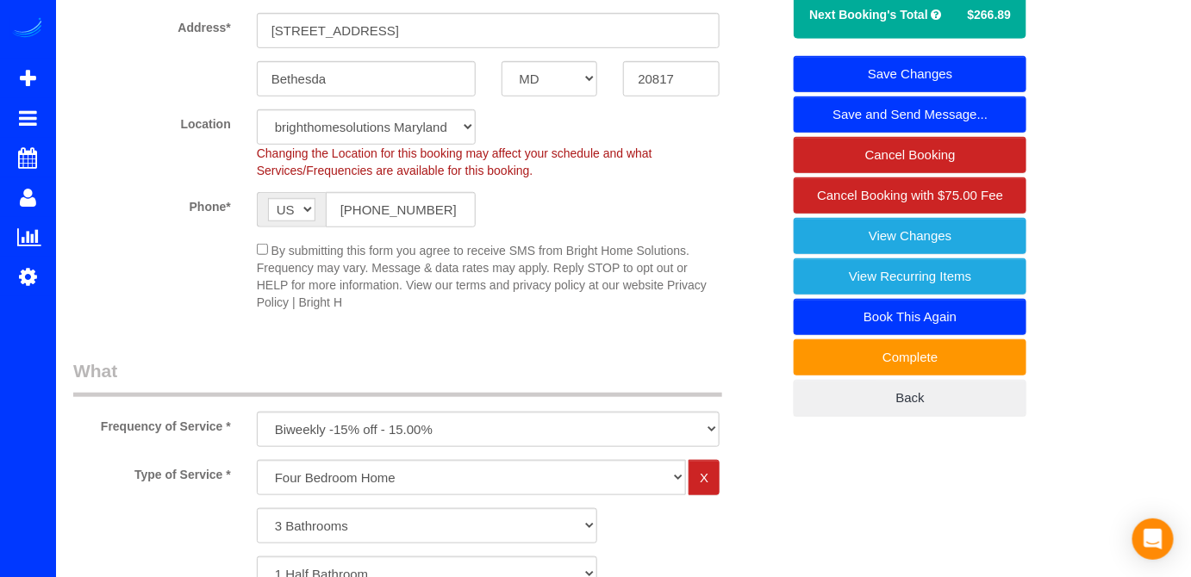
scroll to position [156, 0]
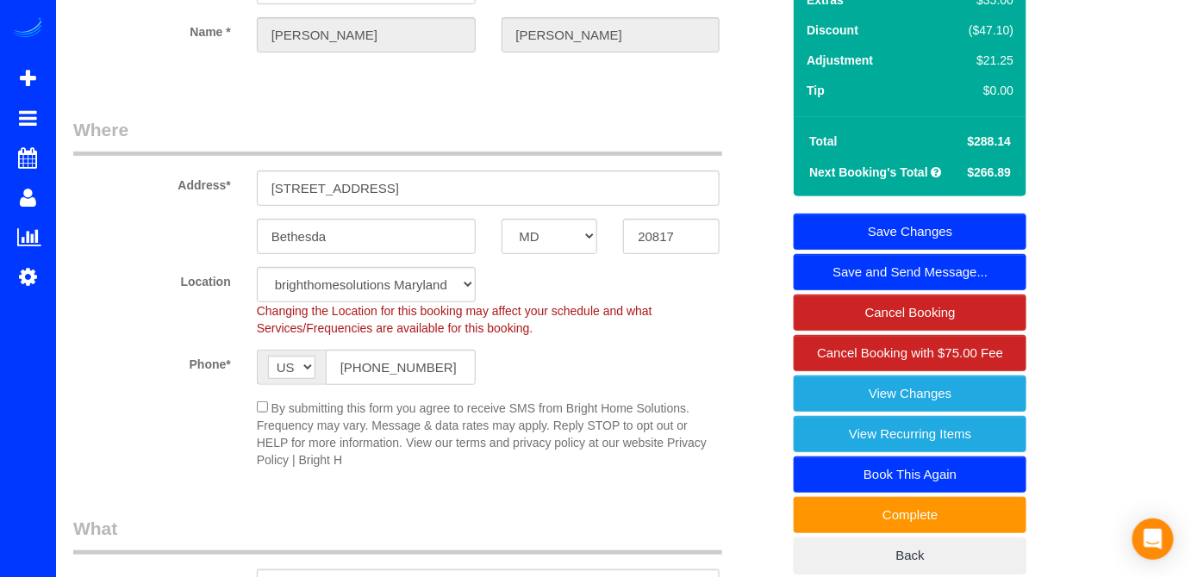
type textarea "Load of laundry included!!- 10/15"
click at [917, 226] on link "Save Changes" at bounding box center [910, 232] width 233 height 36
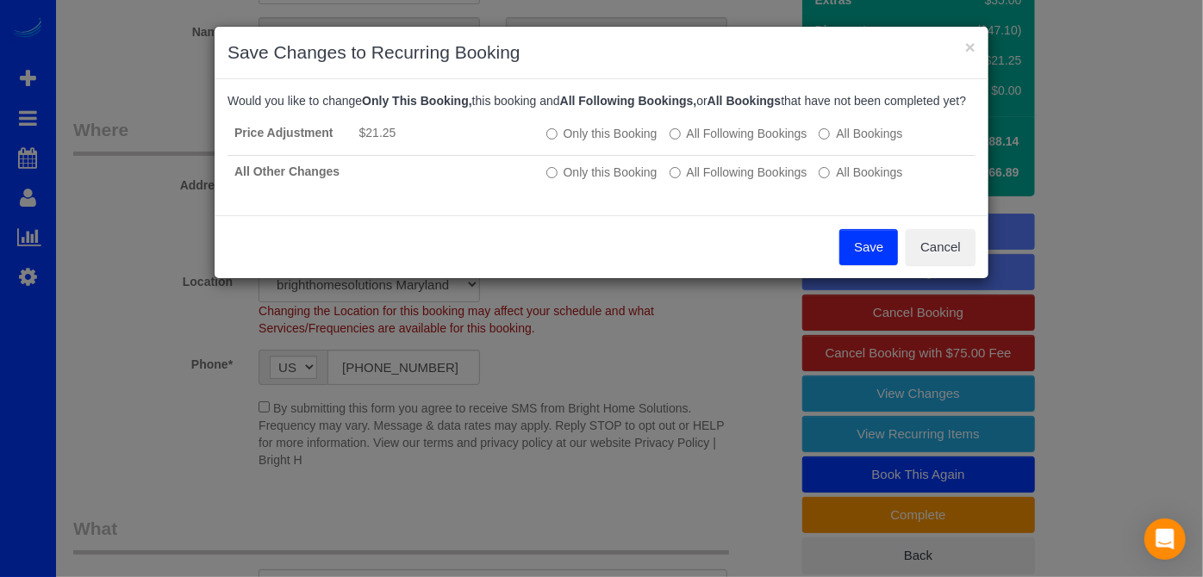
click at [880, 260] on button "Save" at bounding box center [868, 247] width 59 height 36
